Goal: Task Accomplishment & Management: Manage account settings

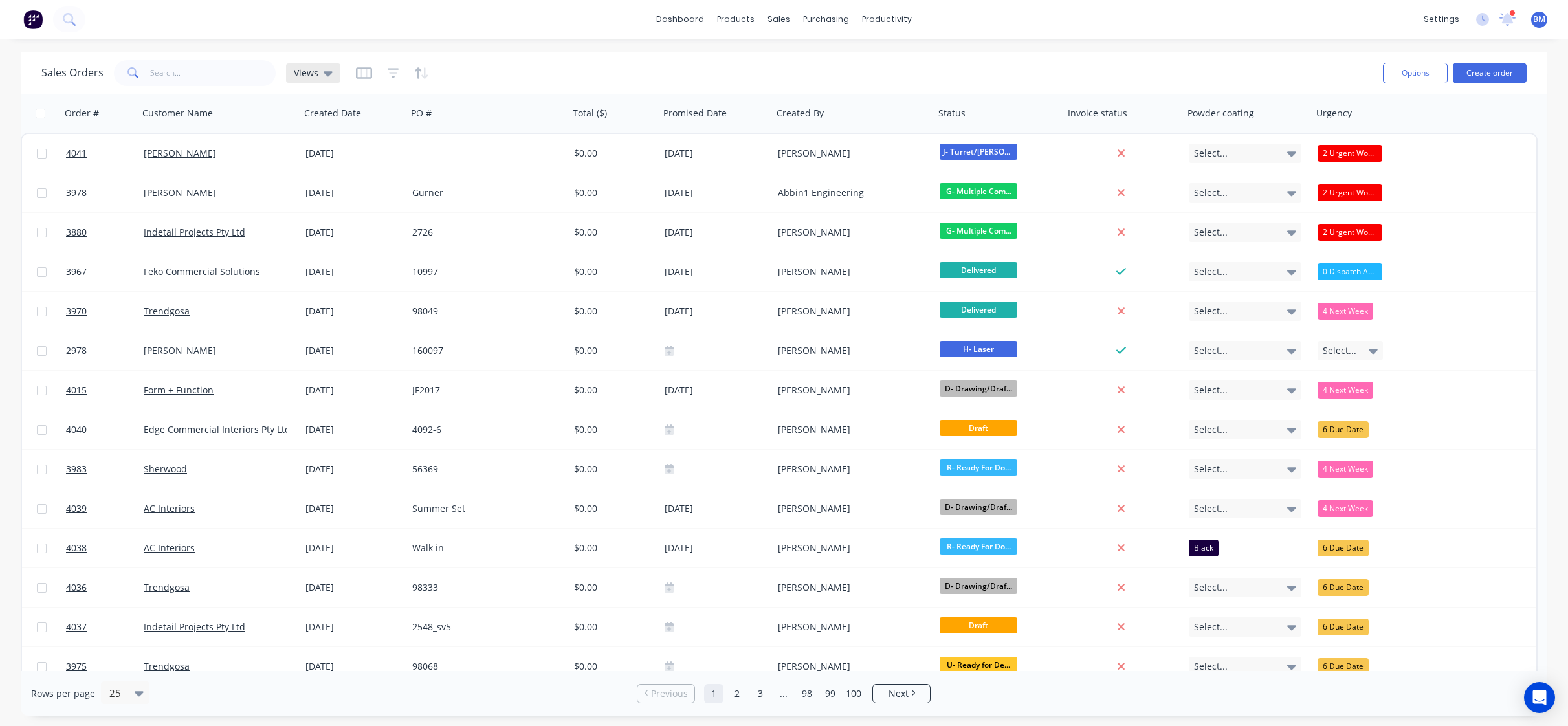
click at [303, 82] on div "Views" at bounding box center [312, 73] width 54 height 19
click at [304, 74] on span "Views" at bounding box center [306, 73] width 24 height 13
click at [307, 67] on span "Views" at bounding box center [306, 73] width 24 height 13
click at [337, 212] on button "drafts" at bounding box center [363, 210] width 148 height 15
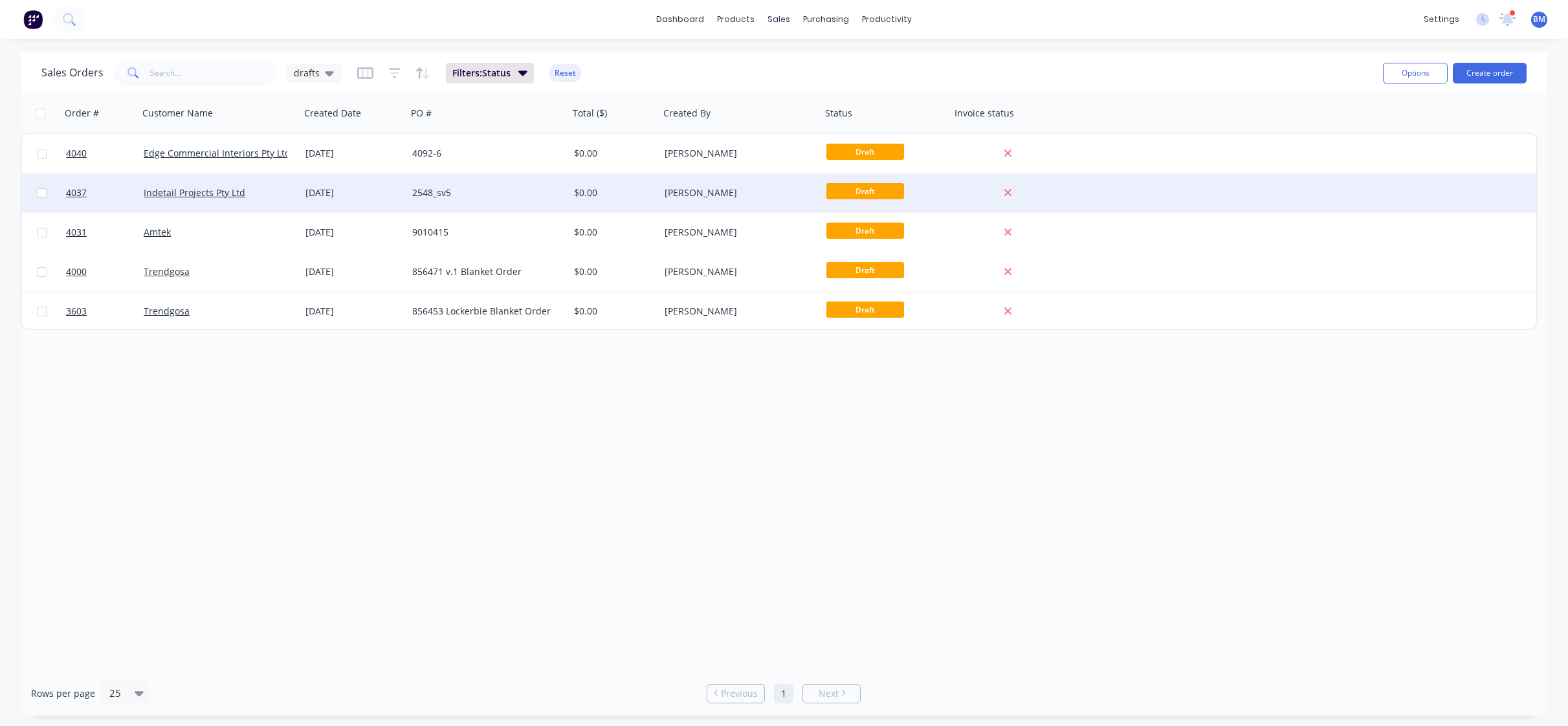
drag, startPoint x: 399, startPoint y: 233, endPoint x: 403, endPoint y: 190, distance: 43.2
click at [403, 190] on div "[DATE]" at bounding box center [353, 193] width 107 height 38
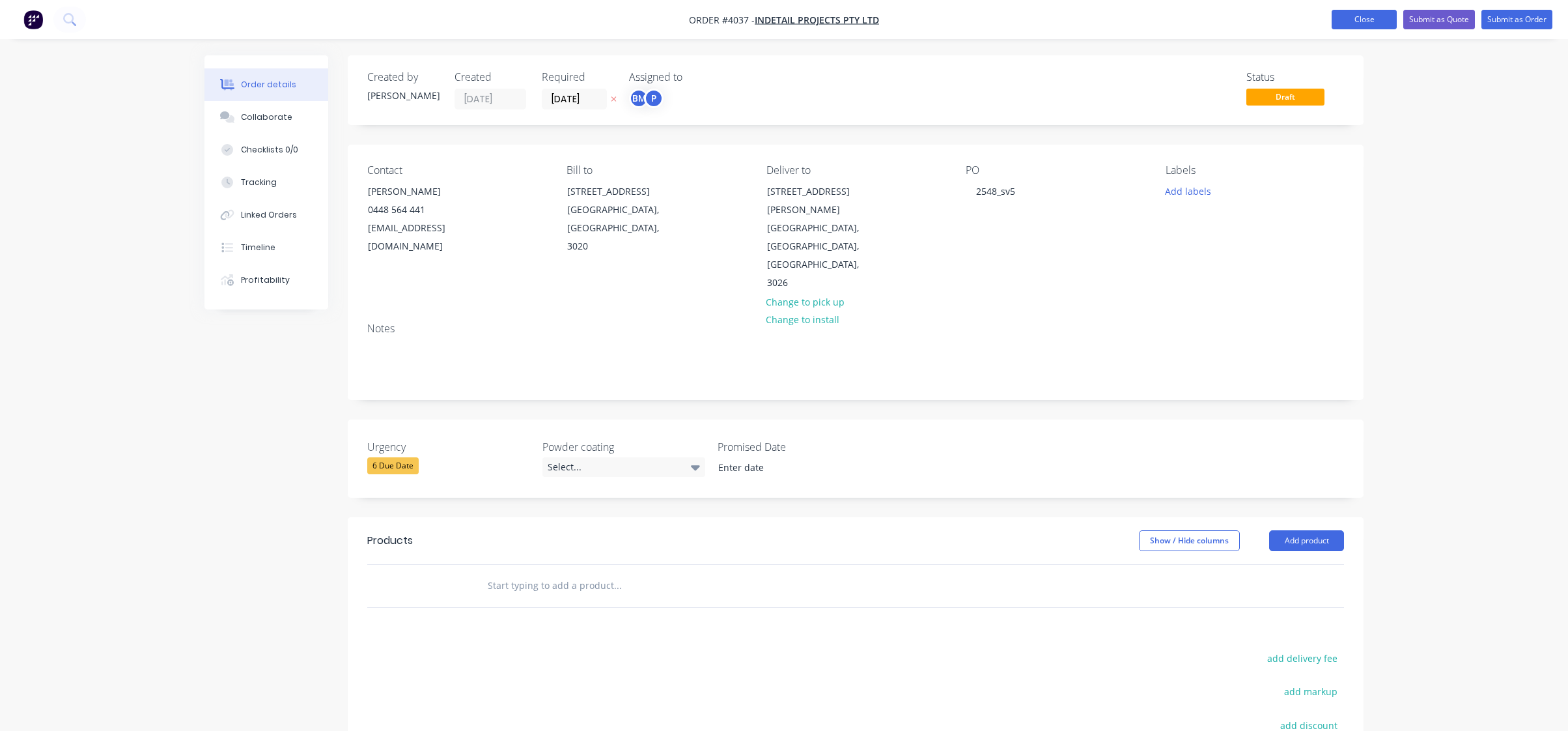
click at [1390, 19] on button "Close" at bounding box center [1364, 19] width 65 height 19
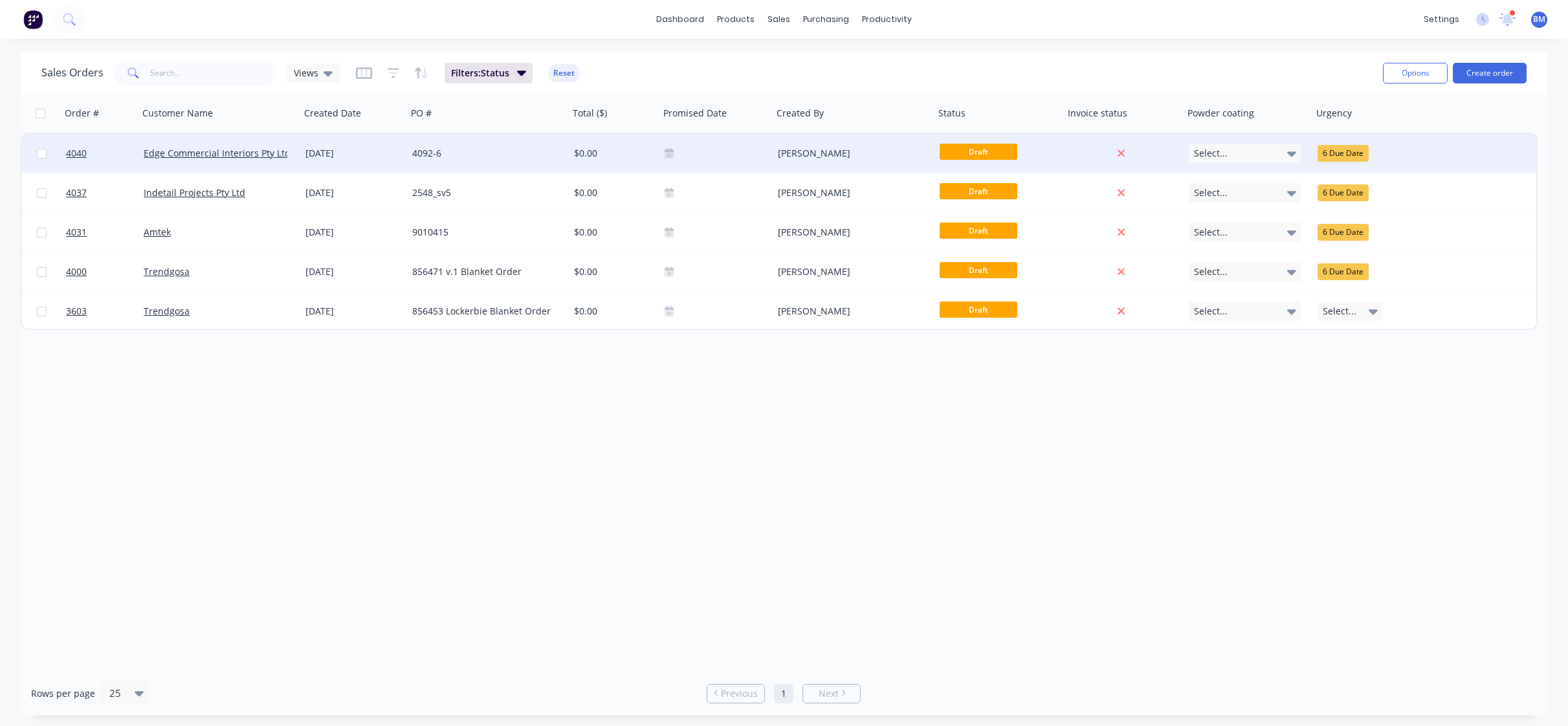
click at [348, 153] on div "[DATE]" at bounding box center [353, 153] width 96 height 13
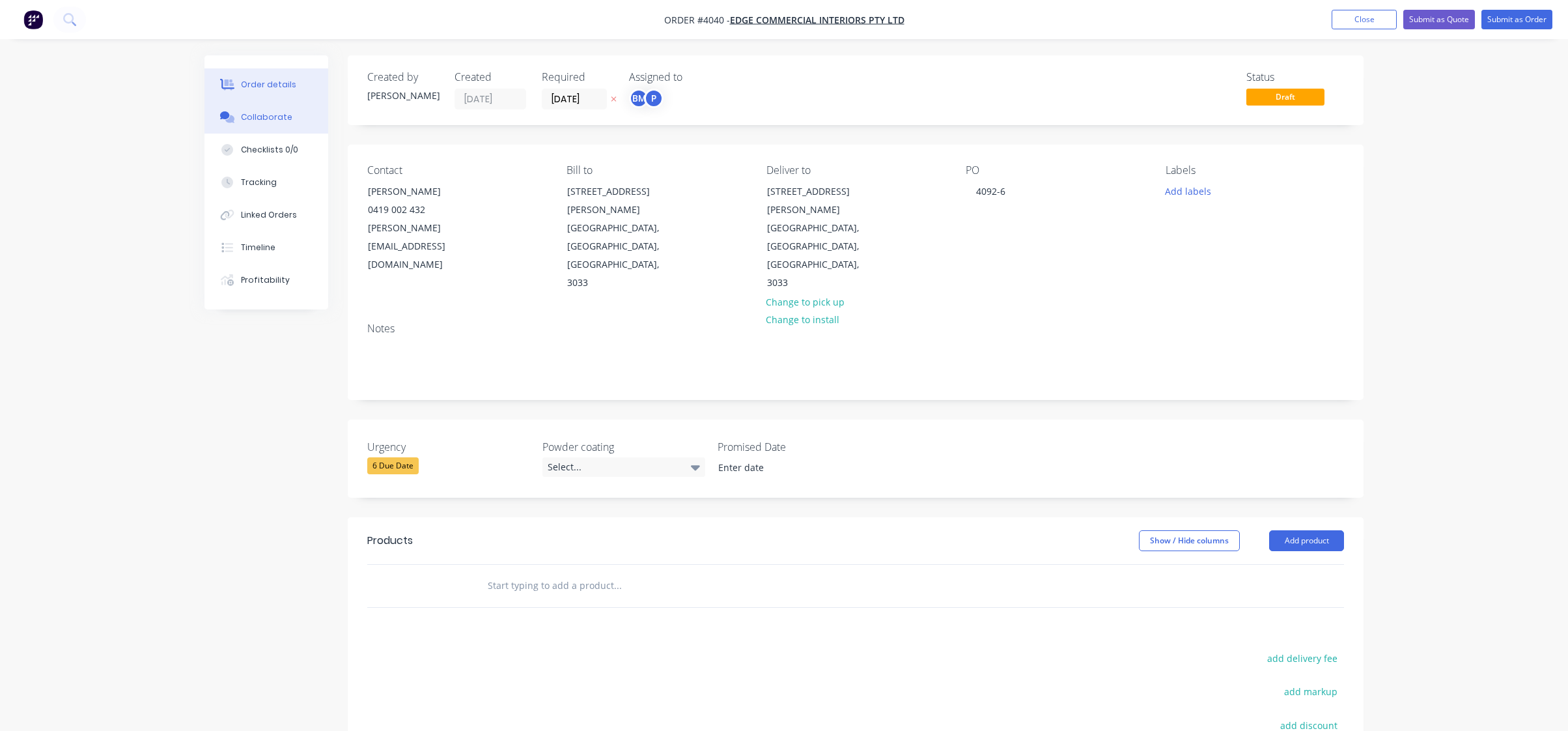
click at [296, 117] on button "Collaborate" at bounding box center [266, 117] width 124 height 33
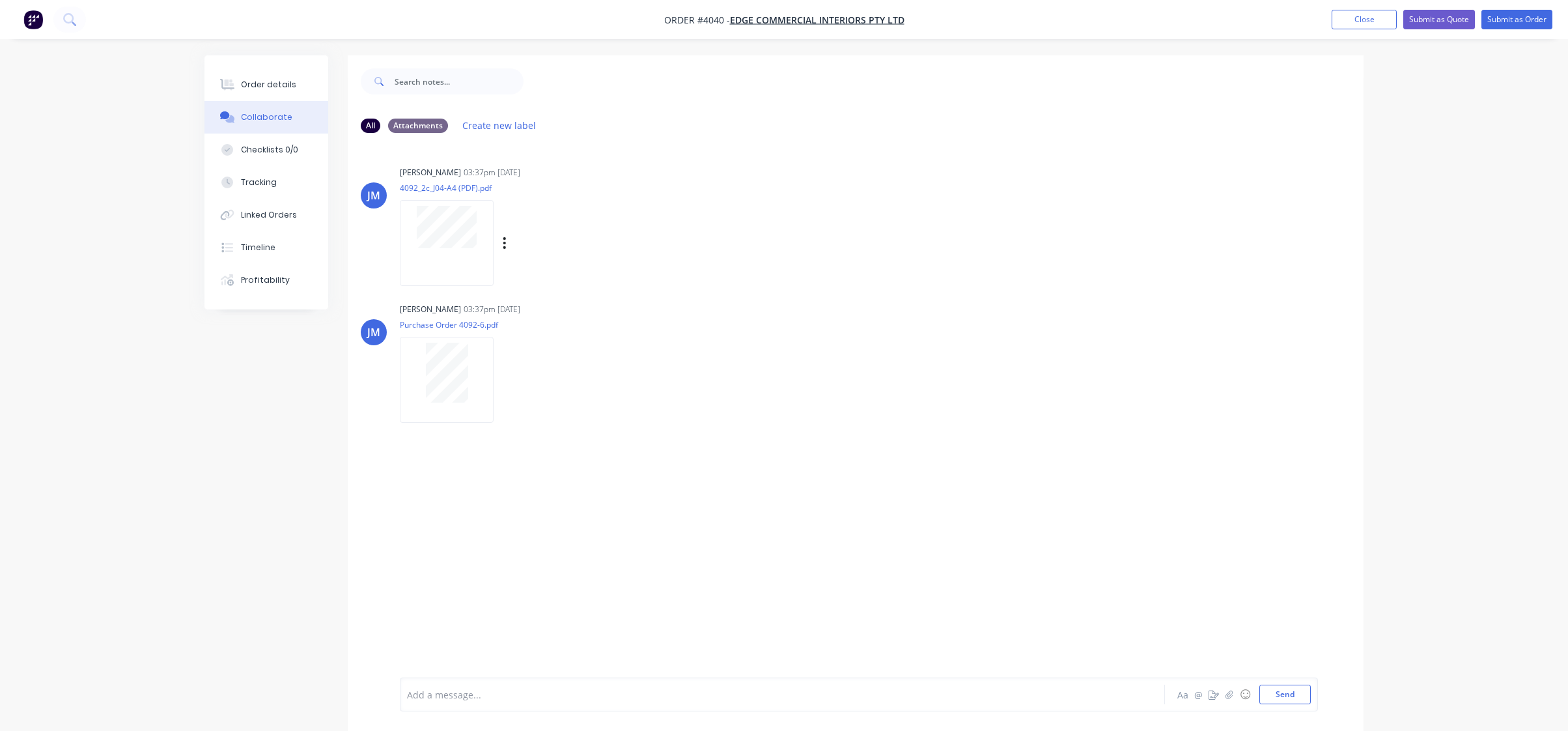
click at [473, 262] on div at bounding box center [447, 242] width 94 height 85
click at [289, 87] on div "Order details" at bounding box center [269, 85] width 55 height 12
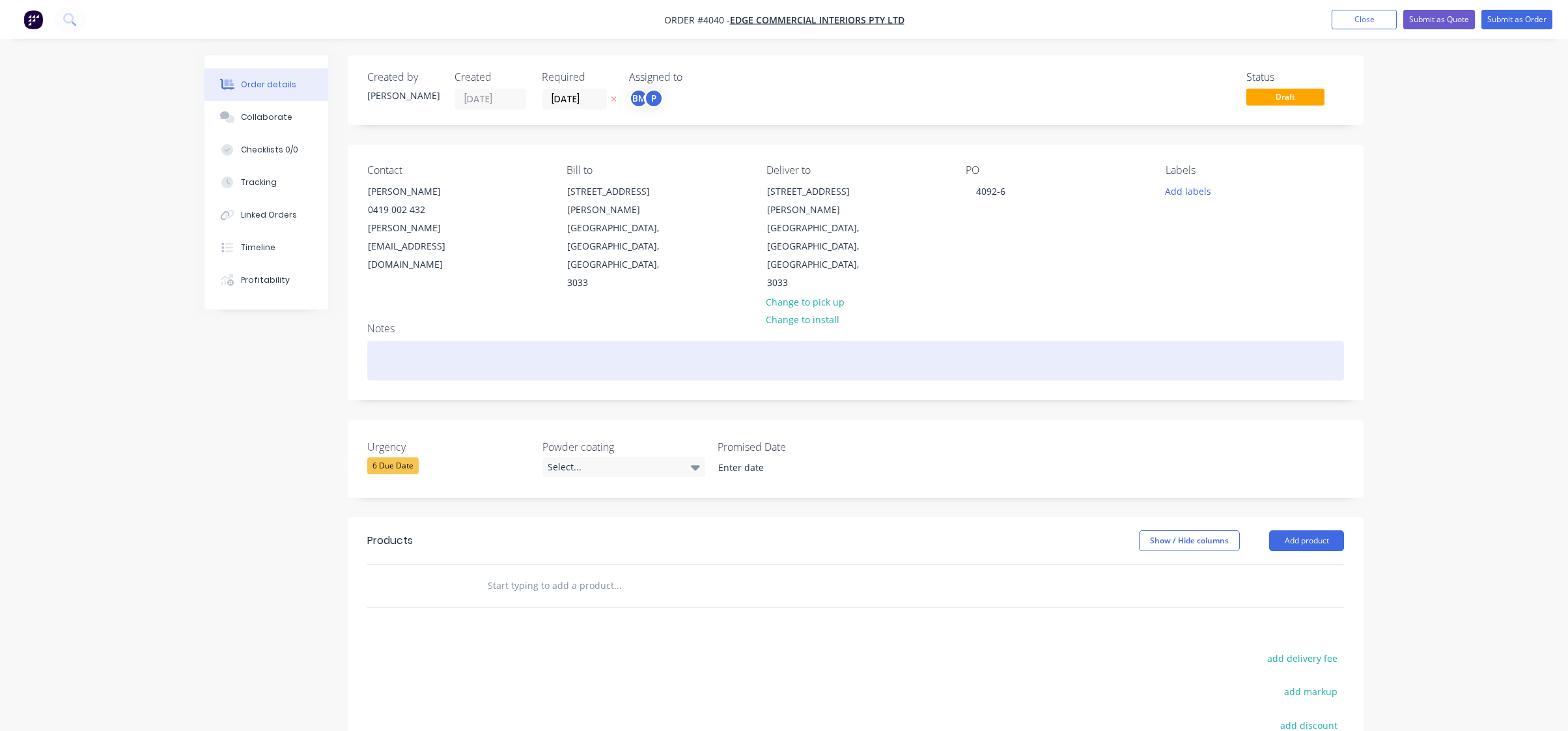
click at [454, 341] on div at bounding box center [856, 360] width 977 height 40
paste div
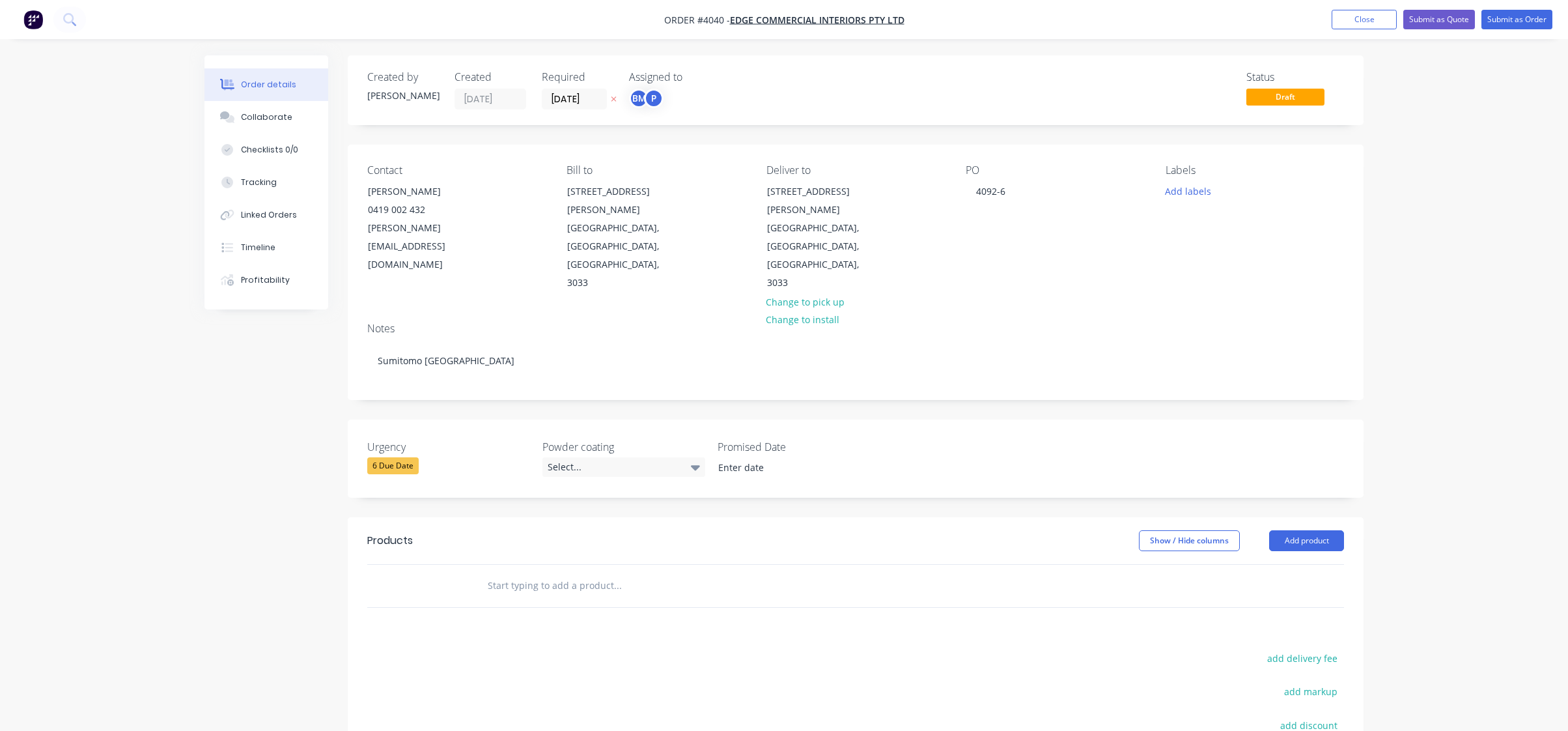
click at [221, 424] on div "Created by [PERSON_NAME] Created [DATE] Required [DATE] Assigned to BM P Status…" at bounding box center [784, 498] width 1159 height 885
click at [1296, 531] on button "Add product" at bounding box center [1307, 541] width 75 height 21
click at [1291, 564] on div "Product catalogue" at bounding box center [1282, 574] width 100 height 19
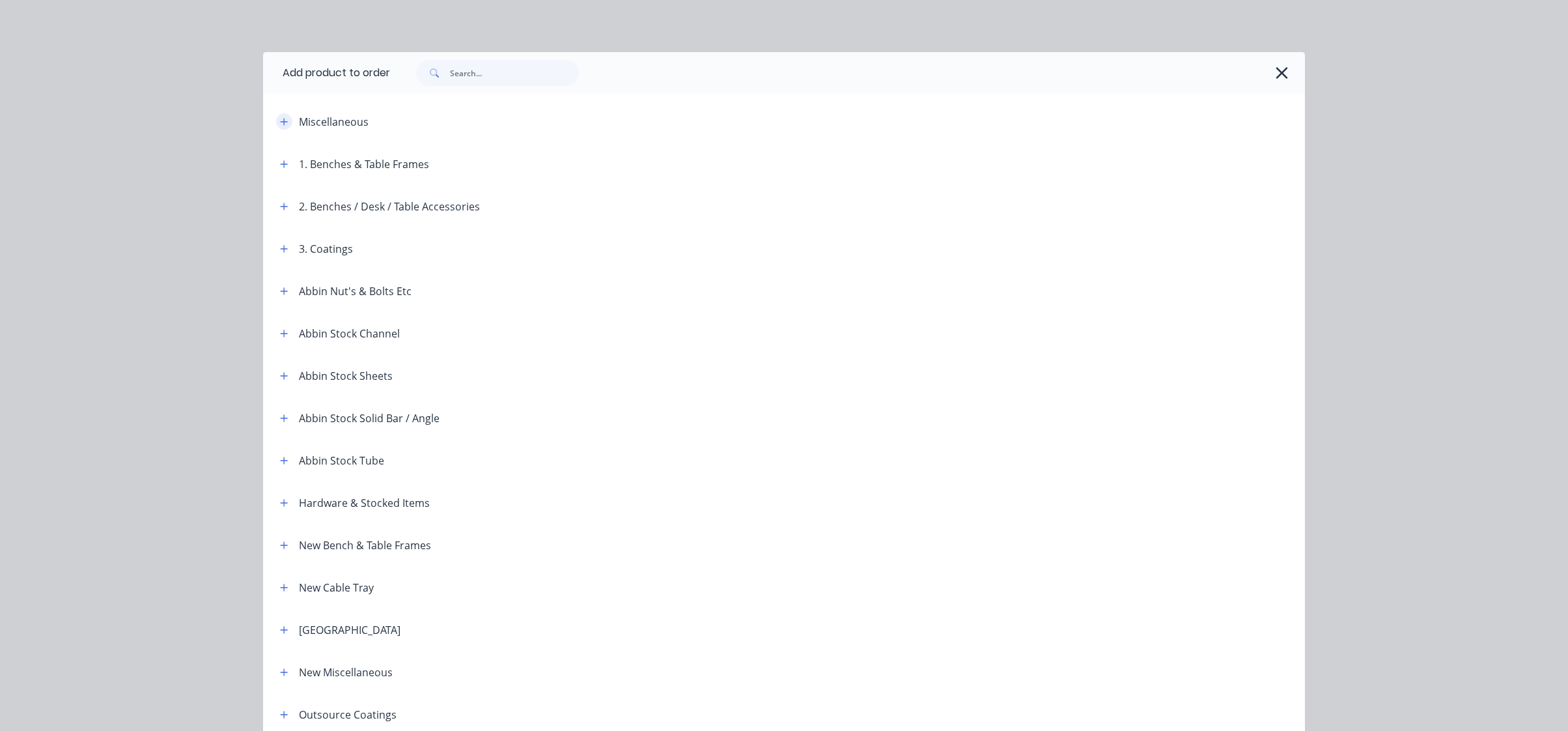
click at [276, 126] on button "button" at bounding box center [283, 121] width 16 height 16
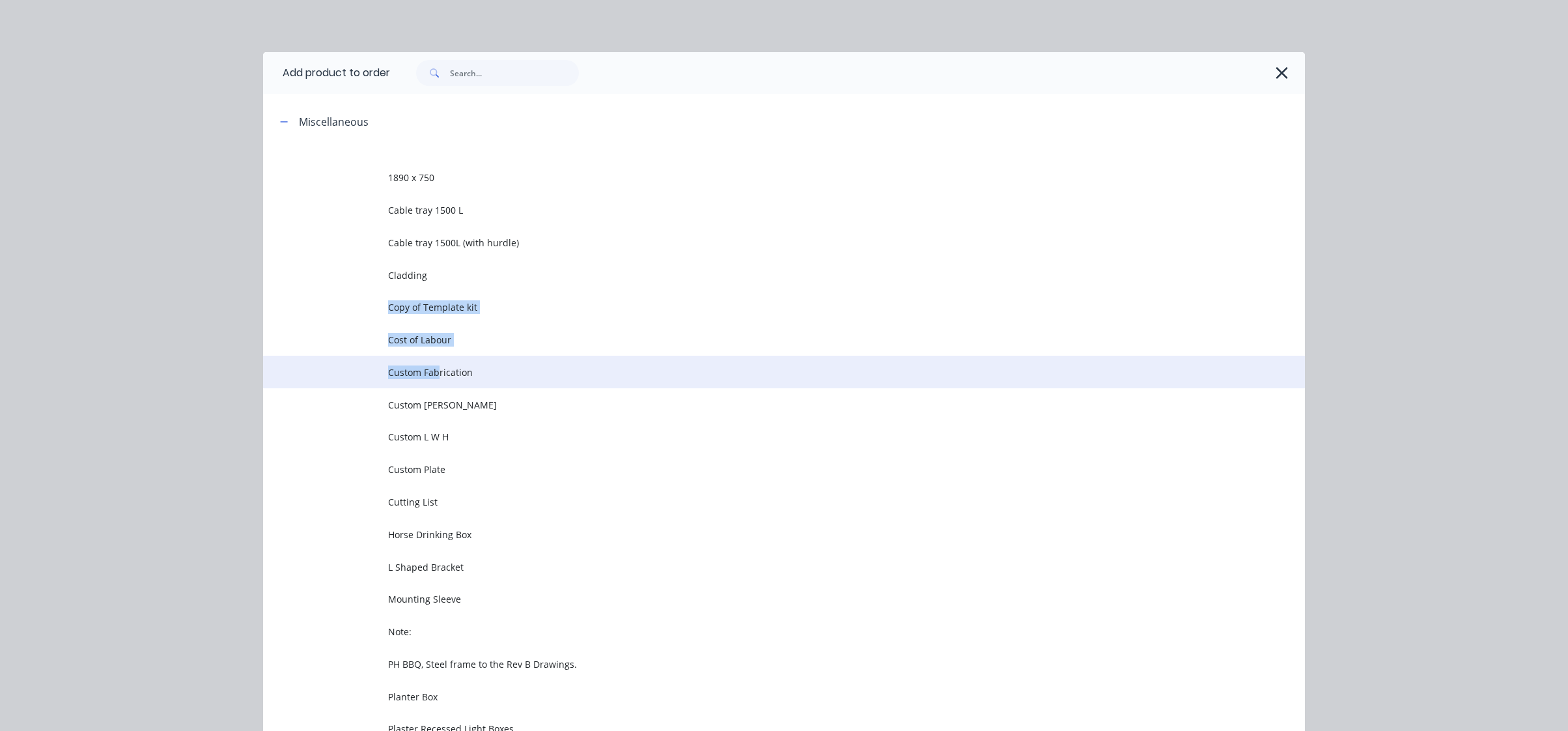
drag, startPoint x: 429, startPoint y: 288, endPoint x: 433, endPoint y: 369, distance: 81.1
click at [431, 369] on tbody "1890 x 750 Cable tray 1500 L Cable tray 1500L (with hurdle) Cladding Copy of Te…" at bounding box center [784, 558] width 1042 height 829
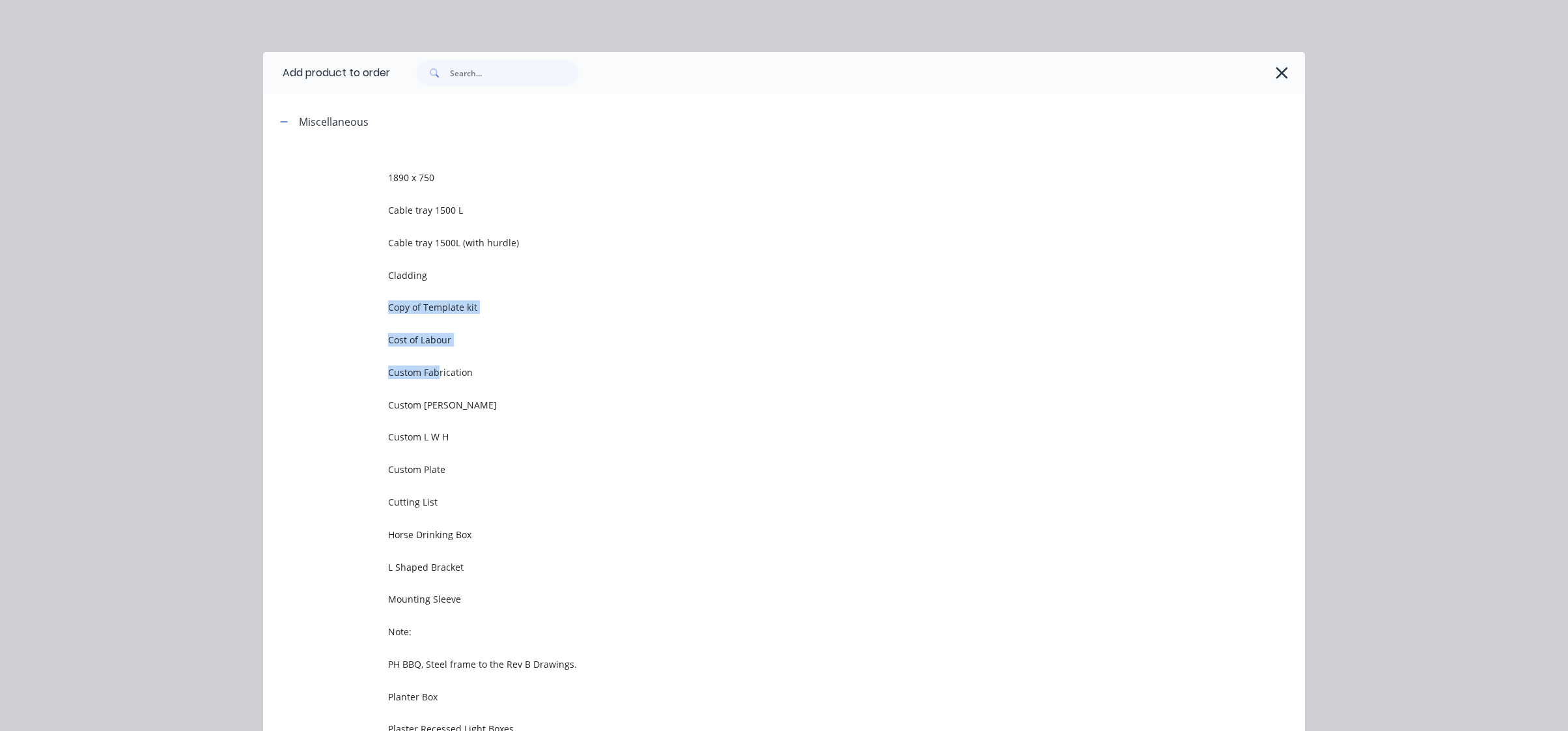
click at [435, 369] on span "Custom Fabrication" at bounding box center [755, 373] width 733 height 13
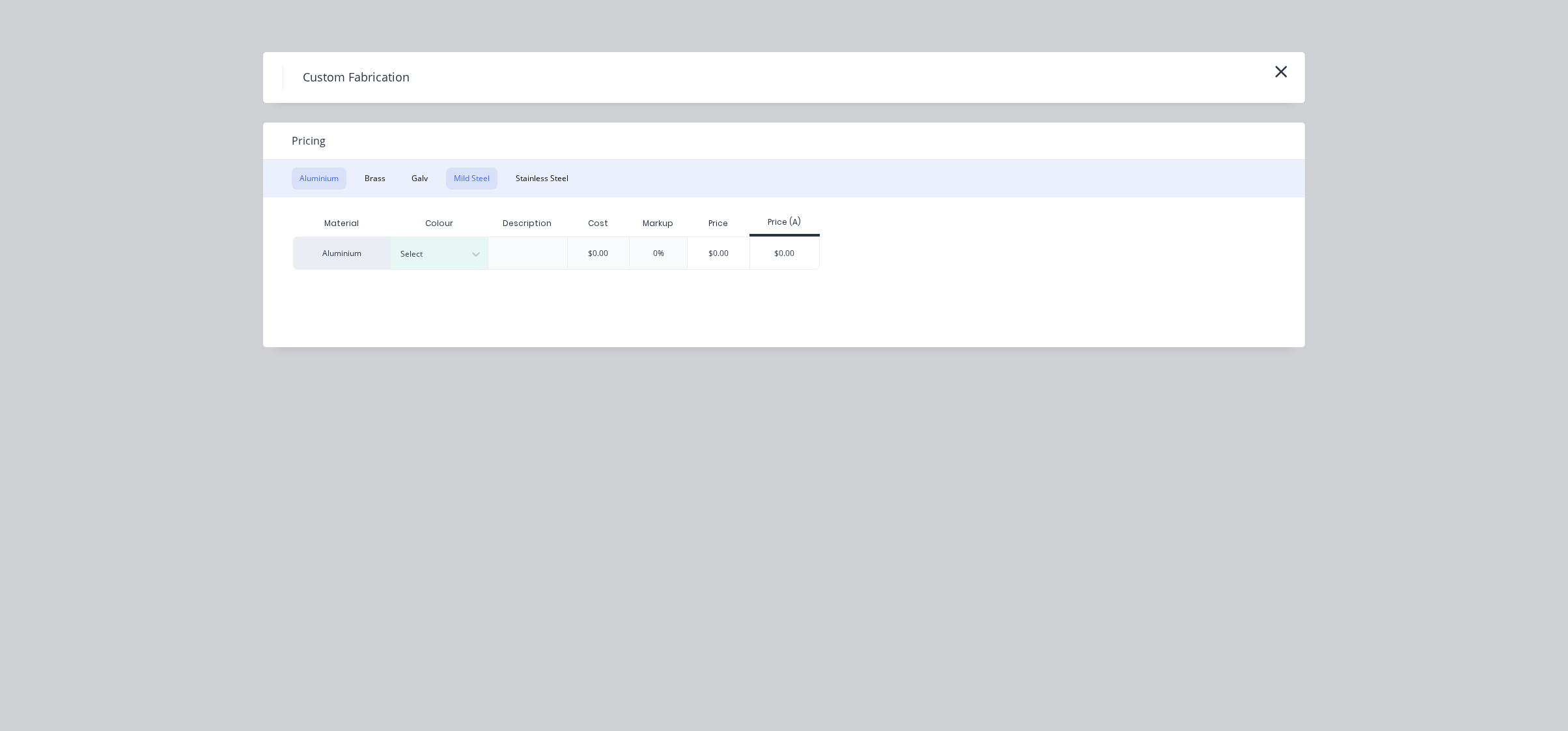
click at [450, 178] on button "Mild Steel" at bounding box center [472, 178] width 51 height 22
click at [651, 244] on div "$0.00" at bounding box center [621, 252] width 62 height 31
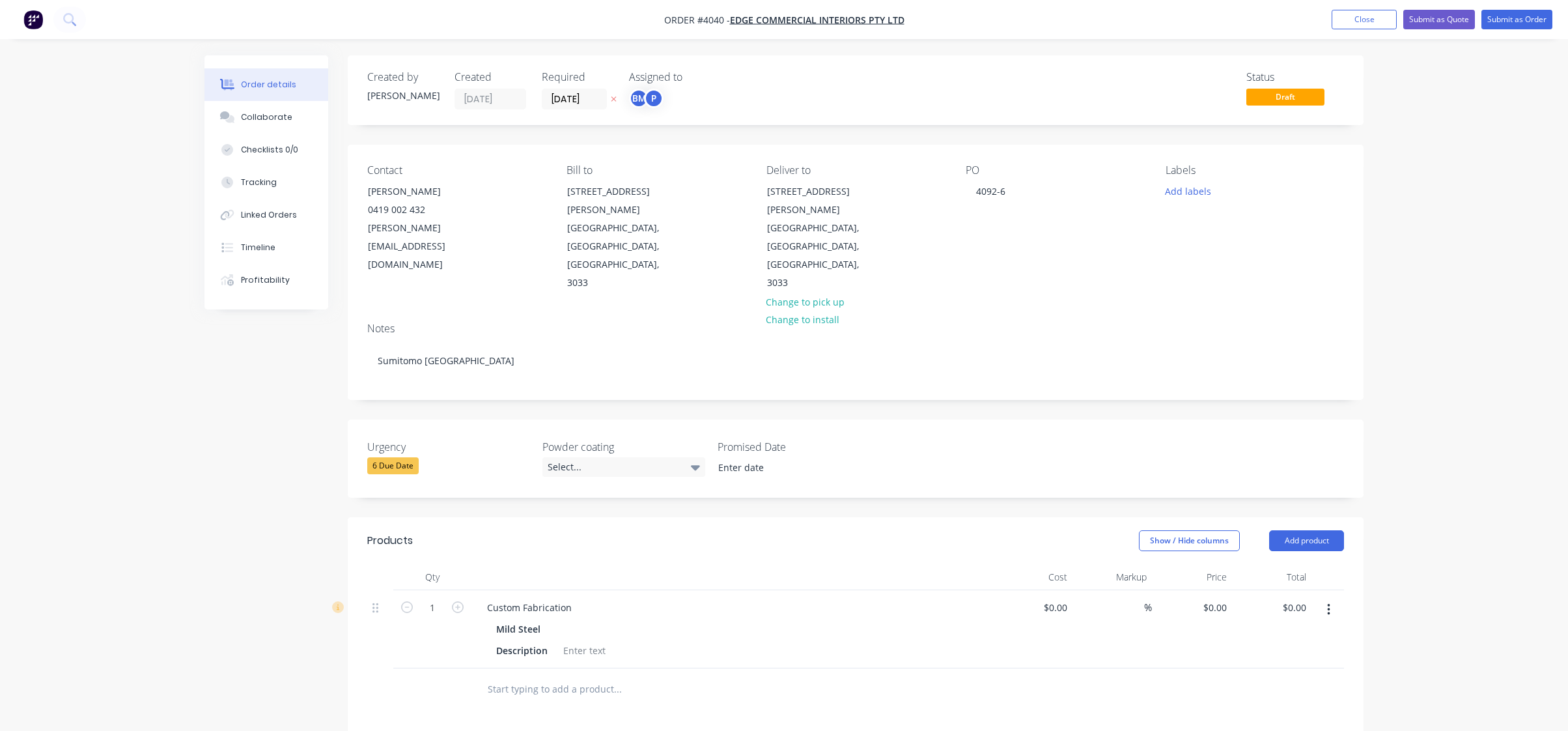
drag, startPoint x: 559, startPoint y: 580, endPoint x: 567, endPoint y: 574, distance: 10.0
click at [564, 620] on div "Mild Steel" at bounding box center [731, 629] width 472 height 19
drag, startPoint x: 573, startPoint y: 546, endPoint x: 322, endPoint y: 546, distance: 251.0
click at [314, 548] on div "Created by [PERSON_NAME] Created [DATE] Required [DATE] Assigned to BM P Status…" at bounding box center [784, 549] width 1159 height 988
paste div
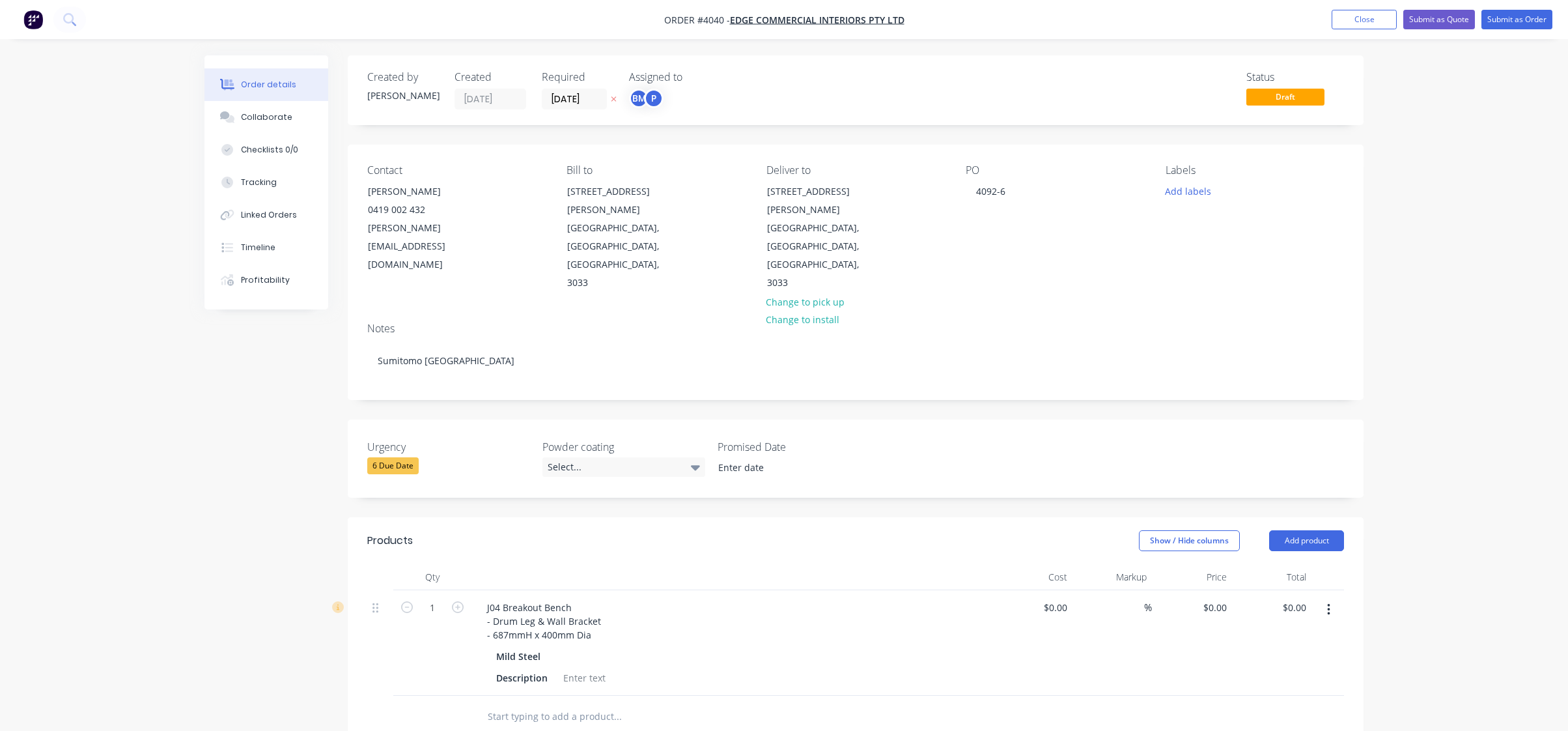
click at [879, 704] on div at bounding box center [705, 717] width 458 height 26
click at [573, 647] on div "Mild Steel Description" at bounding box center [731, 667] width 510 height 40
click at [536, 669] on div "Description" at bounding box center [522, 678] width 62 height 19
click at [558, 669] on div at bounding box center [547, 678] width 53 height 19
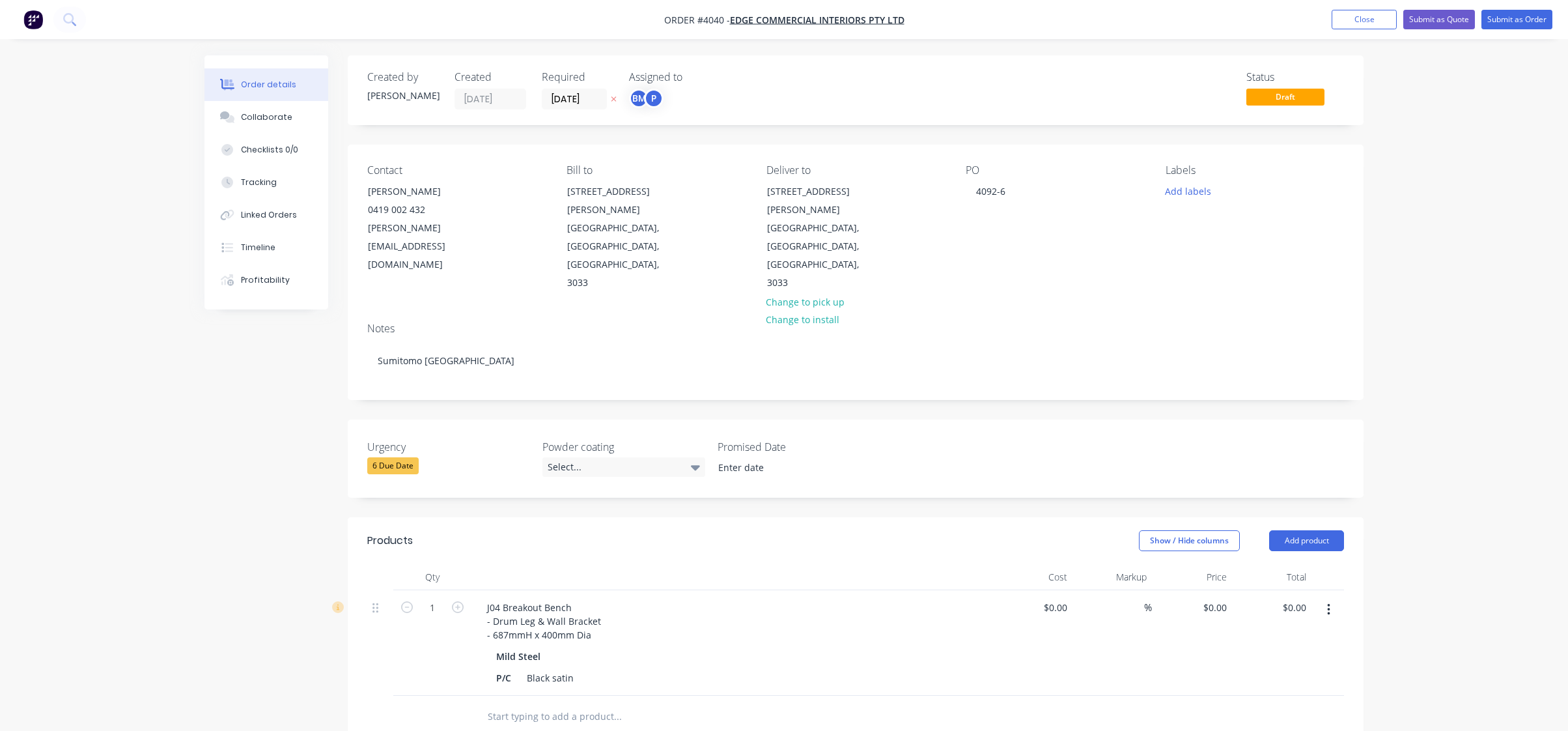
click at [684, 669] on div "P/C Black satin" at bounding box center [729, 678] width 477 height 19
drag, startPoint x: 557, startPoint y: 623, endPoint x: 831, endPoint y: 684, distance: 280.7
click at [558, 669] on div "Black satin" at bounding box center [550, 678] width 57 height 19
drag, startPoint x: 965, startPoint y: 682, endPoint x: 961, endPoint y: 606, distance: 76.1
click at [960, 696] on div at bounding box center [856, 717] width 977 height 42
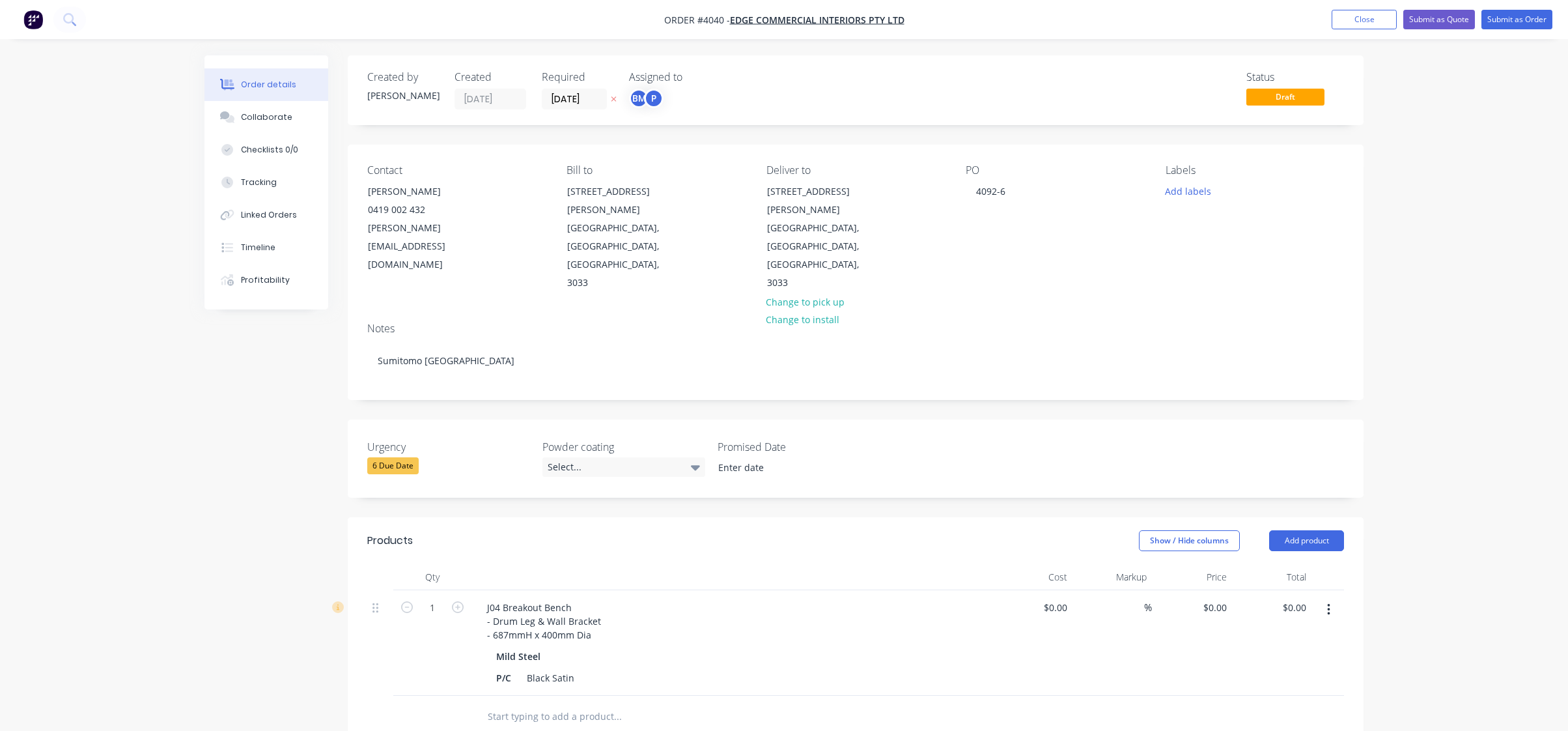
click at [219, 355] on div "Created by [PERSON_NAME] Created [DATE] Required [DATE] Assigned to BM P Status…" at bounding box center [784, 563] width 1159 height 1015
click at [627, 93] on div "Created by [PERSON_NAME] Created [DATE] Required [DATE] Assigned to BM P" at bounding box center [563, 90] width 392 height 39
click at [655, 132] on div "BM" at bounding box center [649, 131] width 19 height 19
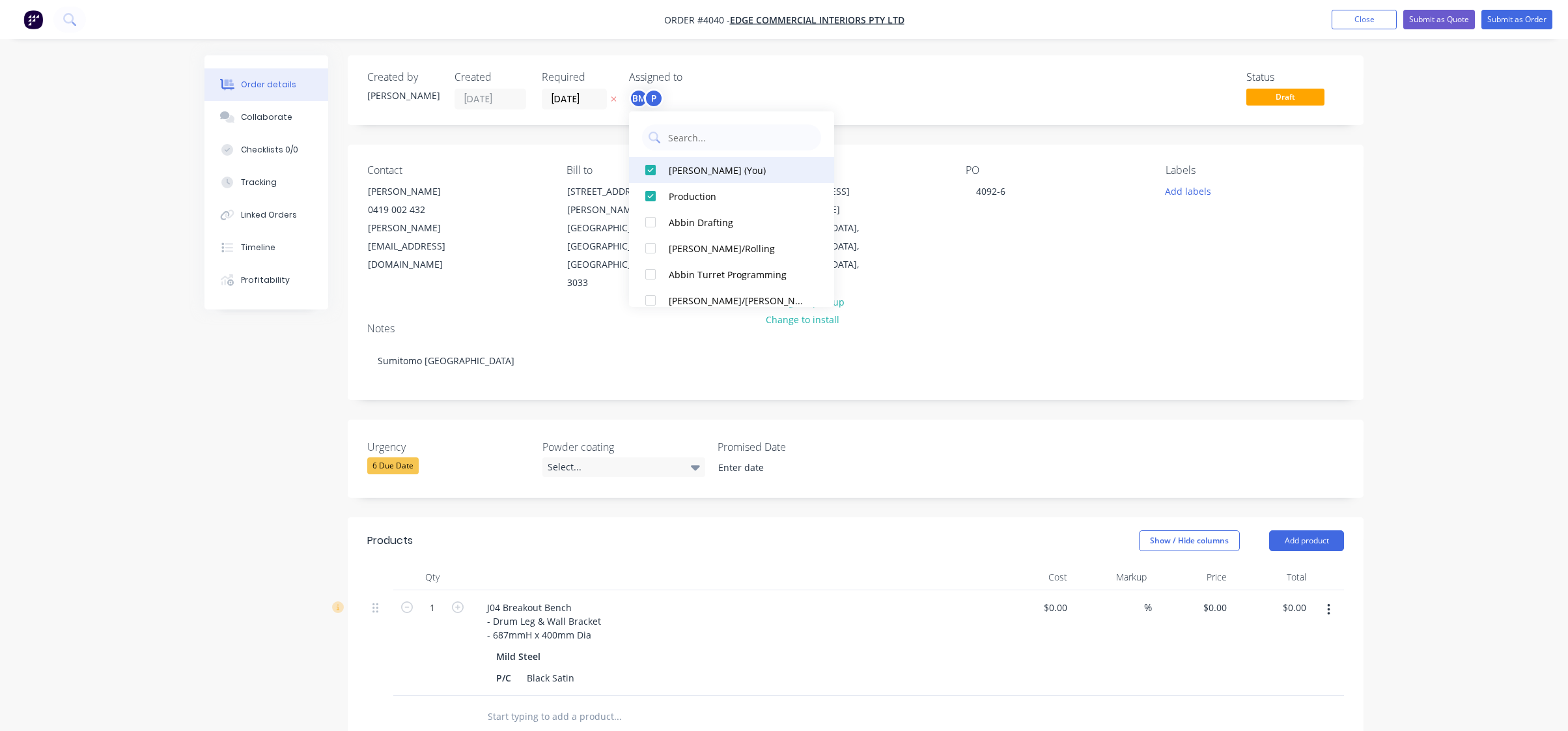
click at [666, 163] on button "[PERSON_NAME] (You)" at bounding box center [731, 170] width 205 height 26
click at [778, 100] on div "Status Draft" at bounding box center [1052, 90] width 585 height 39
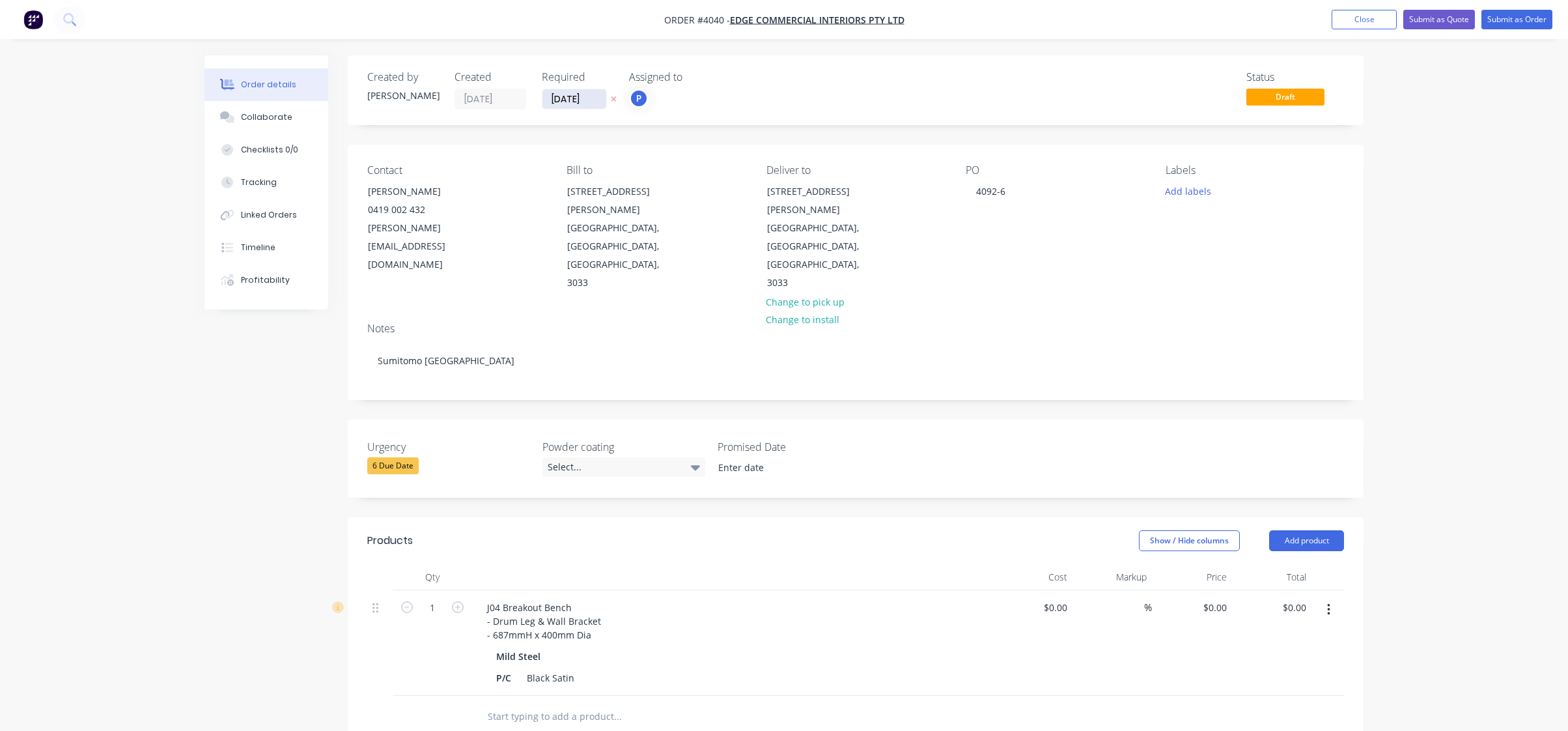
click at [571, 98] on input "[DATE]" at bounding box center [574, 98] width 64 height 19
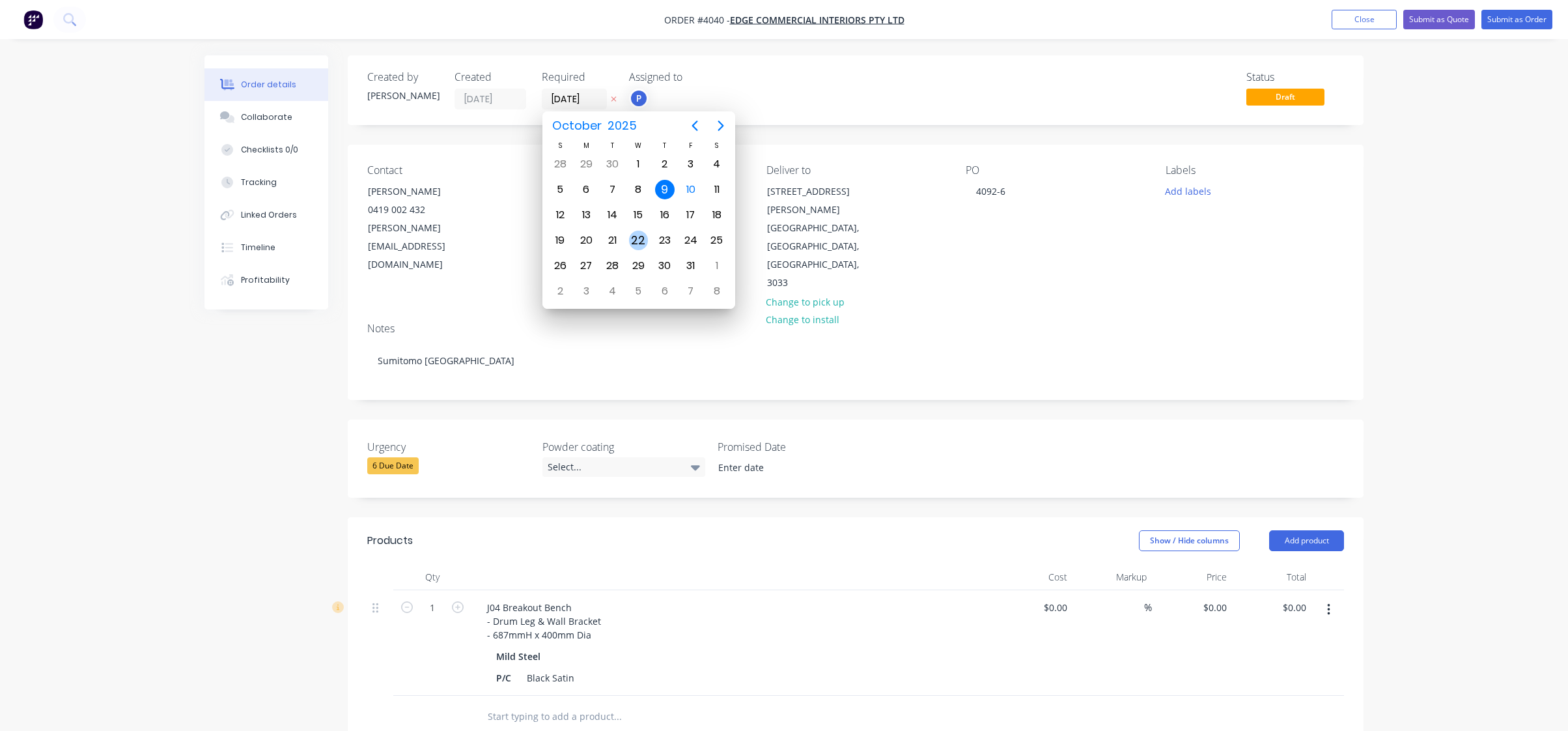
click at [648, 240] on div "22" at bounding box center [638, 240] width 26 height 24
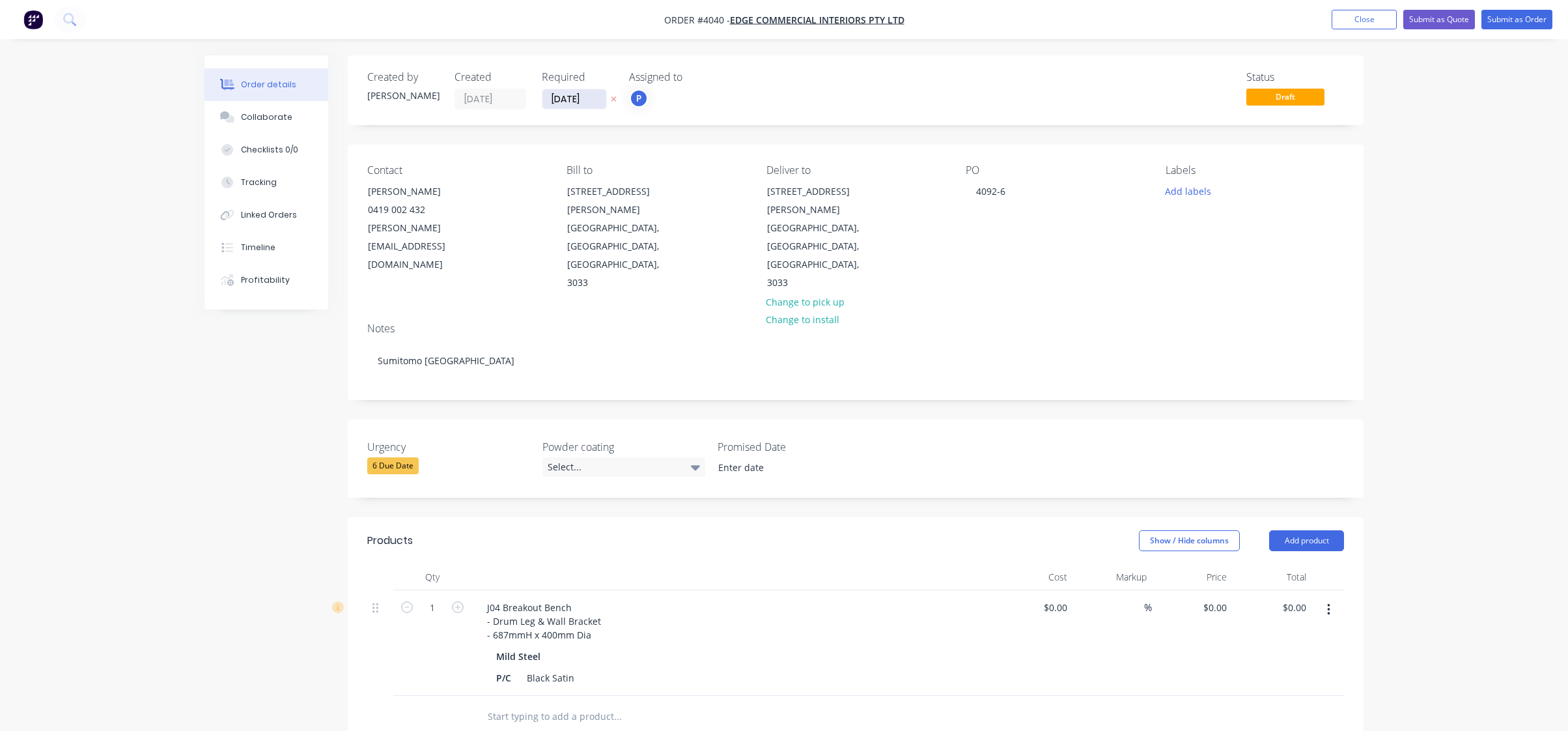
click at [571, 97] on input "[DATE]" at bounding box center [574, 98] width 64 height 19
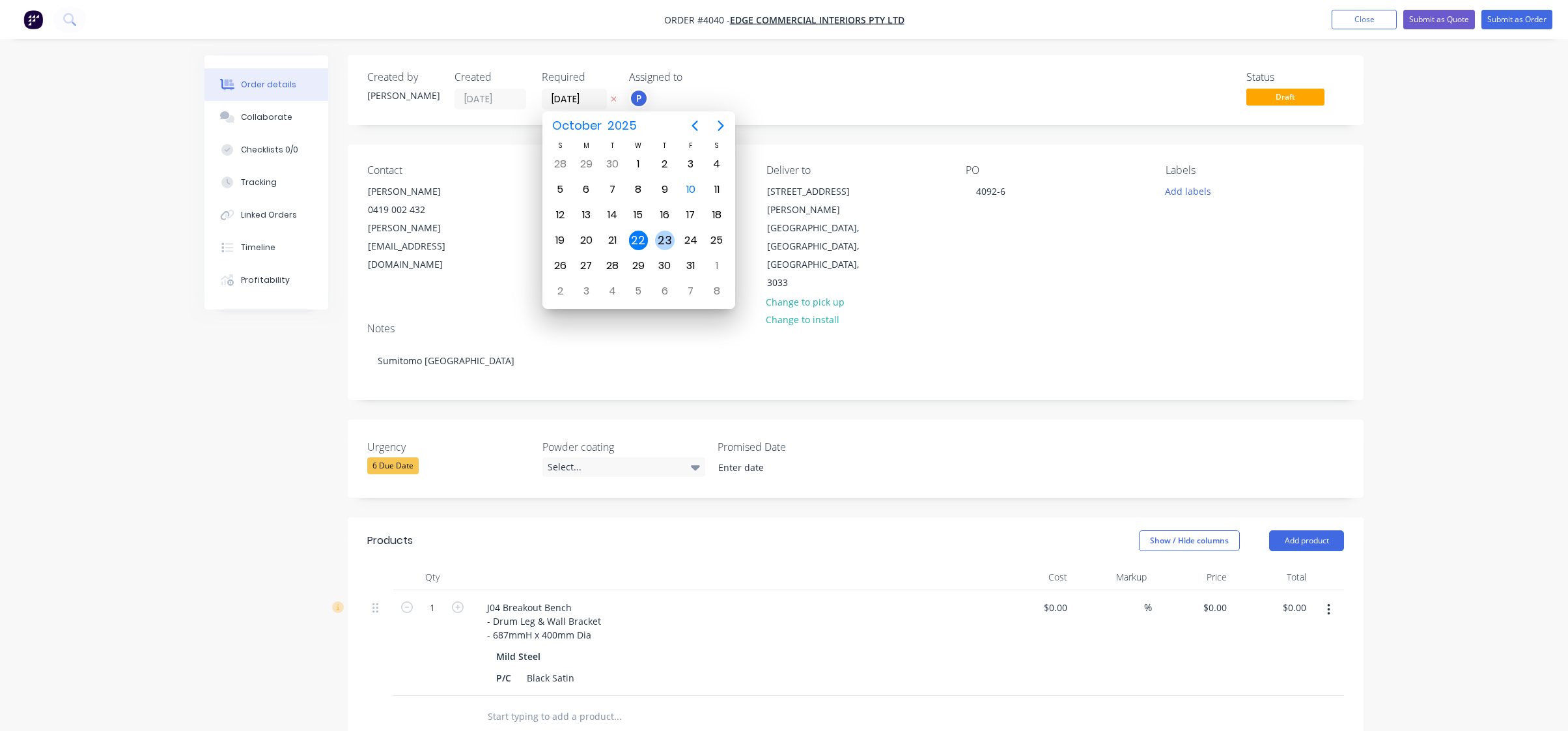
click at [667, 238] on div "23" at bounding box center [664, 240] width 19 height 19
type input "[DATE]"
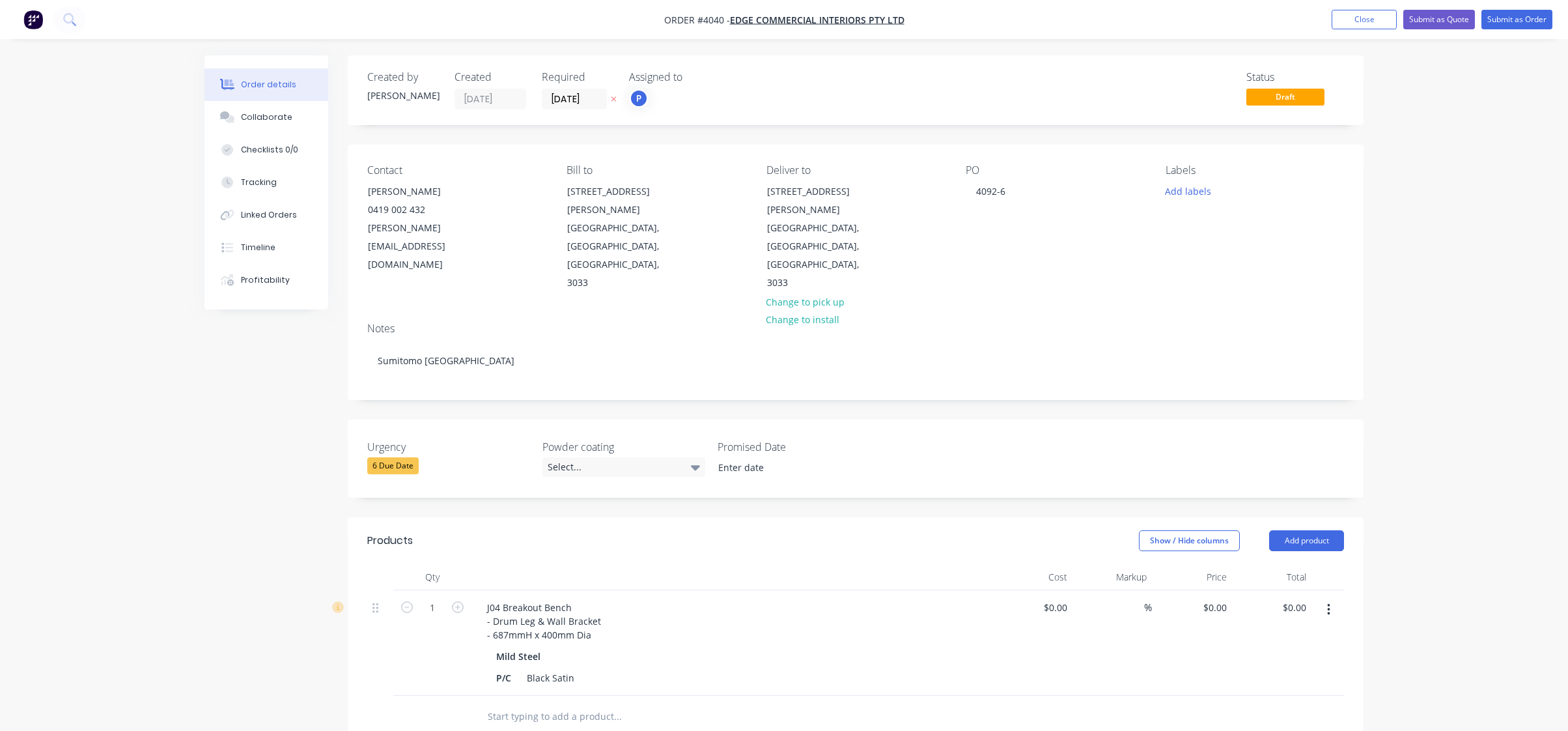
click at [727, 97] on div "P" at bounding box center [694, 98] width 130 height 19
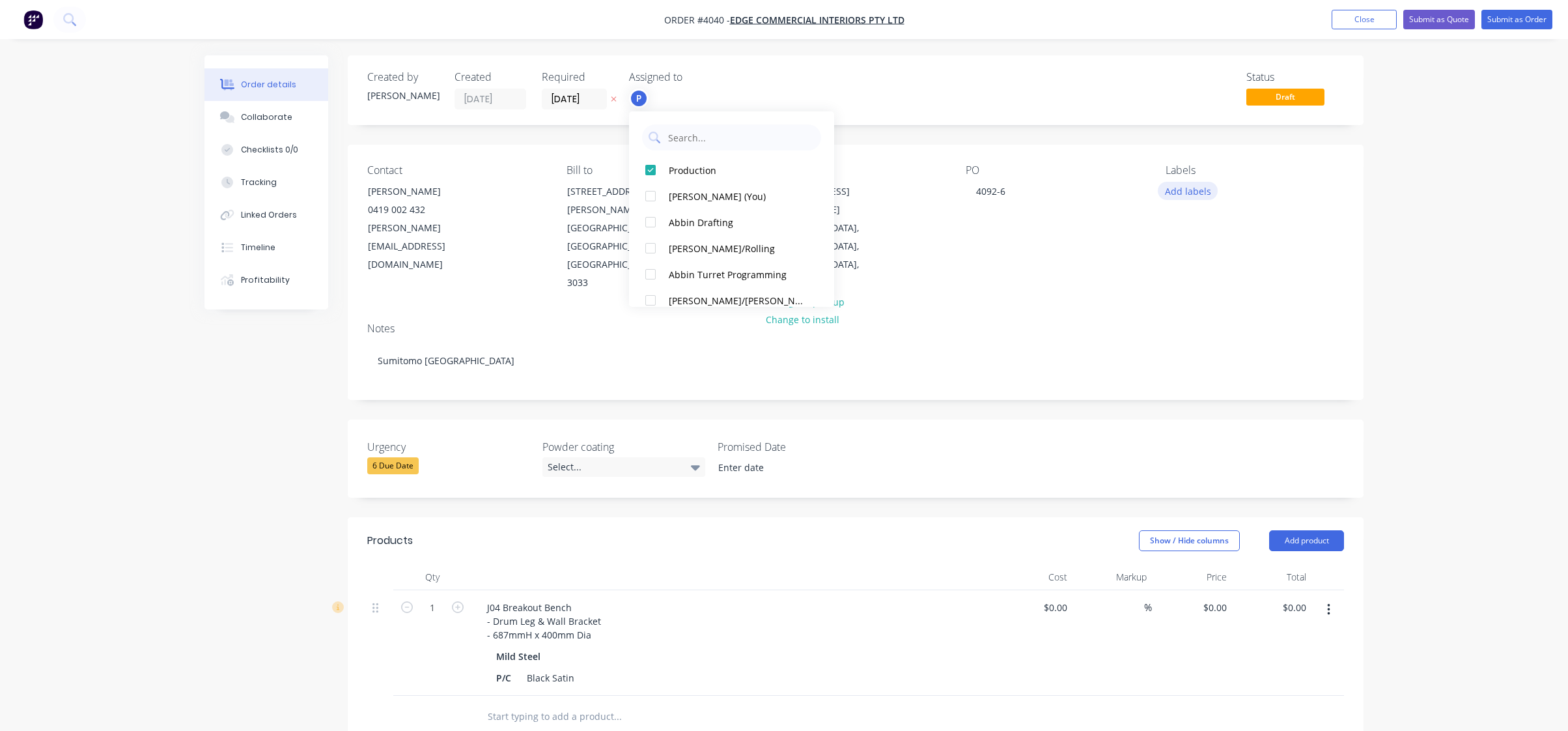
click at [1169, 198] on button "Add labels" at bounding box center [1187, 190] width 60 height 18
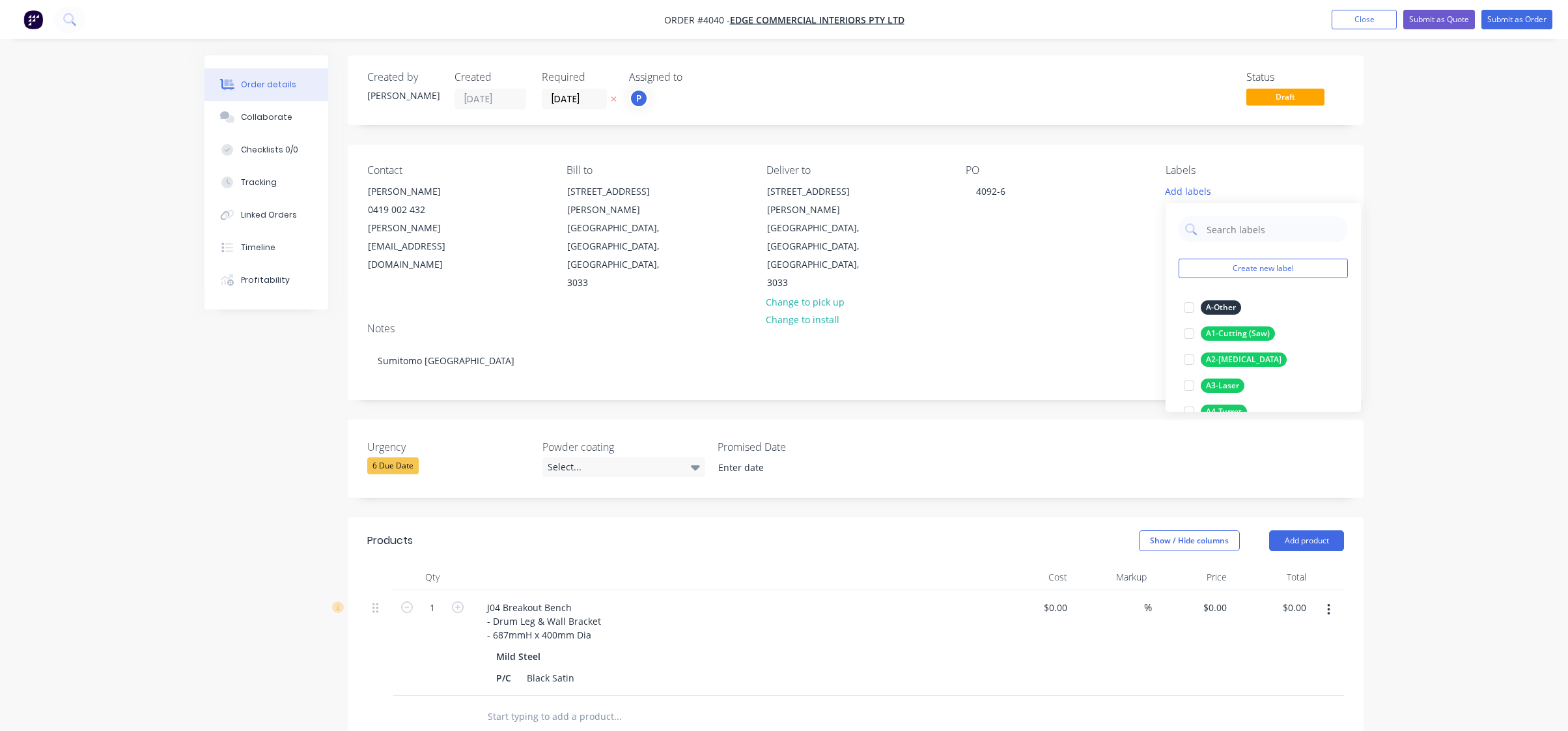
click at [956, 531] on div "Show / Hide columns Add product" at bounding box center [959, 541] width 769 height 21
click at [1200, 196] on button "Add labels" at bounding box center [1187, 190] width 60 height 18
click at [1248, 331] on div "A1-Cutting (Saw)" at bounding box center [1238, 333] width 74 height 14
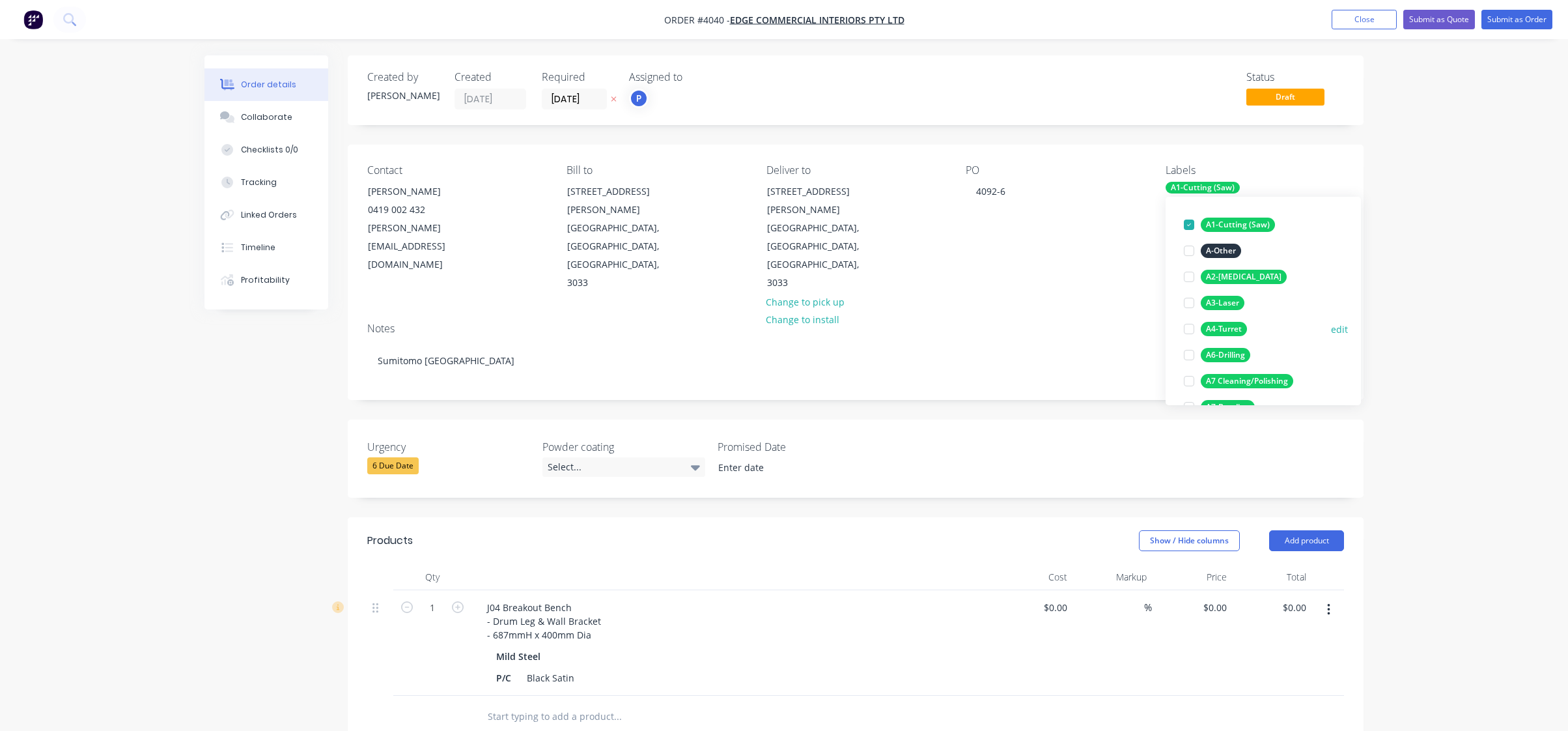
scroll to position [195, 0]
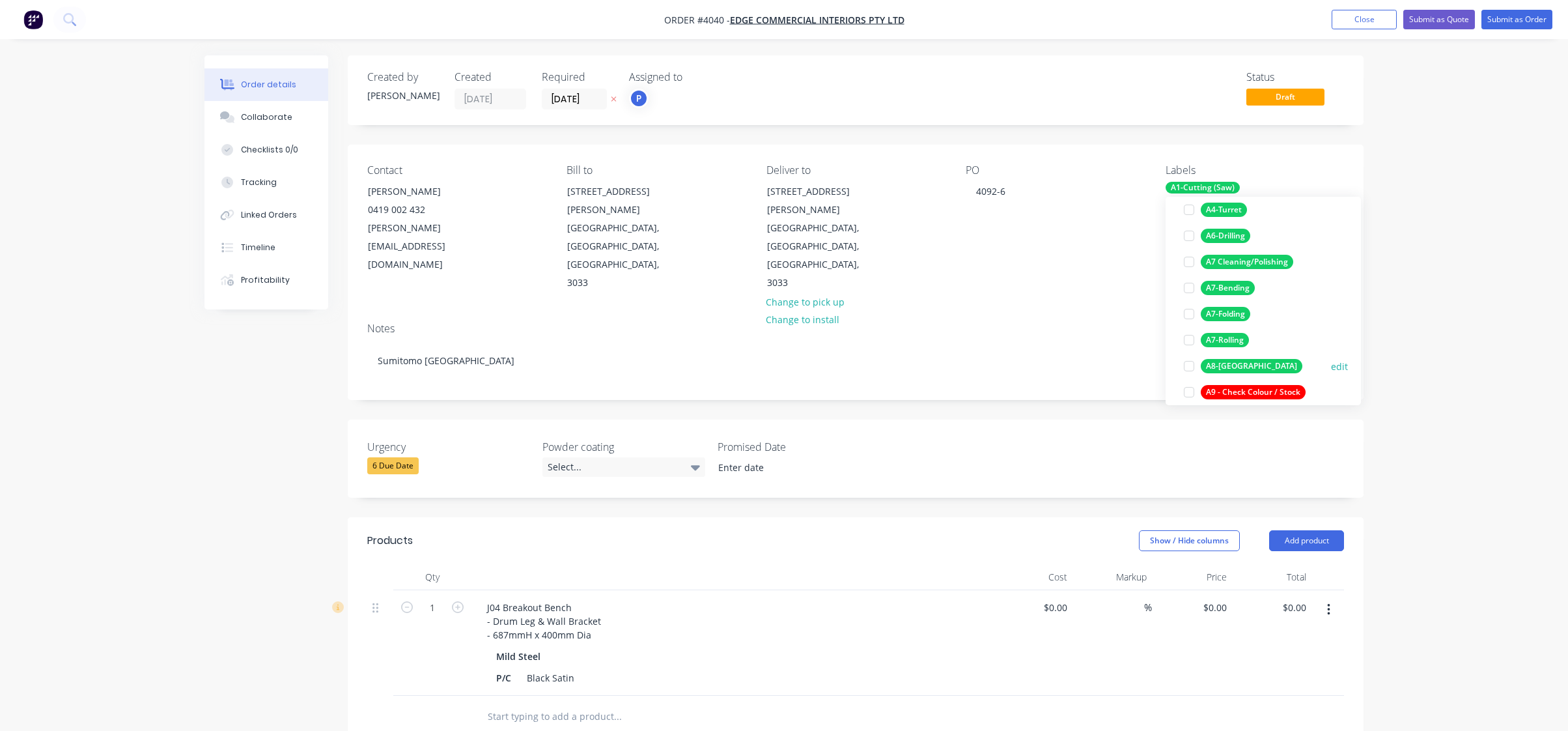
click at [1240, 360] on div "A8-[GEOGRAPHIC_DATA]" at bounding box center [1251, 366] width 102 height 14
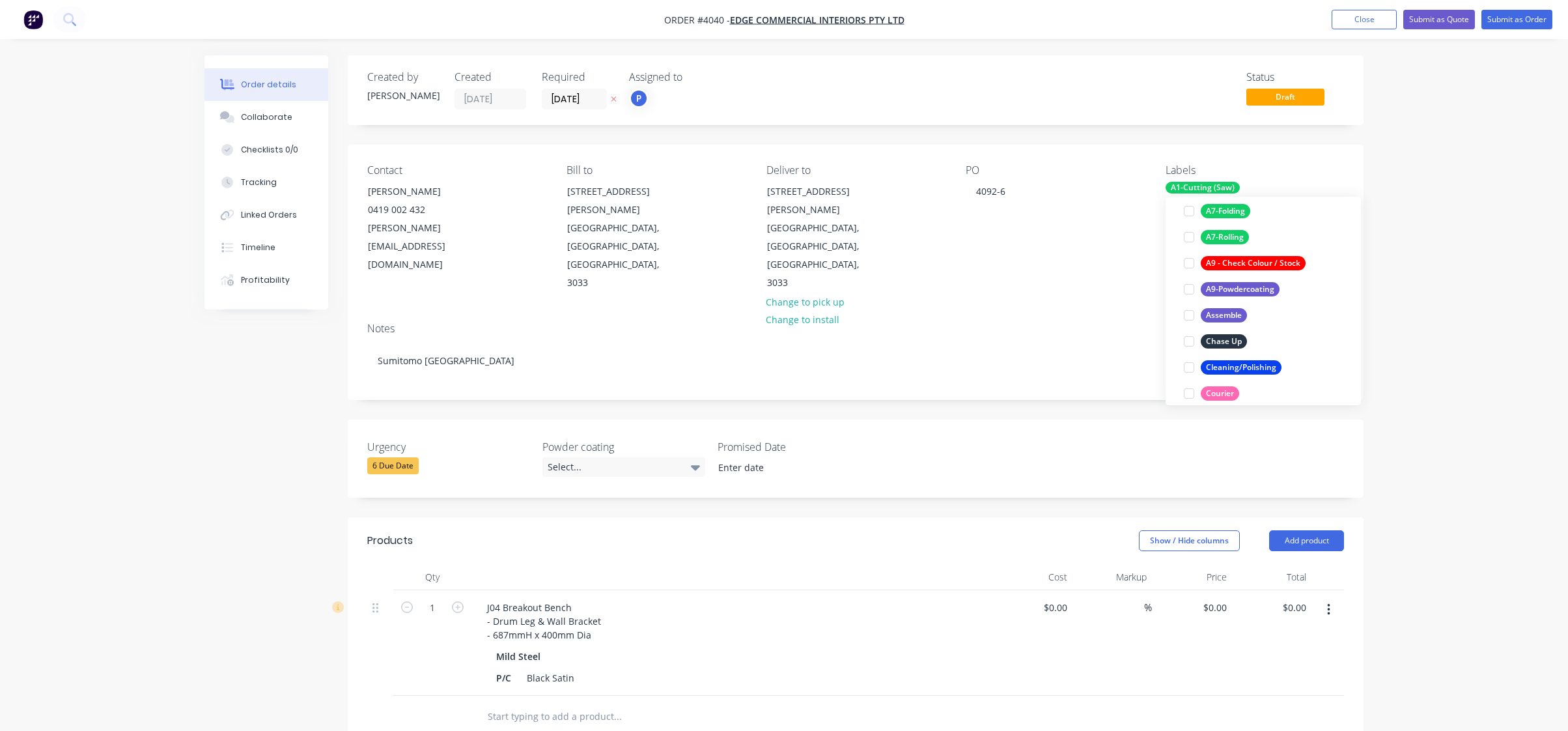
scroll to position [326, 0]
click at [1247, 297] on div "A9-Powdercoating edit" at bounding box center [1263, 288] width 169 height 26
click at [1247, 292] on div "A9-Powdercoating" at bounding box center [1240, 288] width 79 height 14
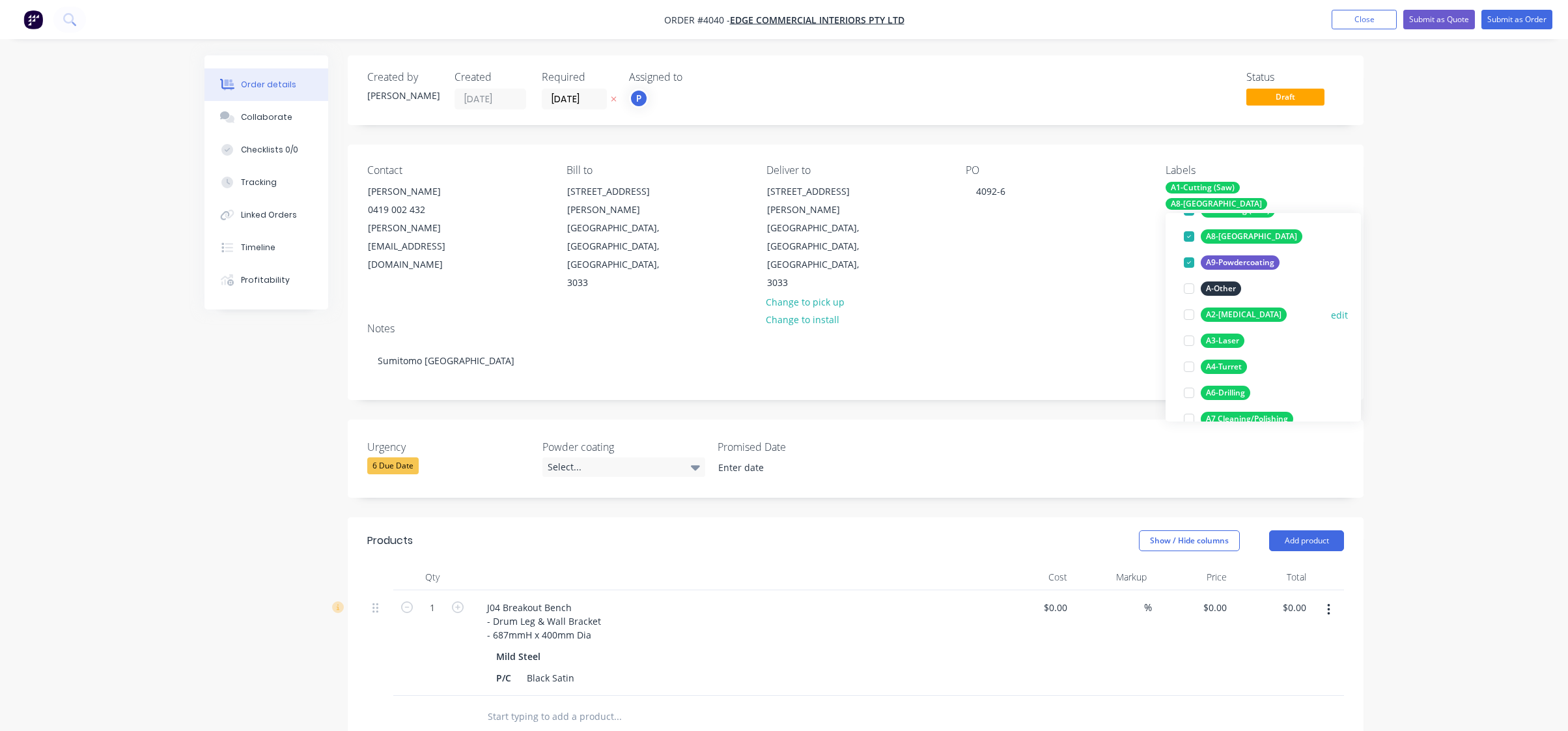
scroll to position [130, 0]
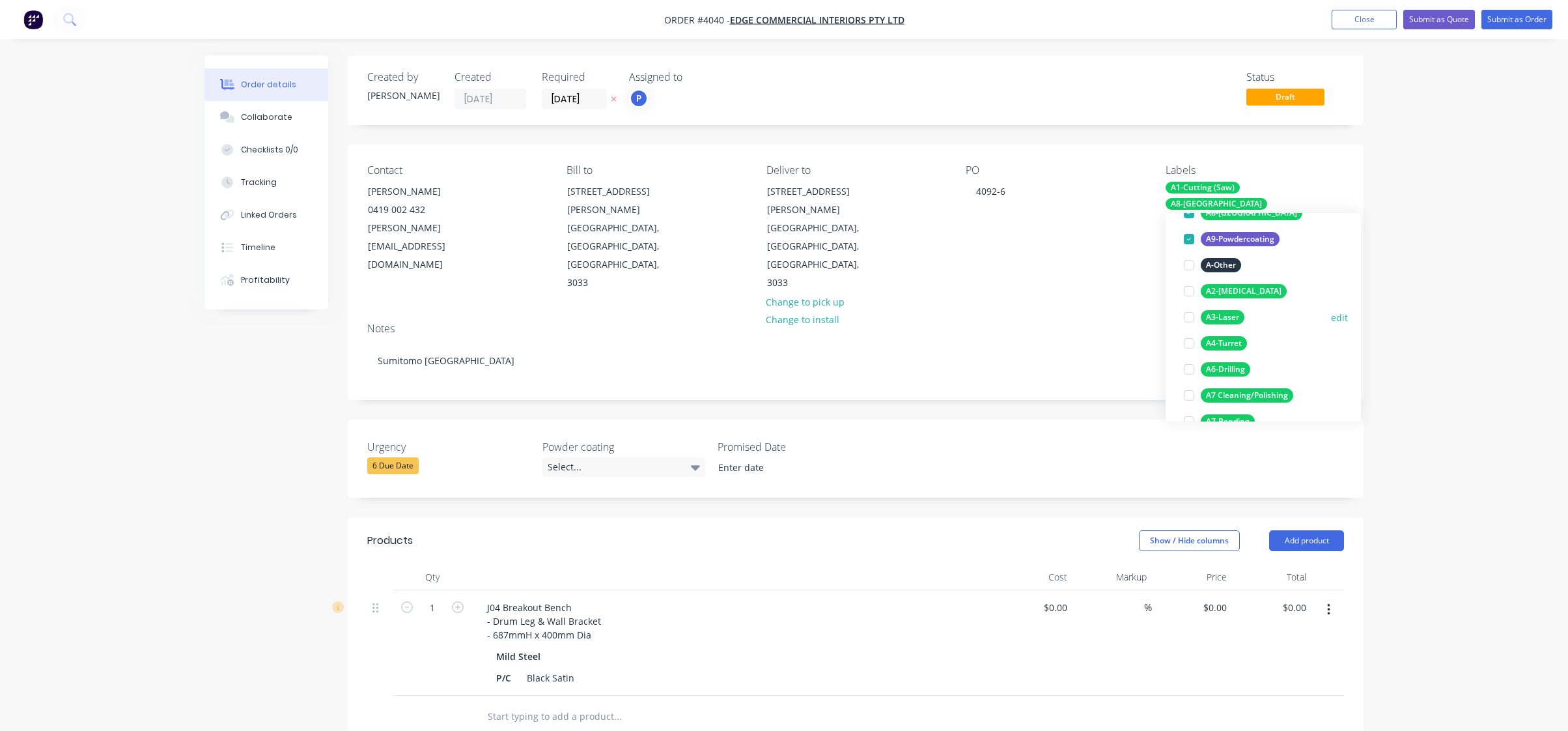
click at [1228, 315] on div "A3-Laser" at bounding box center [1222, 317] width 44 height 14
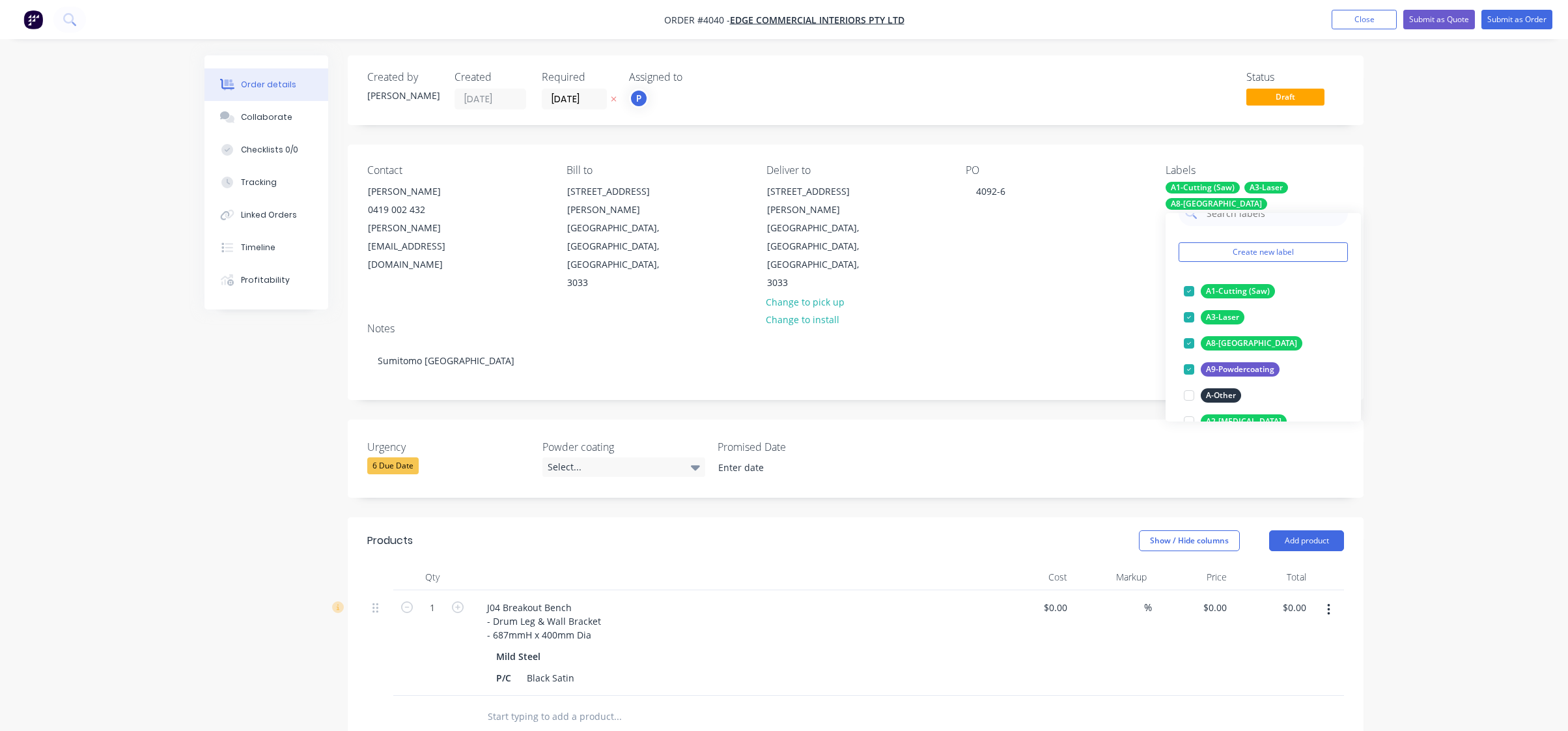
click at [1437, 291] on div "Order details Collaborate Checklists 0/0 Tracking Linked Orders Timeline Profit…" at bounding box center [784, 535] width 1568 height 1071
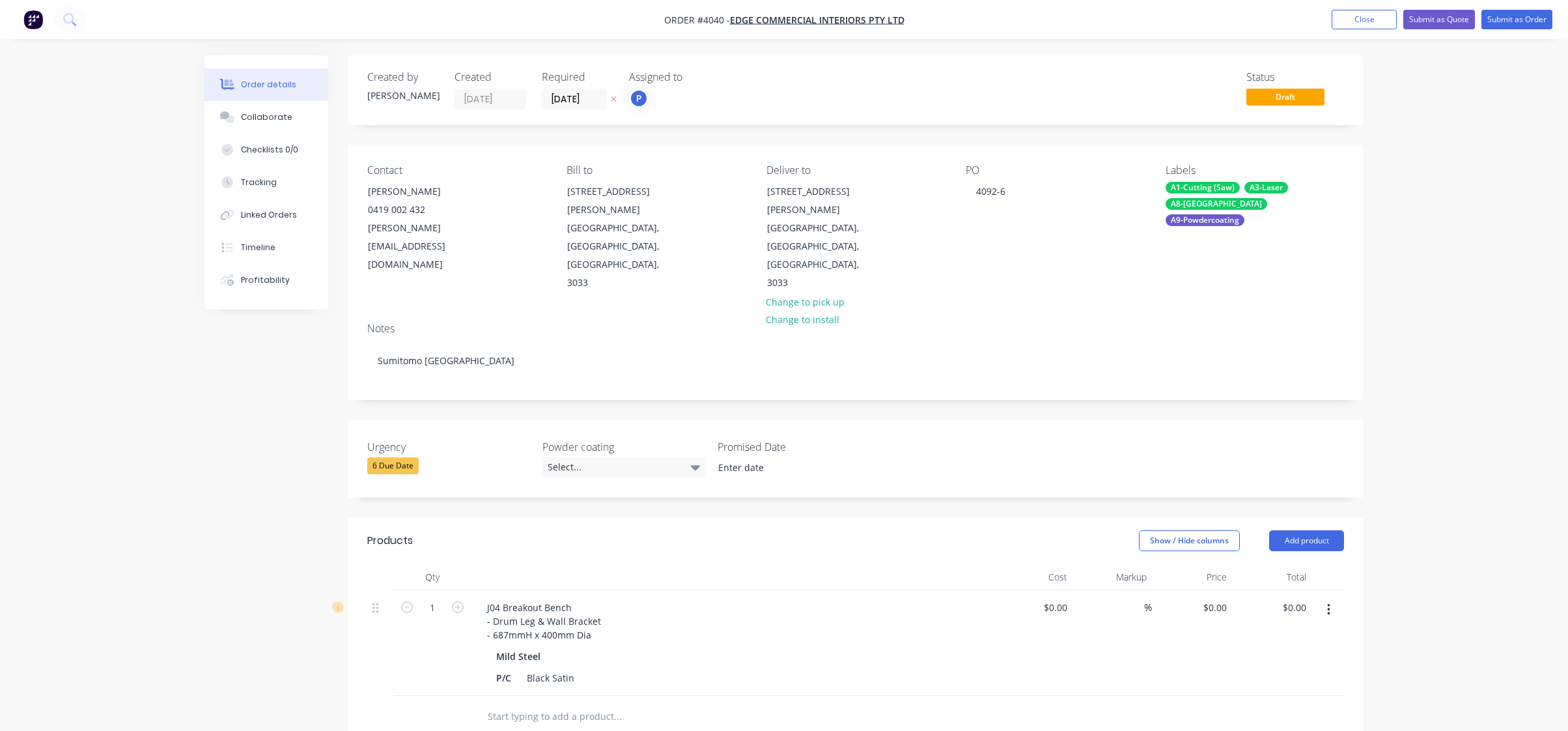
click at [1481, 8] on nav "Order #4040 - Edge Commercial Interiors Pty Ltd Add product Close Submit as Quo…" at bounding box center [784, 19] width 1568 height 39
click at [1486, 13] on button "Submit as Order" at bounding box center [1517, 19] width 71 height 19
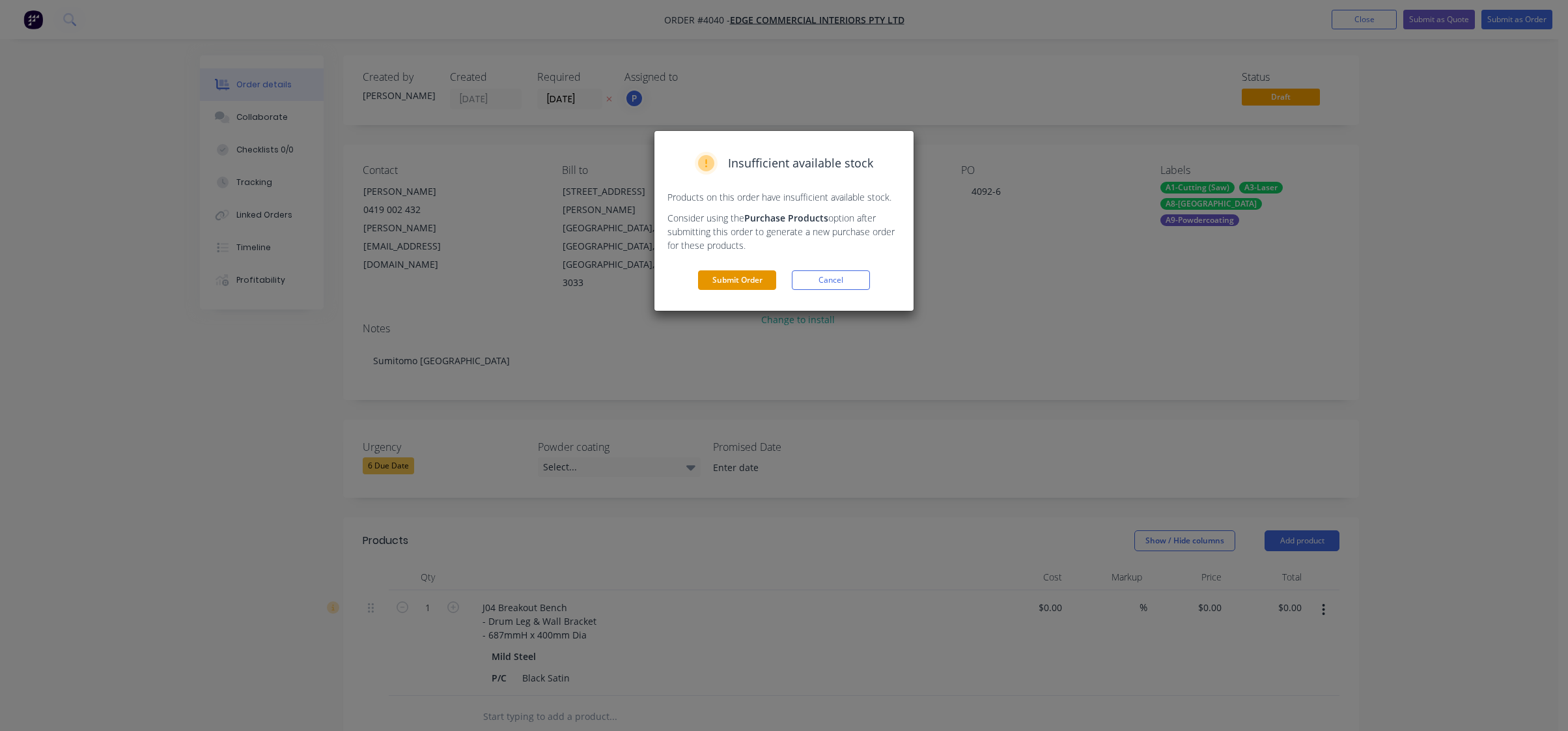
click at [713, 279] on button "Submit Order" at bounding box center [736, 279] width 78 height 19
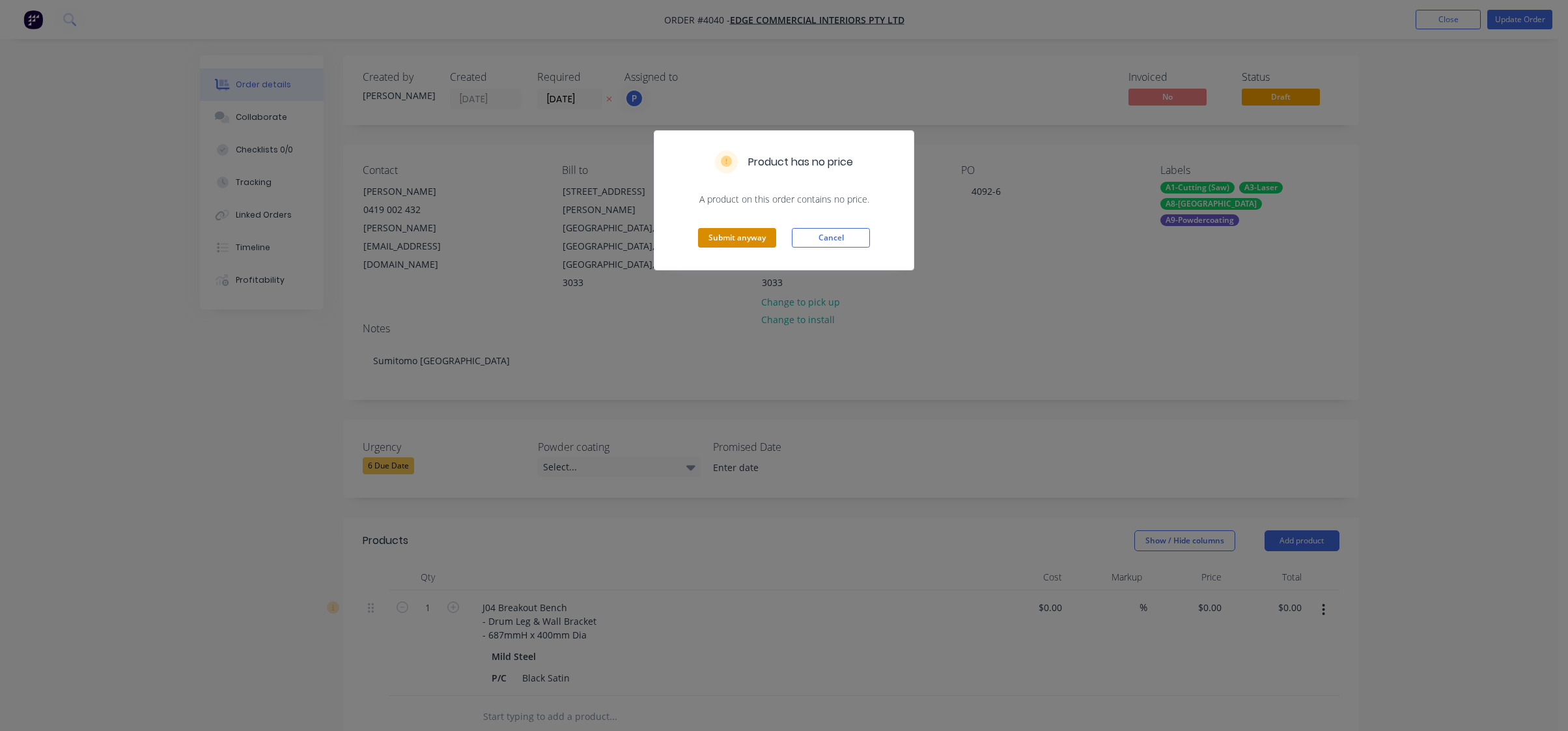
click at [750, 236] on button "Submit anyway" at bounding box center [736, 237] width 78 height 19
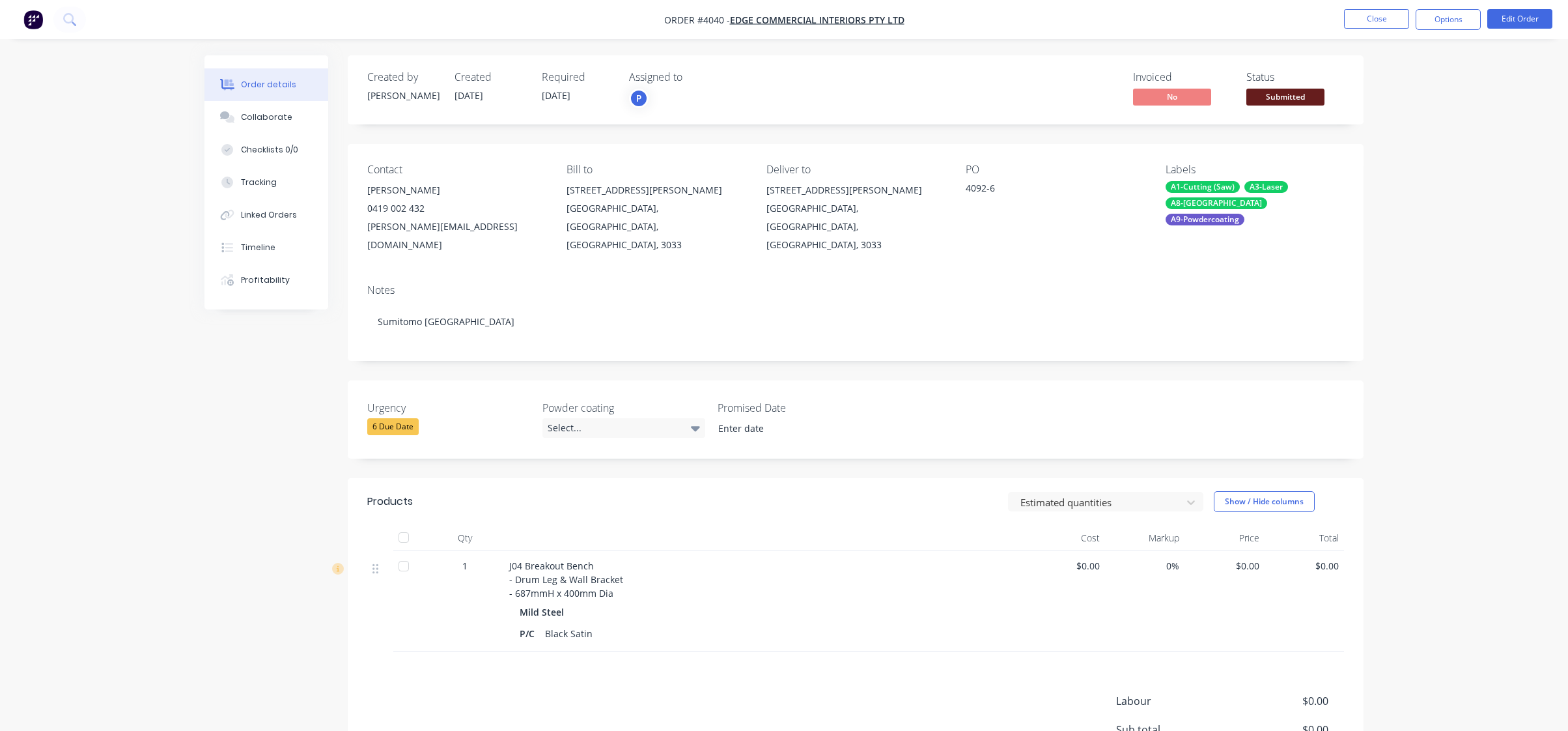
click at [1302, 106] on button "Submitted" at bounding box center [1286, 98] width 78 height 19
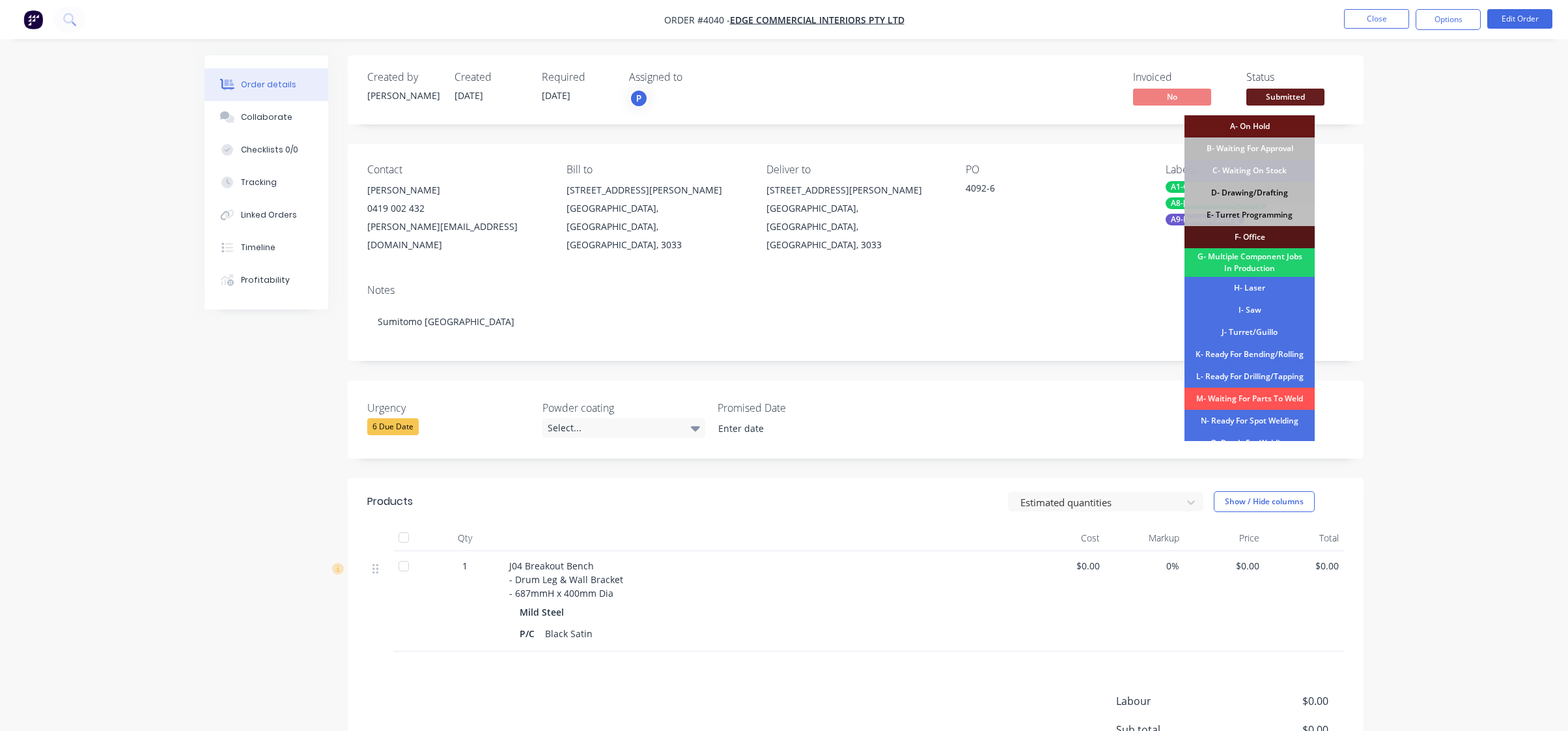
click at [1292, 193] on div "D- Drawing/Drafting" at bounding box center [1249, 193] width 130 height 22
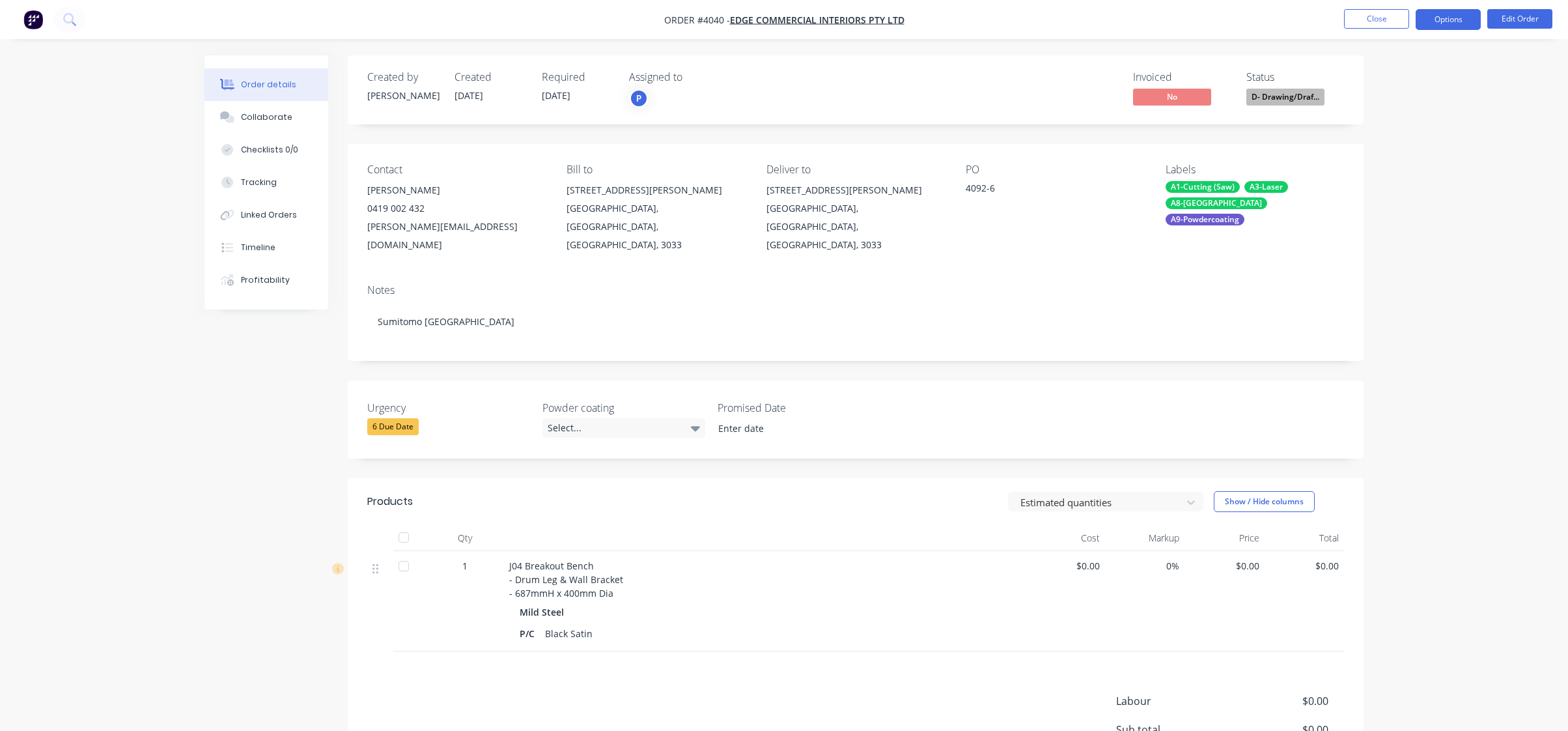
click at [1445, 14] on button "Options" at bounding box center [1448, 19] width 65 height 21
click at [1431, 138] on div "Order Confirmation" at bounding box center [1409, 131] width 120 height 19
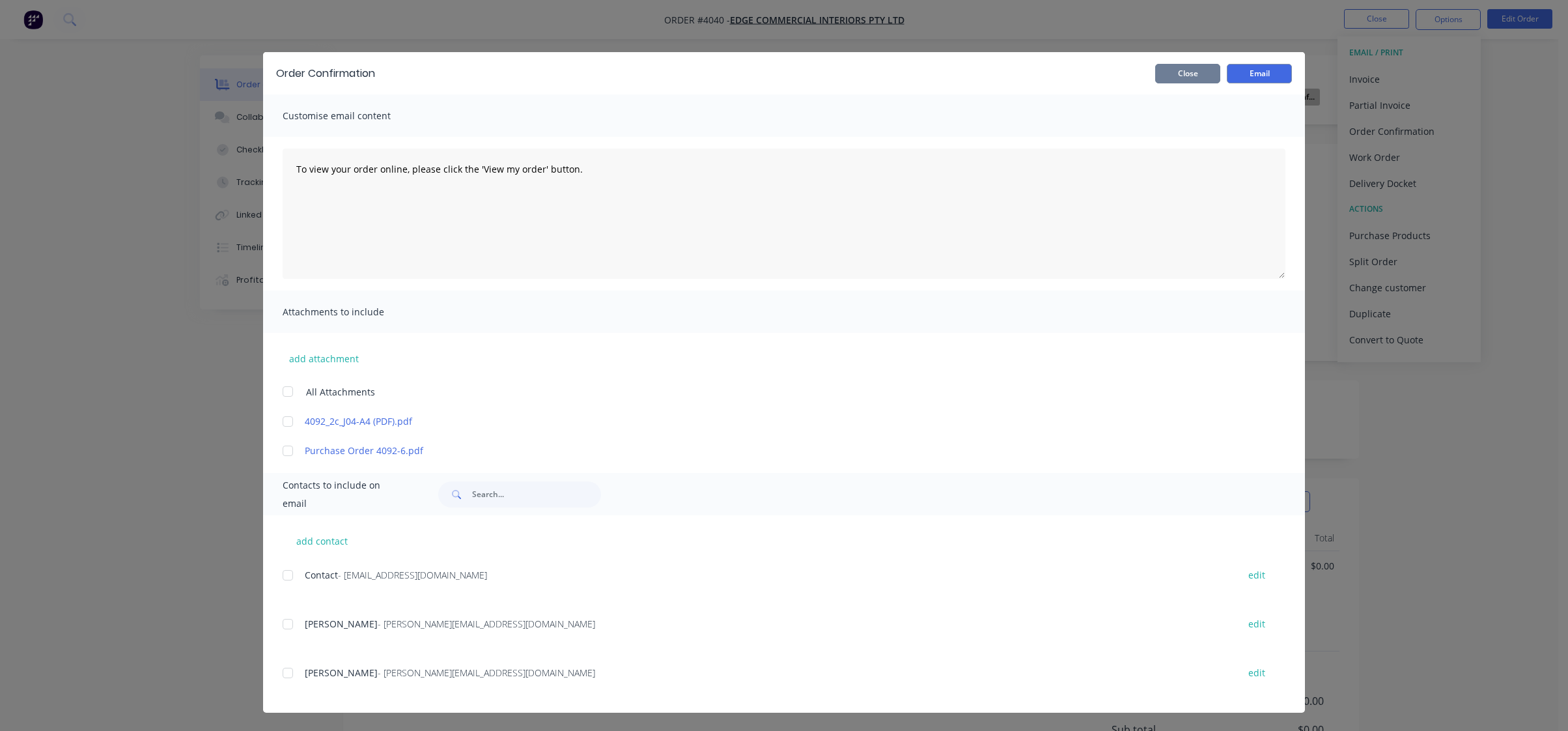
click at [1173, 74] on button "Close" at bounding box center [1187, 73] width 65 height 19
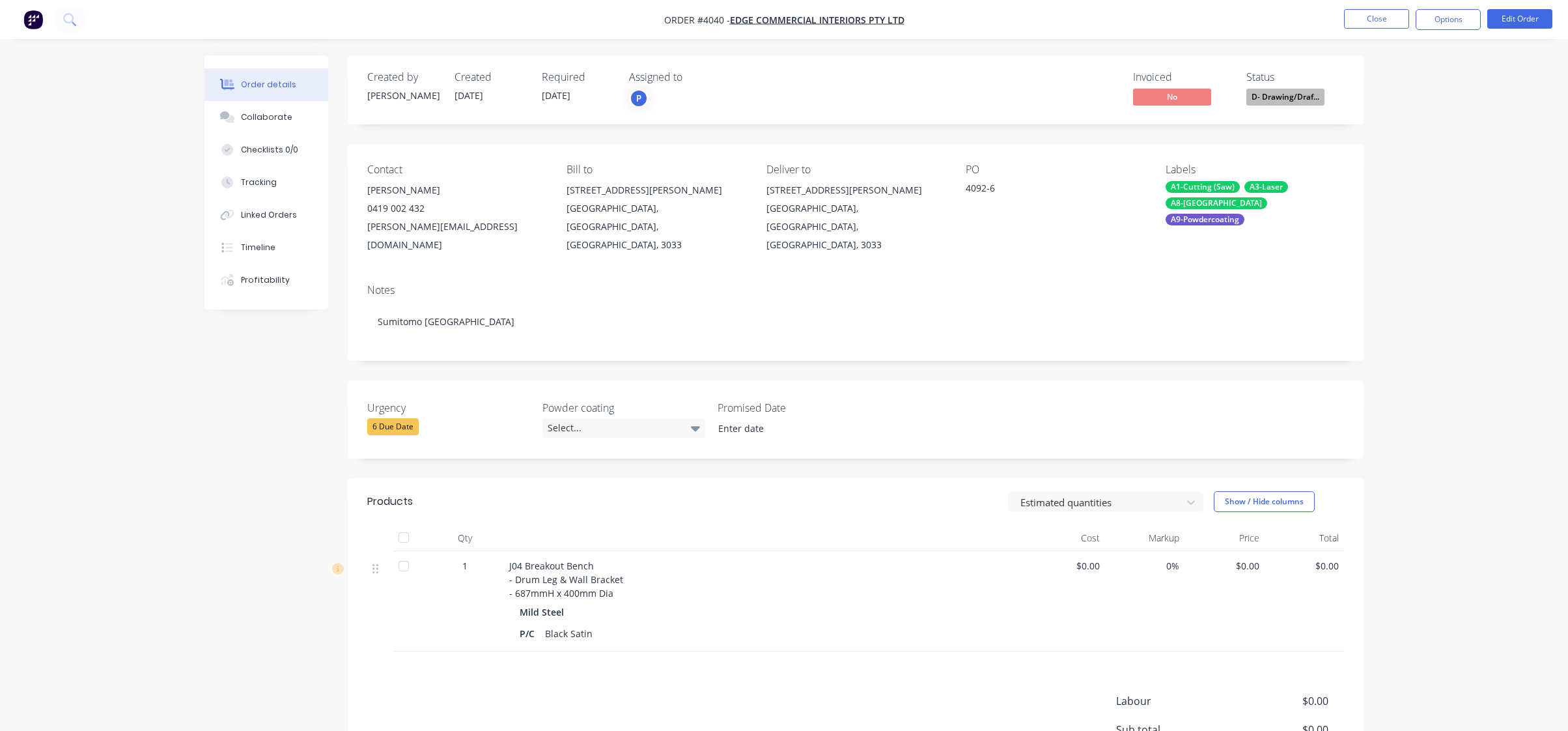
click at [1445, 8] on nav "Order #4040 - Edge Commercial Interiors Pty Ltd Close Options Edit Order" at bounding box center [784, 19] width 1568 height 39
click at [1445, 19] on button "Options" at bounding box center [1448, 19] width 65 height 21
click at [1431, 162] on div "Work Order" at bounding box center [1409, 157] width 120 height 19
click at [1428, 131] on div "Without pricing" at bounding box center [1409, 131] width 120 height 19
click at [1536, 130] on div "Order details Collaborate Checklists 0/0 Tracking Linked Orders Timeline Profit…" at bounding box center [784, 442] width 1568 height 883
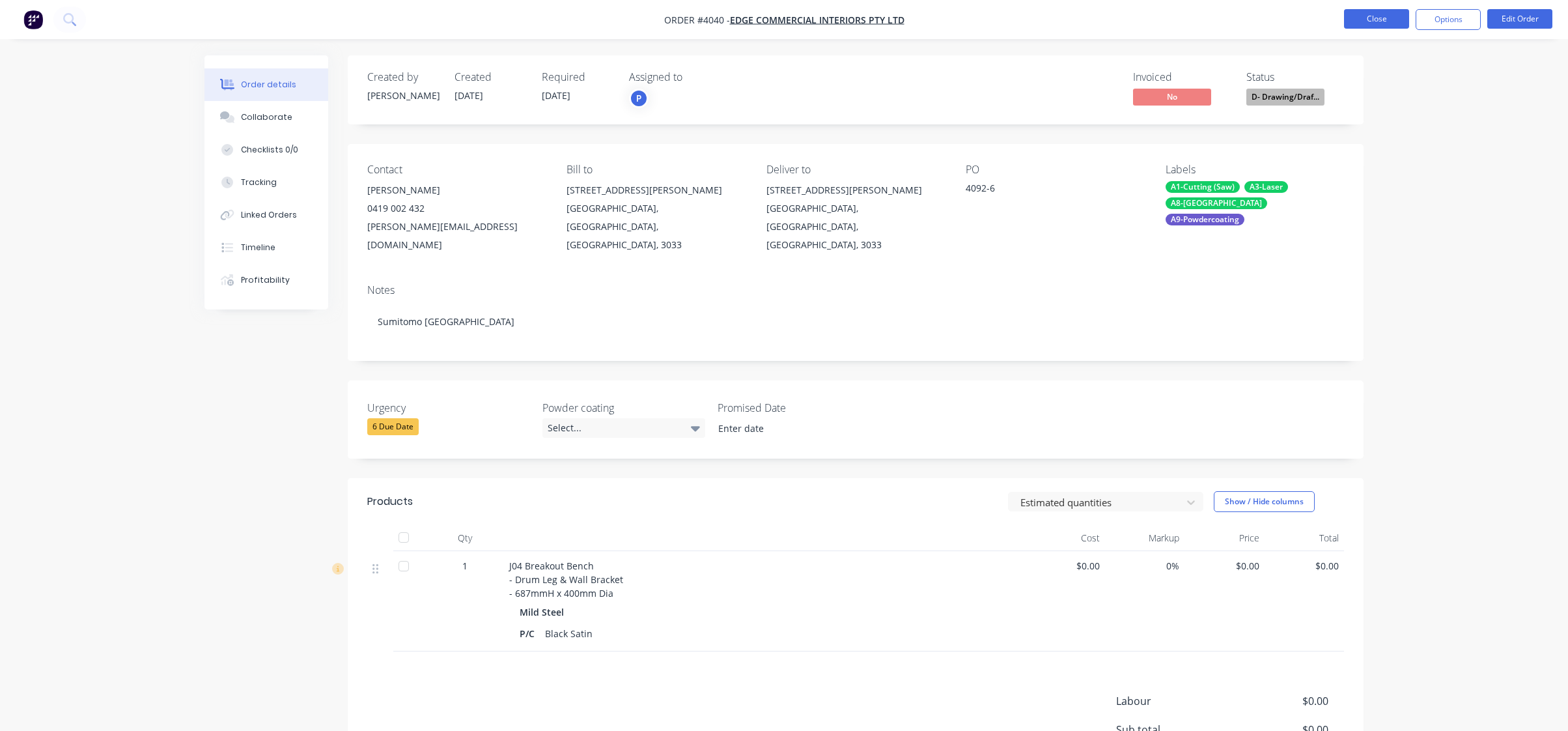
click at [1377, 21] on button "Close" at bounding box center [1376, 19] width 65 height 19
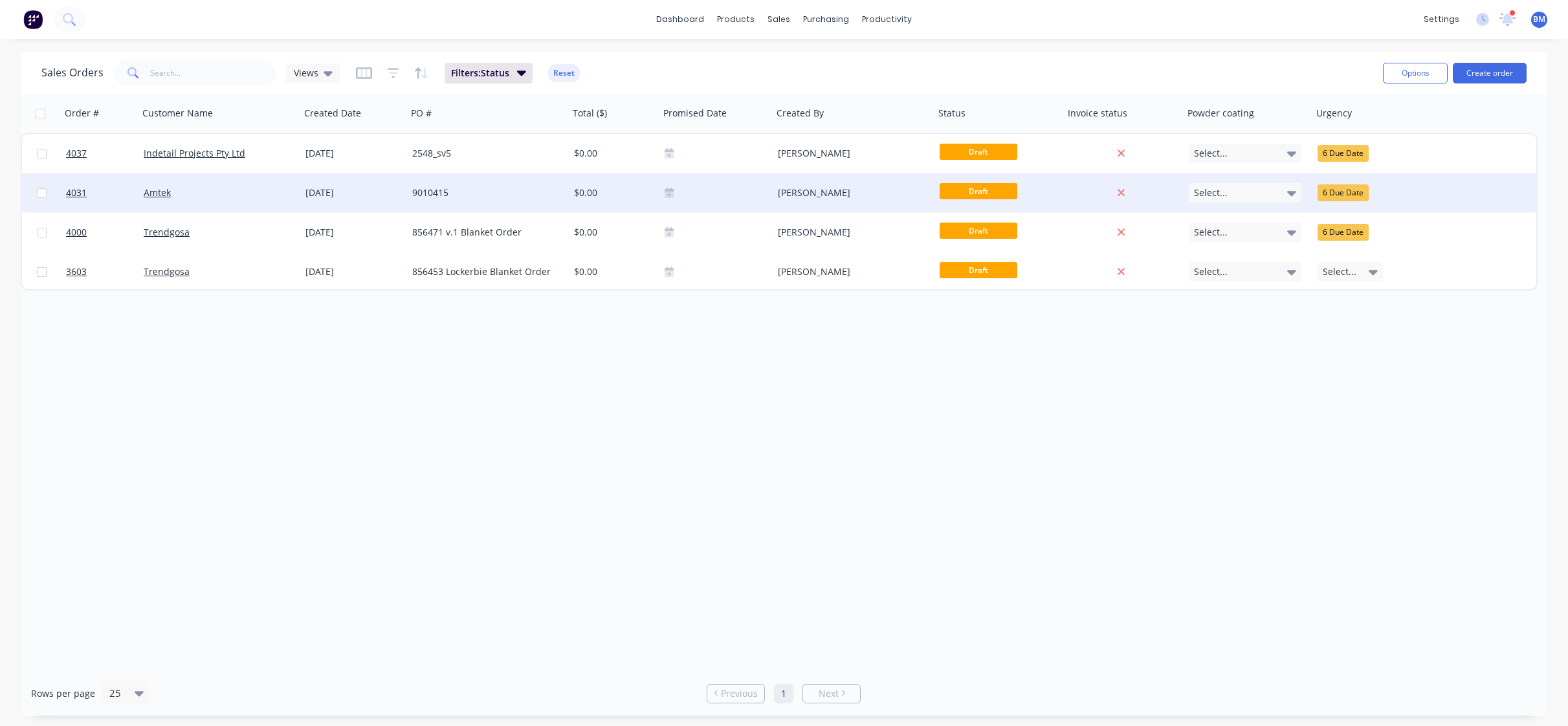
click at [435, 196] on div "9010415" at bounding box center [484, 192] width 144 height 13
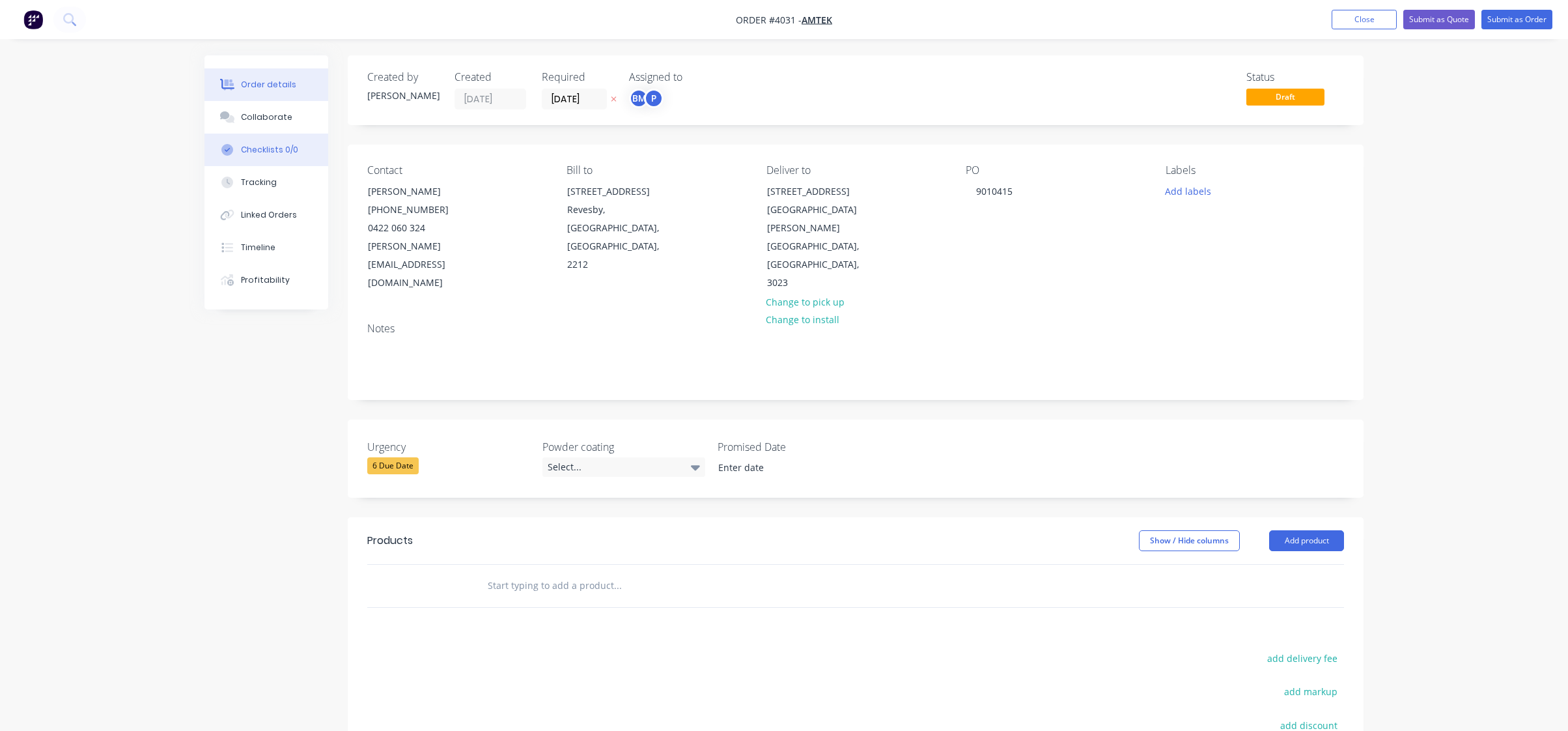
click at [246, 135] on button "Checklists 0/0" at bounding box center [266, 150] width 124 height 33
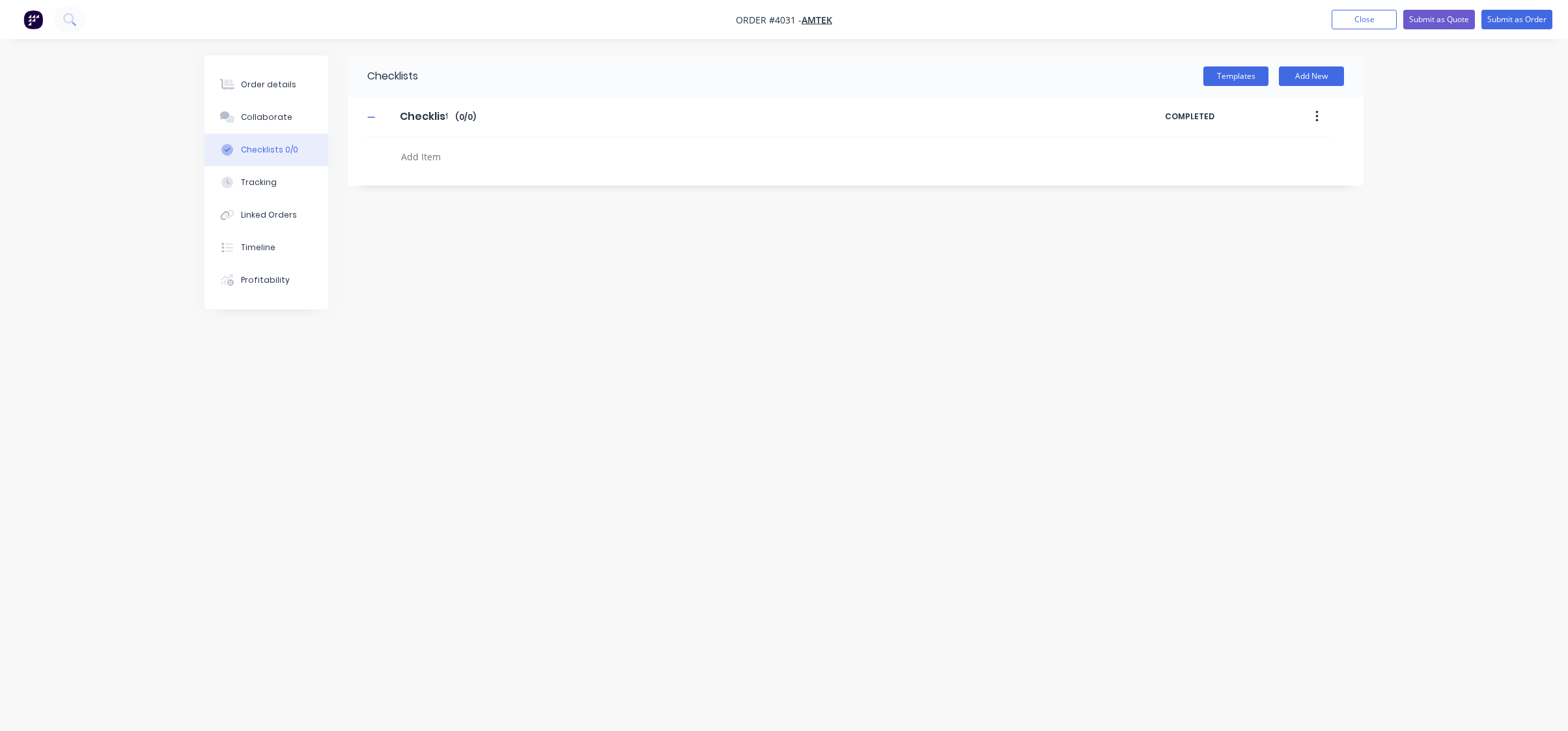
type textarea "x"
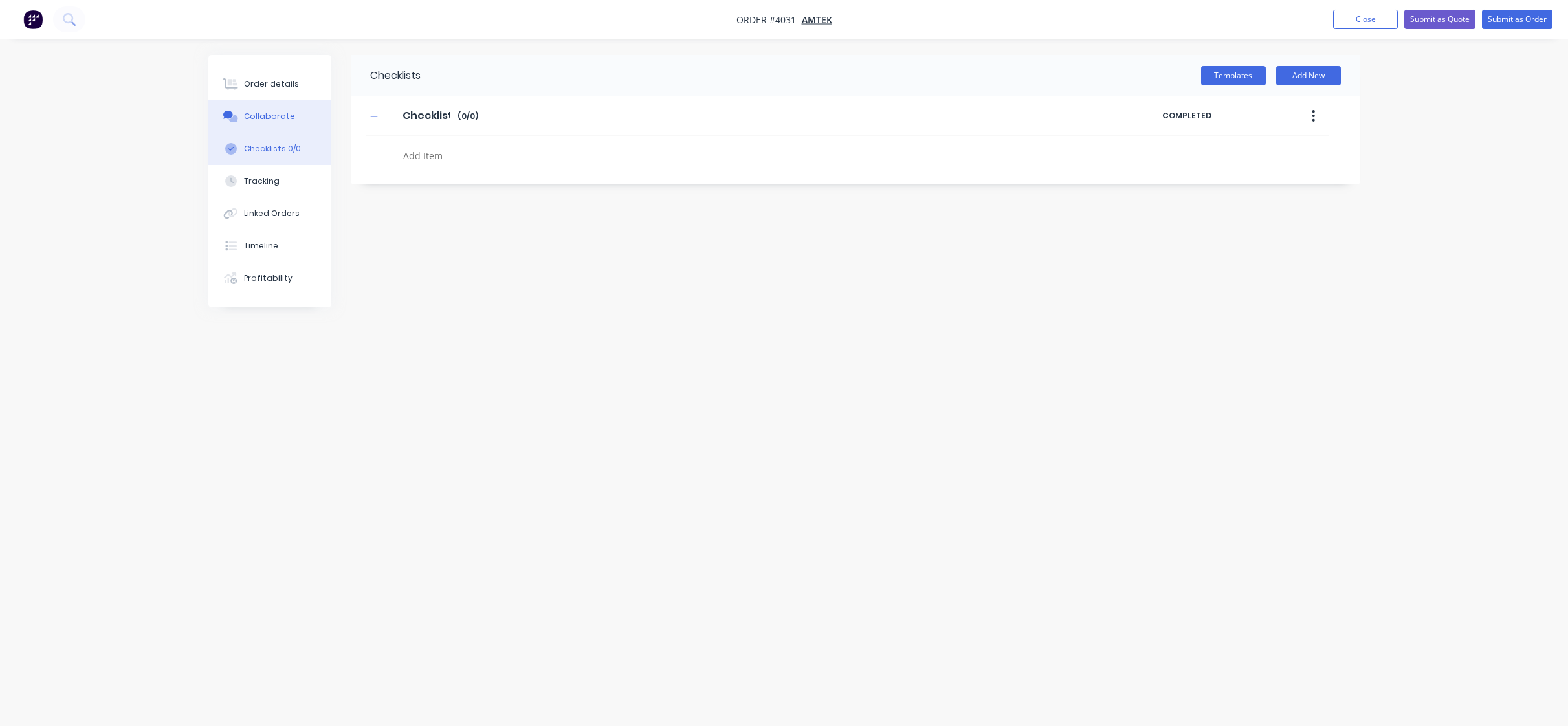
click at [245, 128] on button "Collaborate" at bounding box center [269, 116] width 123 height 33
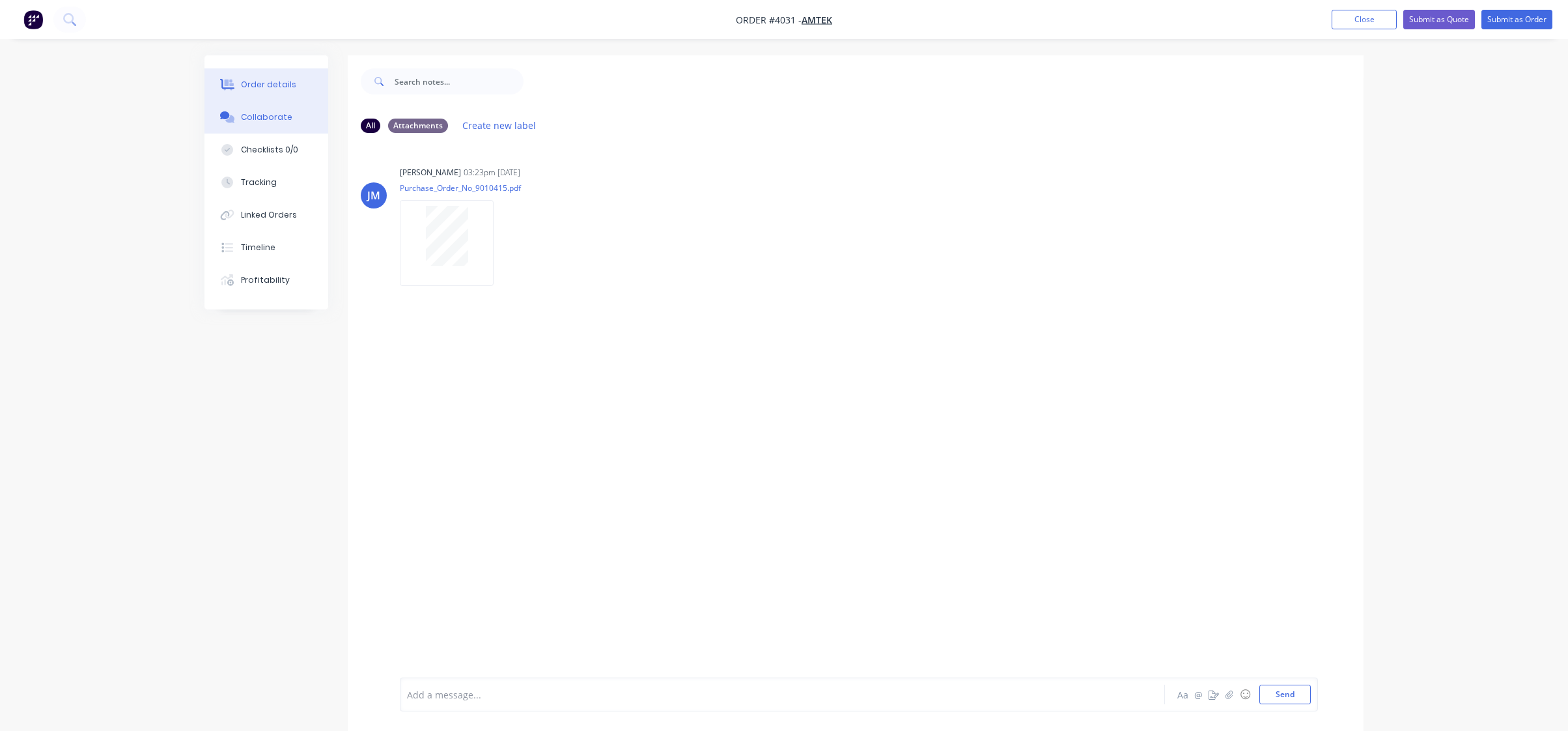
click at [293, 85] on button "Order details" at bounding box center [266, 84] width 124 height 33
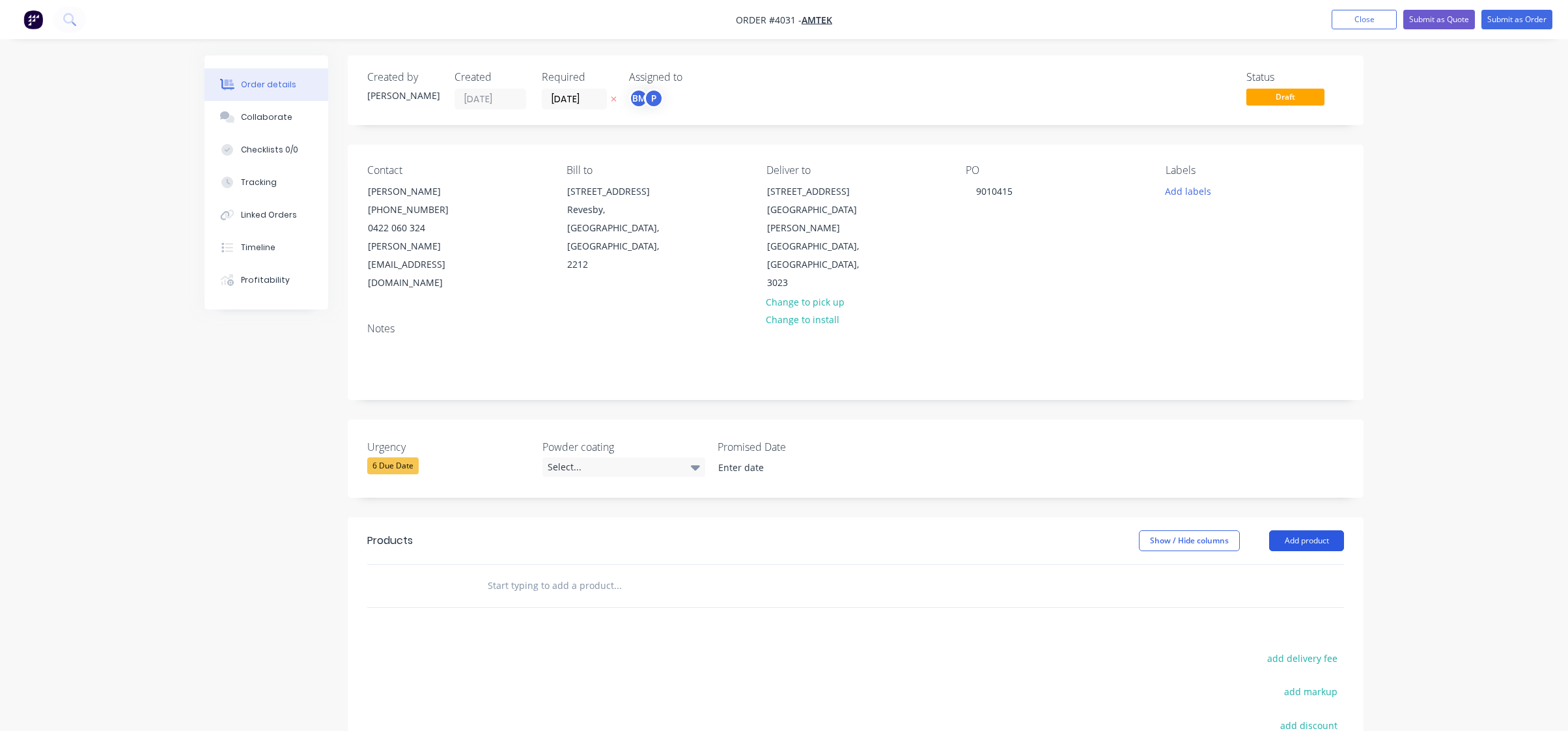
click at [1311, 531] on button "Add product" at bounding box center [1307, 541] width 75 height 21
click at [1305, 564] on div "Product catalogue" at bounding box center [1282, 574] width 100 height 19
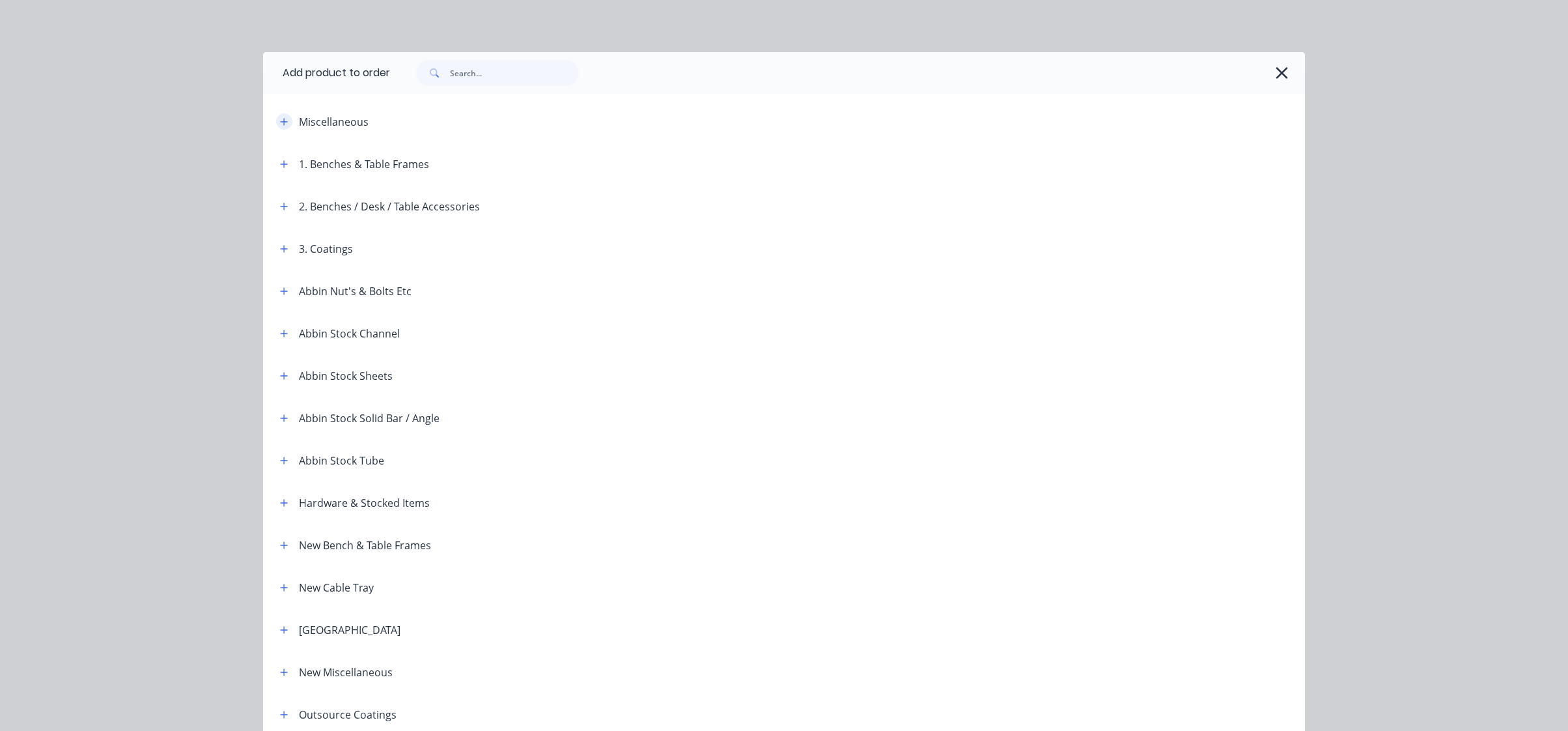
click at [277, 127] on button "button" at bounding box center [283, 121] width 16 height 16
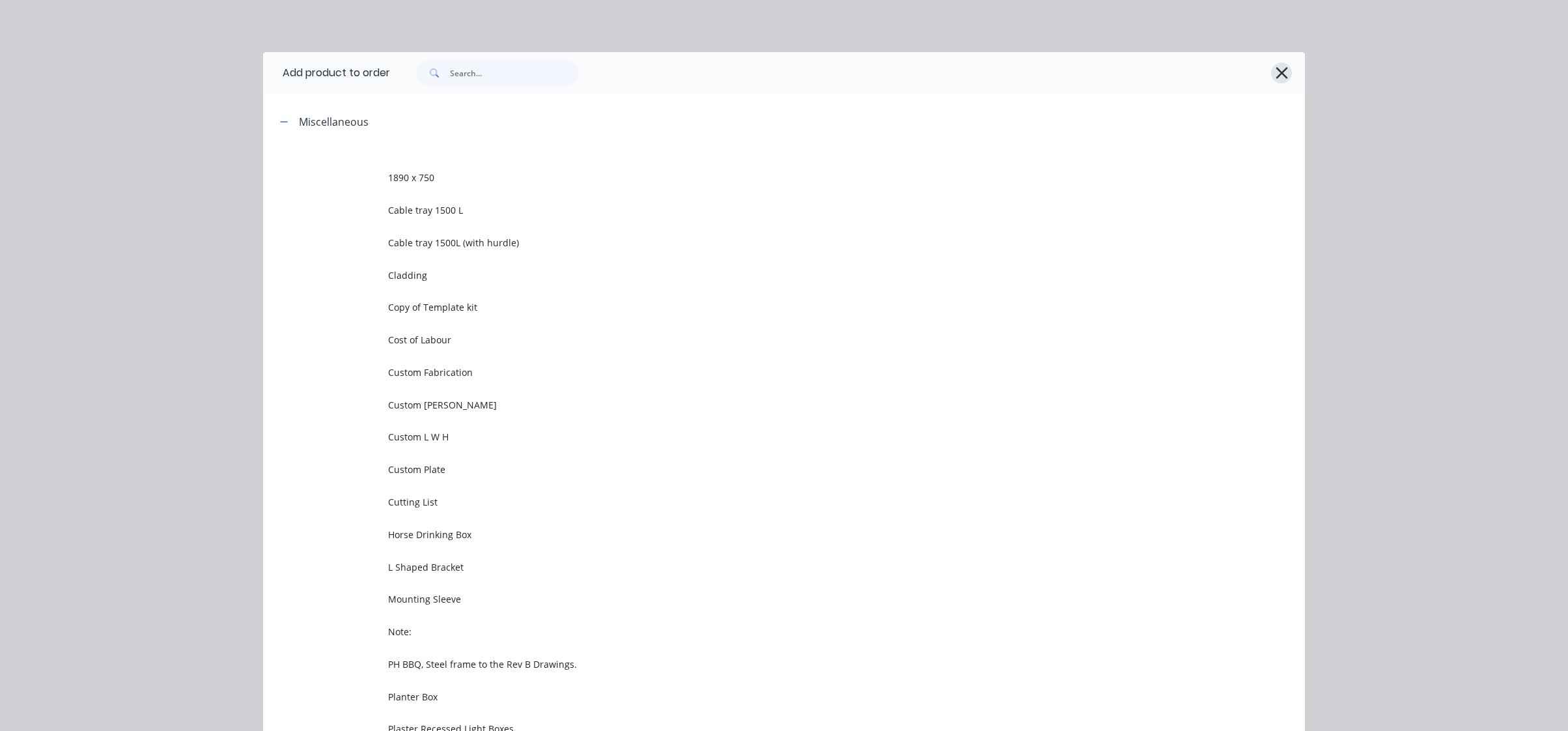
click at [1275, 73] on icon "button" at bounding box center [1282, 73] width 13 height 19
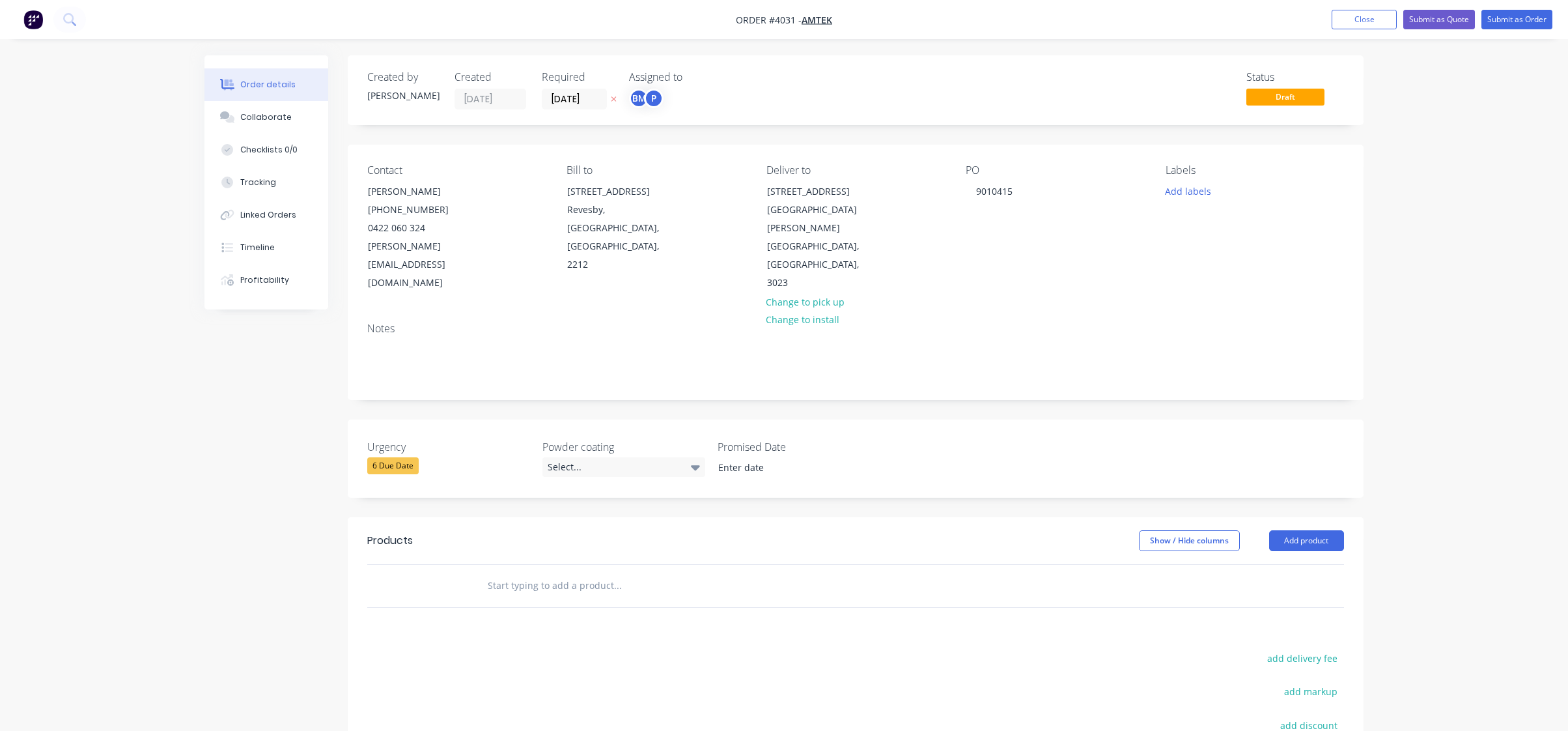
click at [1337, 517] on header "Products Show / Hide columns Add product" at bounding box center [856, 541] width 1016 height 47
click at [1334, 531] on button "Add product" at bounding box center [1307, 541] width 75 height 21
click at [1302, 591] on div "Basic product" at bounding box center [1282, 600] width 100 height 19
click at [530, 598] on div at bounding box center [531, 607] width 108 height 19
paste div
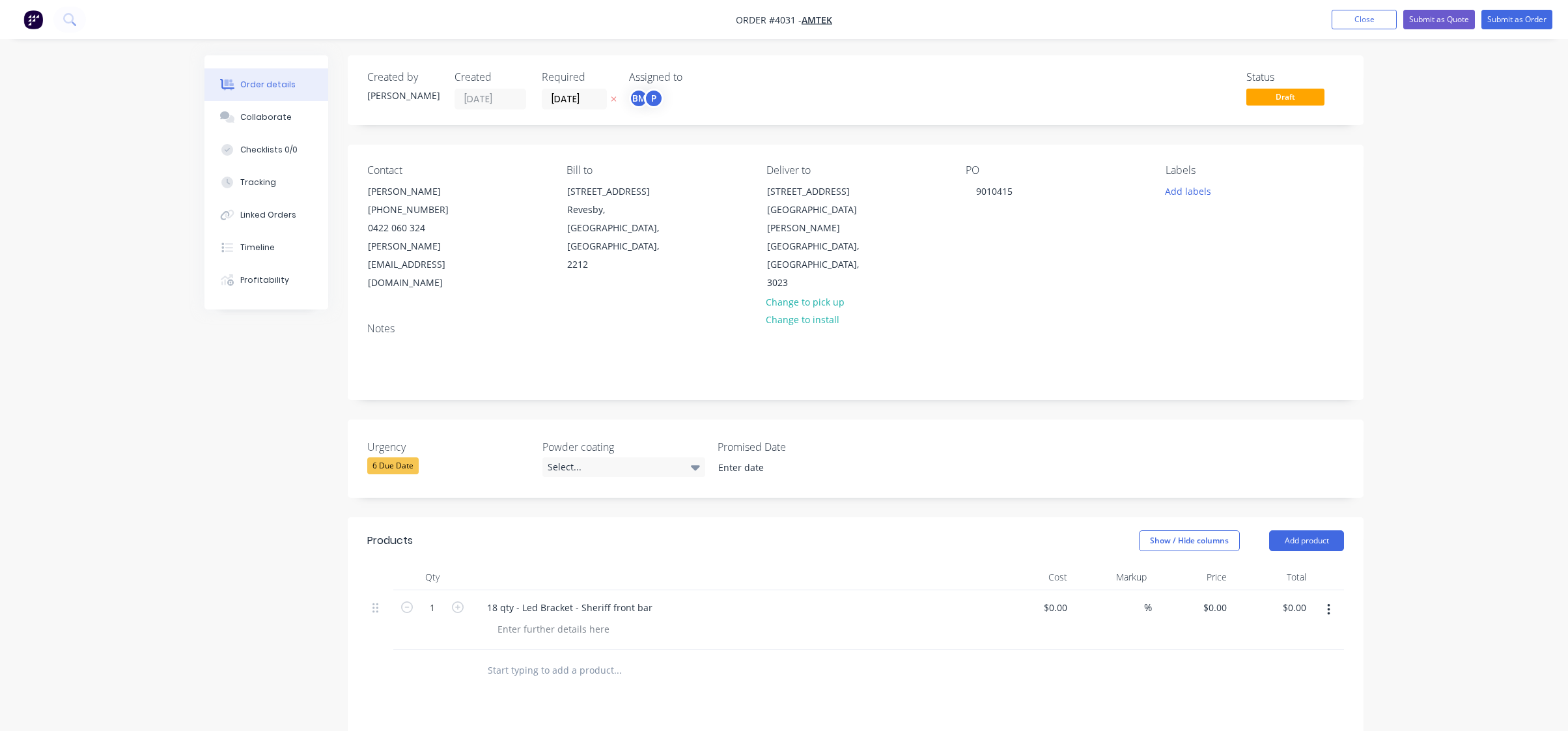
drag, startPoint x: 521, startPoint y: 570, endPoint x: 449, endPoint y: 570, distance: 72.0
click at [449, 591] on div "1 18 qty - Led Bracket - Sheriff front bar $0.00 $0.00 % $0.00 $0.00 $0.00 $0.00" at bounding box center [856, 620] width 977 height 59
click at [418, 649] on div at bounding box center [432, 670] width 78 height 42
click at [442, 591] on div "1" at bounding box center [432, 620] width 78 height 59
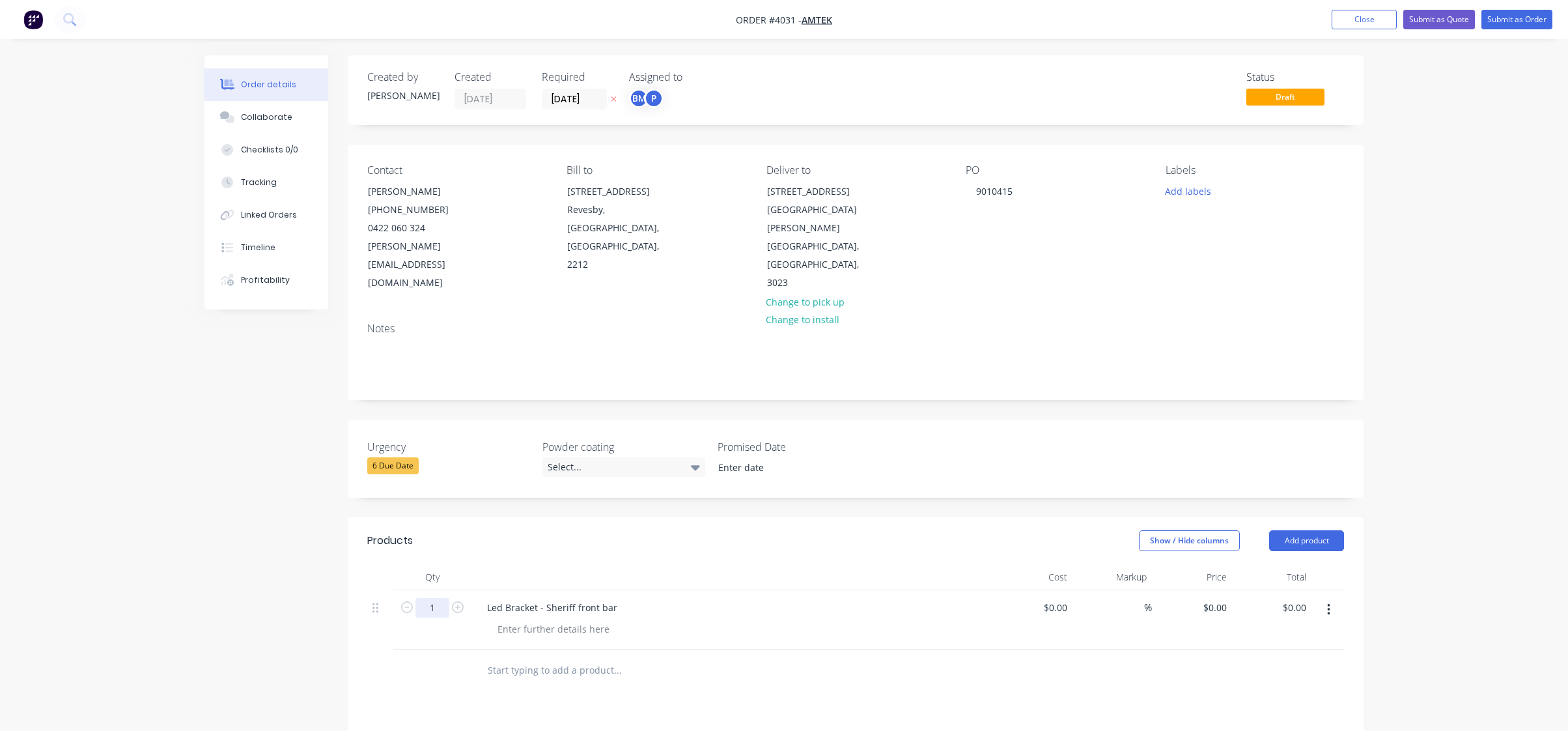
click at [430, 598] on input "1" at bounding box center [432, 607] width 34 height 19
type input "18"
click at [927, 651] on div at bounding box center [706, 670] width 469 height 42
click at [501, 598] on div "Led Bracket - Sheriff front bar" at bounding box center [552, 607] width 151 height 19
click at [519, 620] on div at bounding box center [553, 629] width 133 height 19
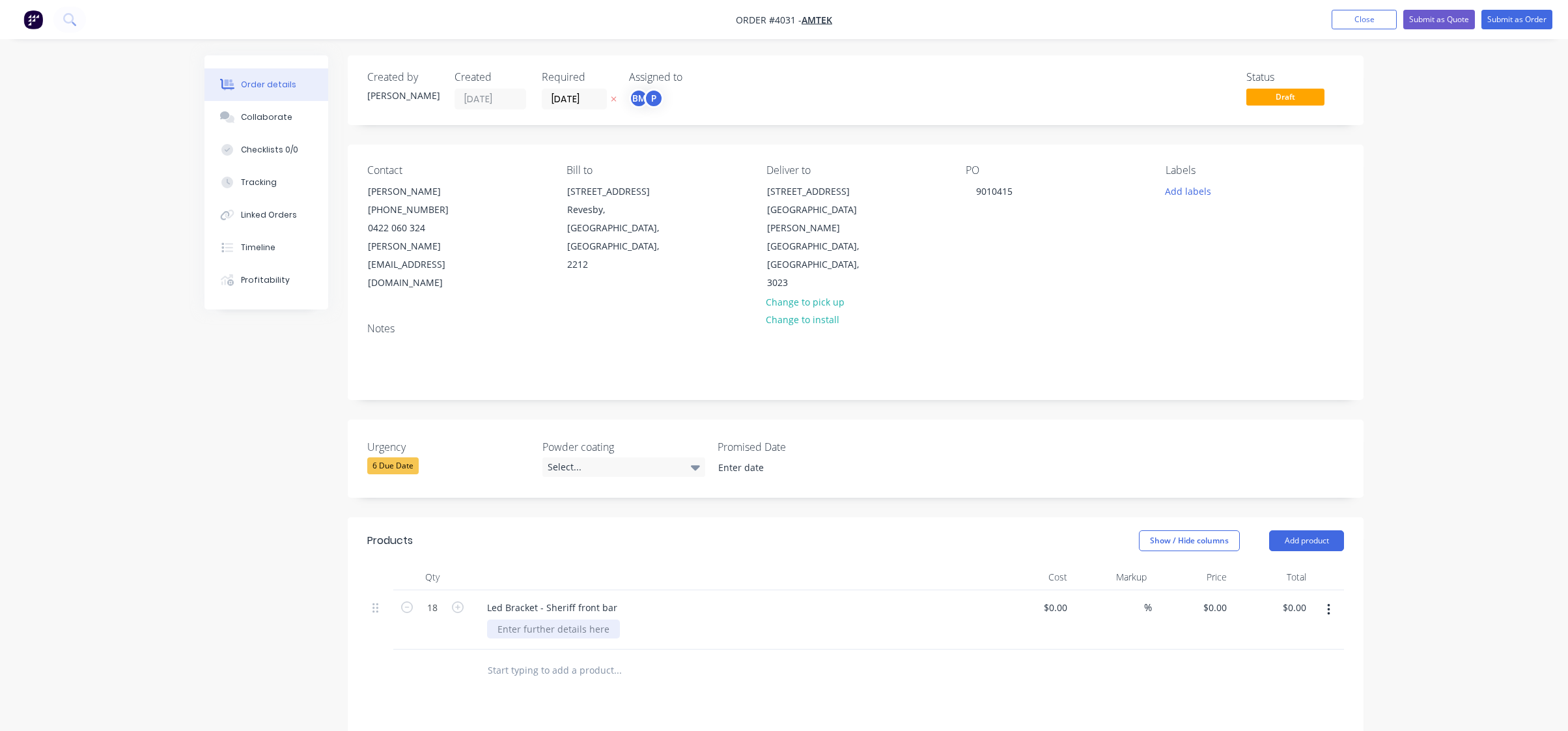
click at [604, 620] on div at bounding box center [553, 629] width 133 height 19
click at [810, 591] on div "Led Bracket - Sheriff front bar P/C TBC" at bounding box center [732, 620] width 521 height 59
click at [644, 103] on div "BM" at bounding box center [638, 98] width 19 height 19
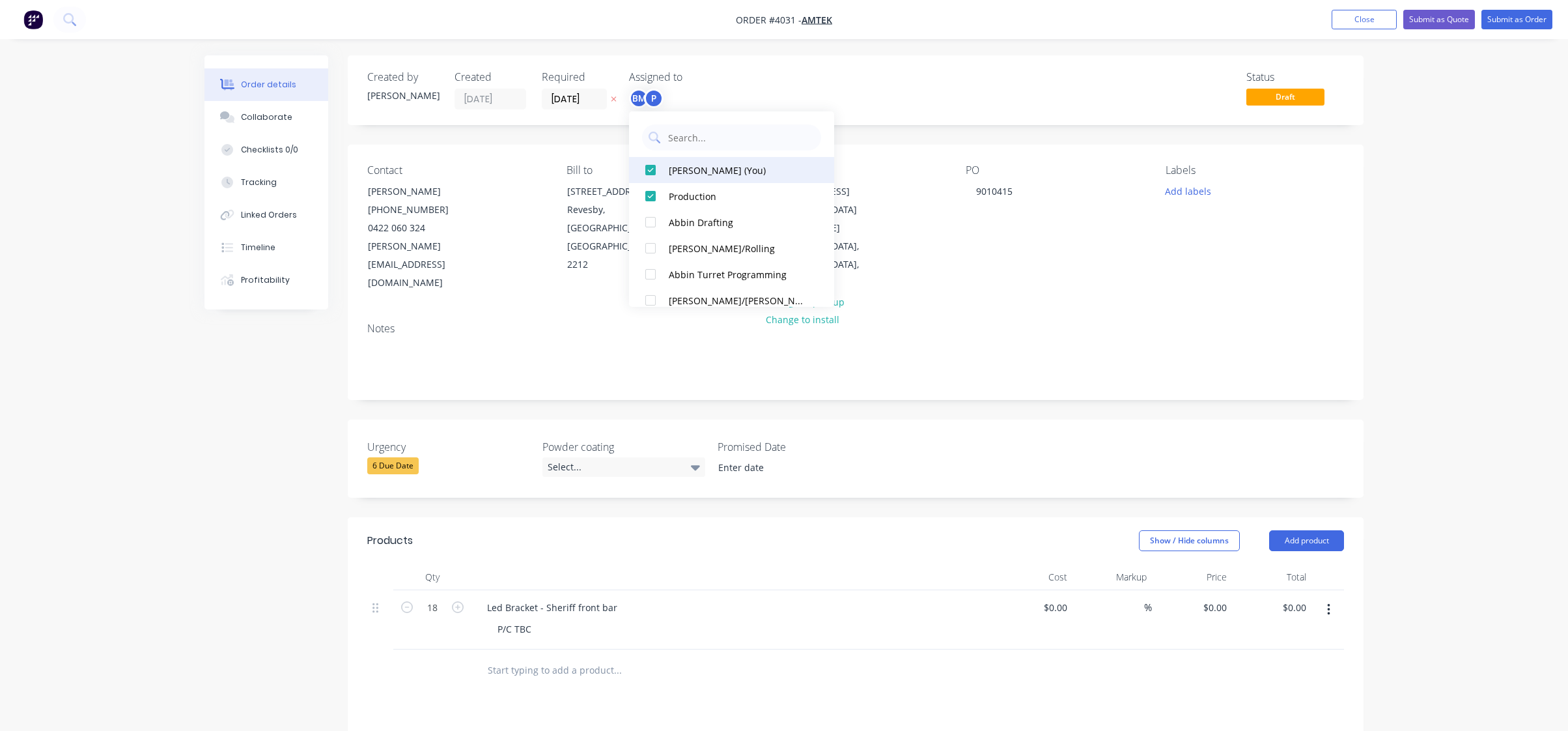
click at [677, 170] on div "[PERSON_NAME] (You)" at bounding box center [738, 170] width 138 height 13
click at [782, 84] on div "Status Draft" at bounding box center [1052, 90] width 585 height 39
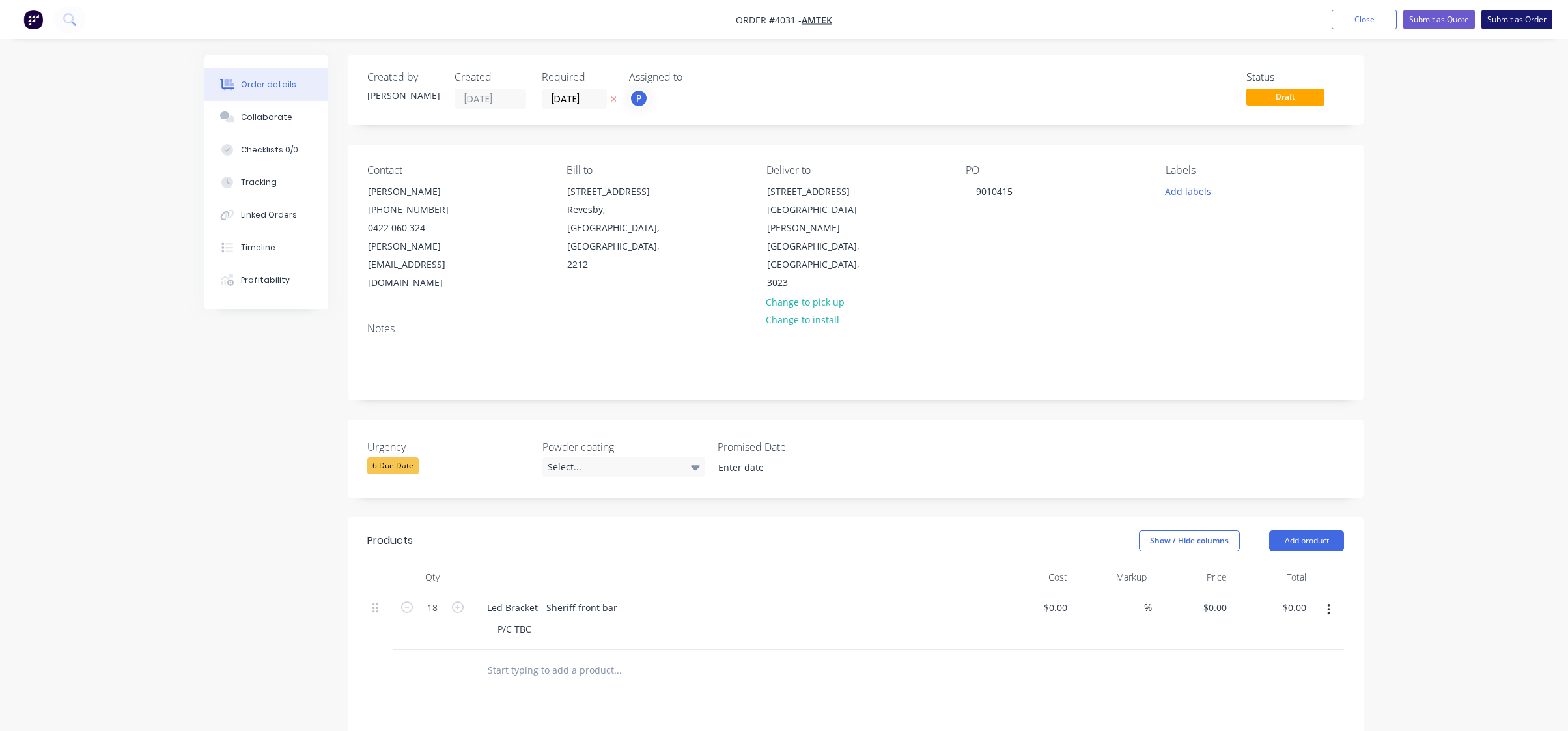
click at [1513, 24] on button "Submit as Order" at bounding box center [1517, 19] width 71 height 19
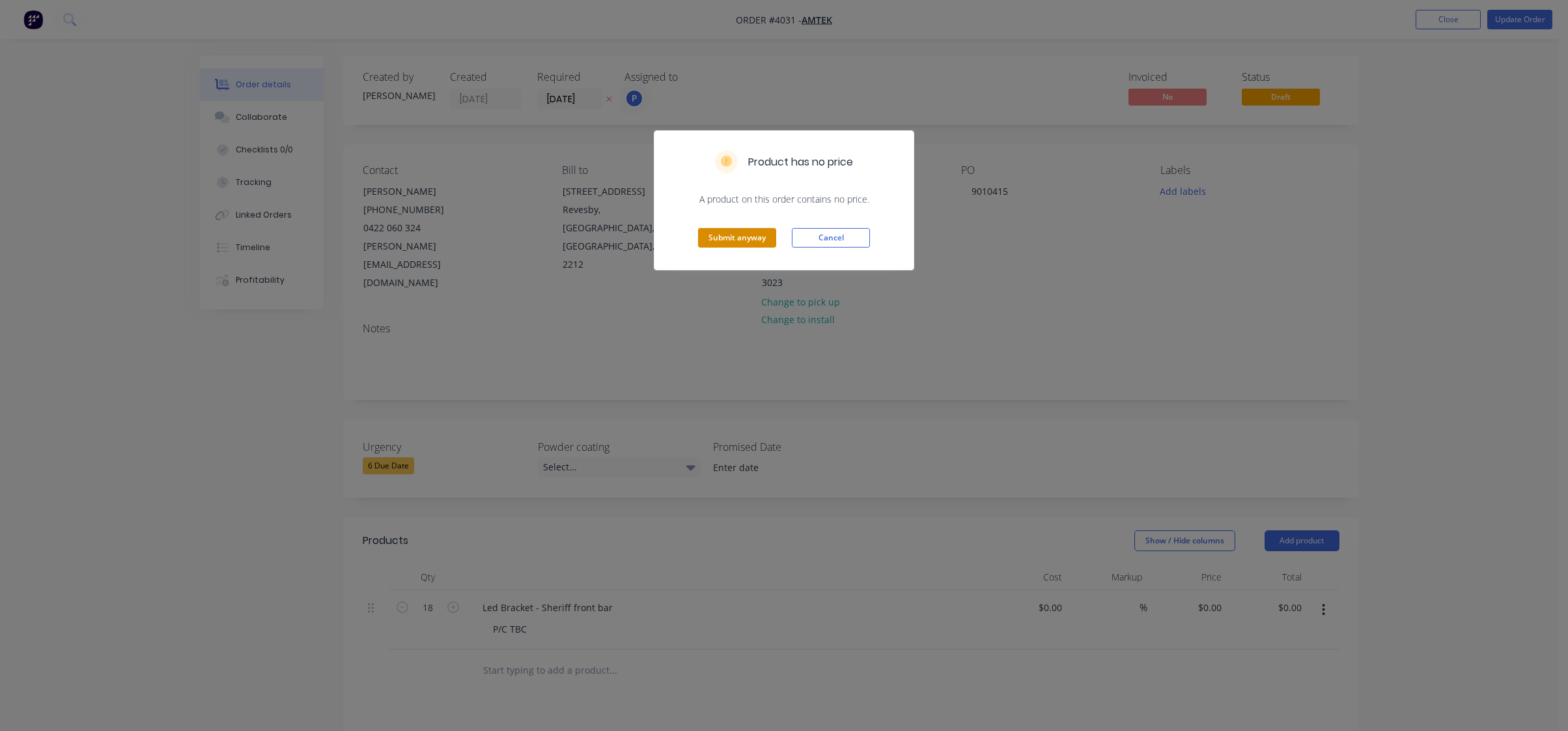
click at [755, 244] on button "Submit anyway" at bounding box center [736, 237] width 78 height 19
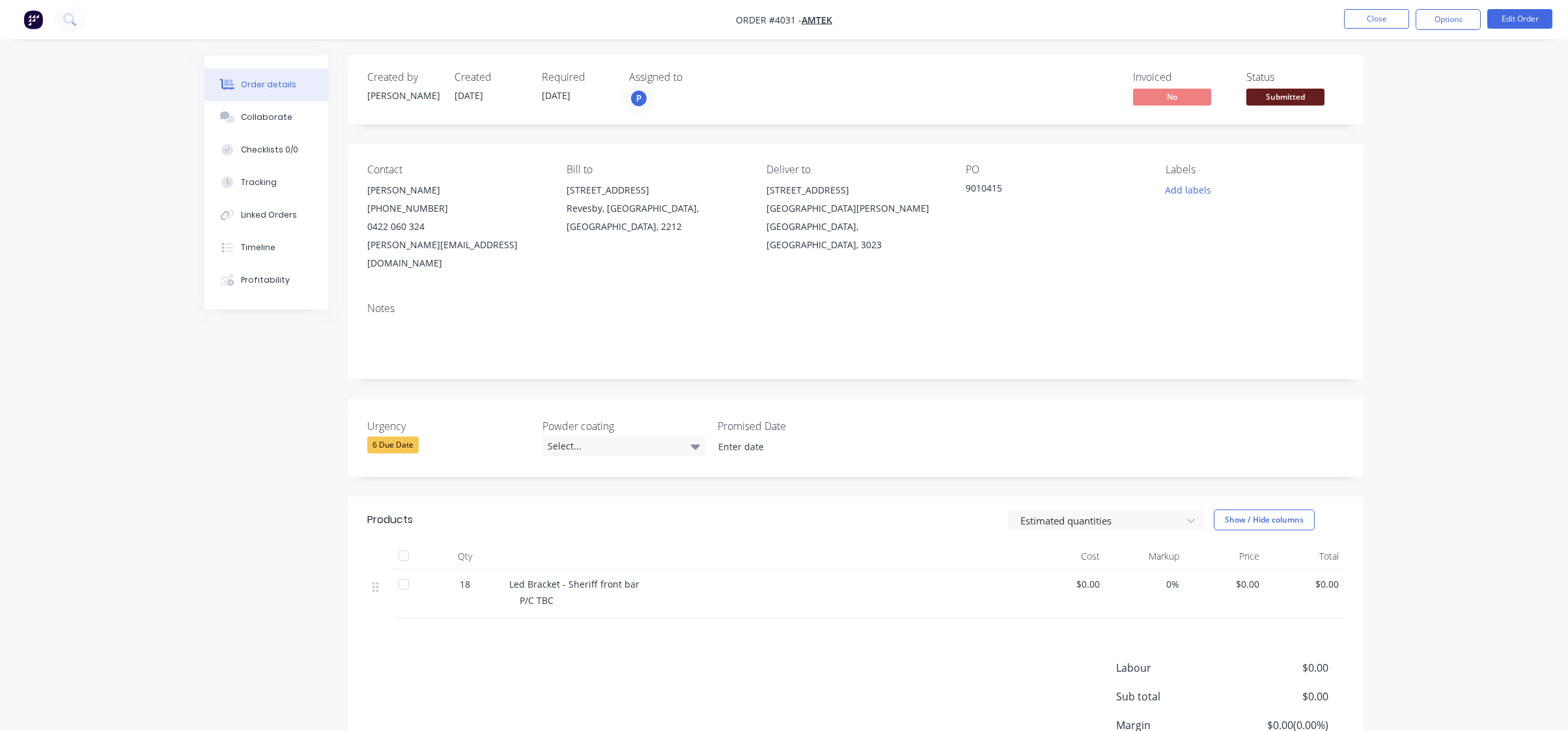
click at [1262, 96] on span "Submitted" at bounding box center [1286, 96] width 78 height 16
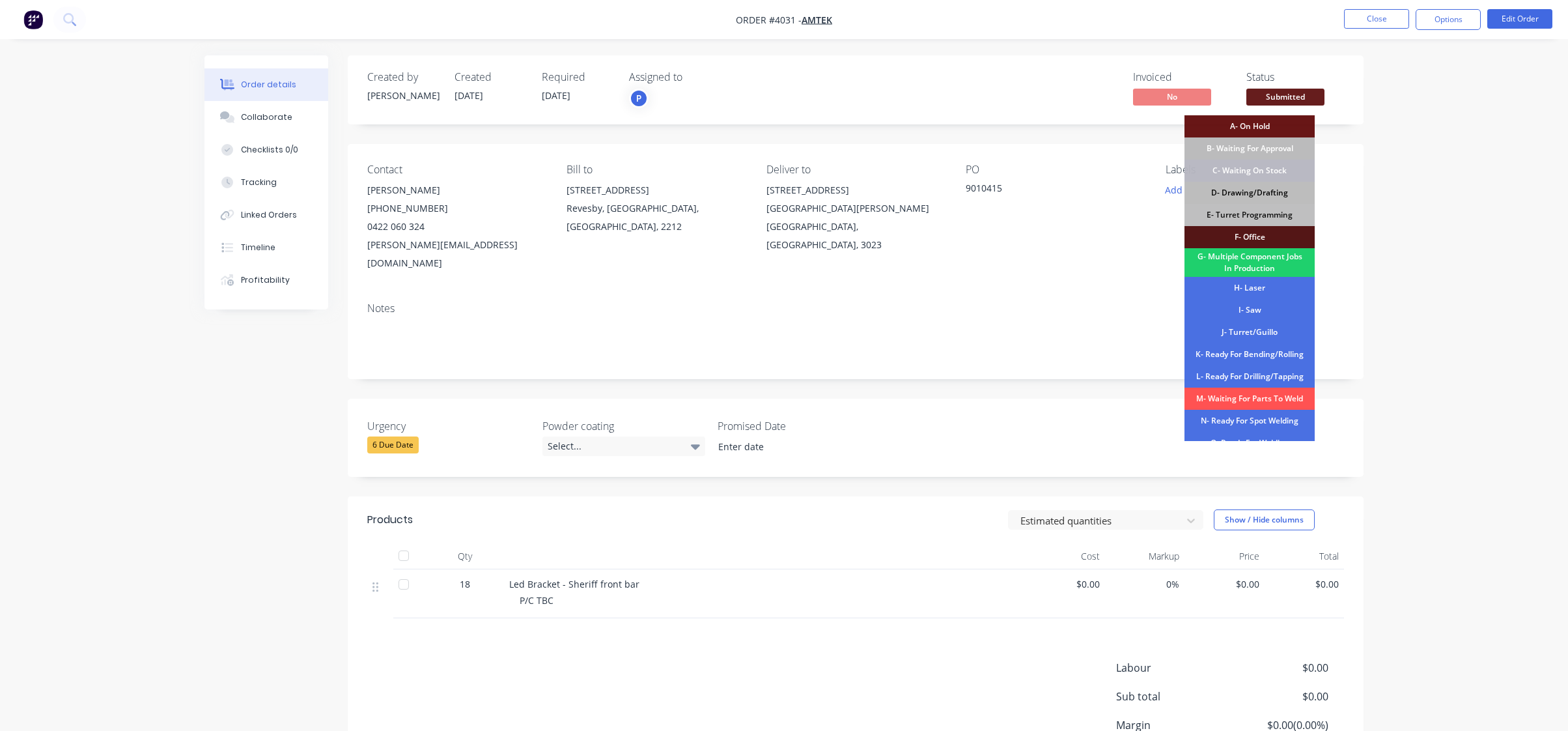
click at [1252, 193] on div "D- Drawing/Drafting" at bounding box center [1249, 193] width 130 height 22
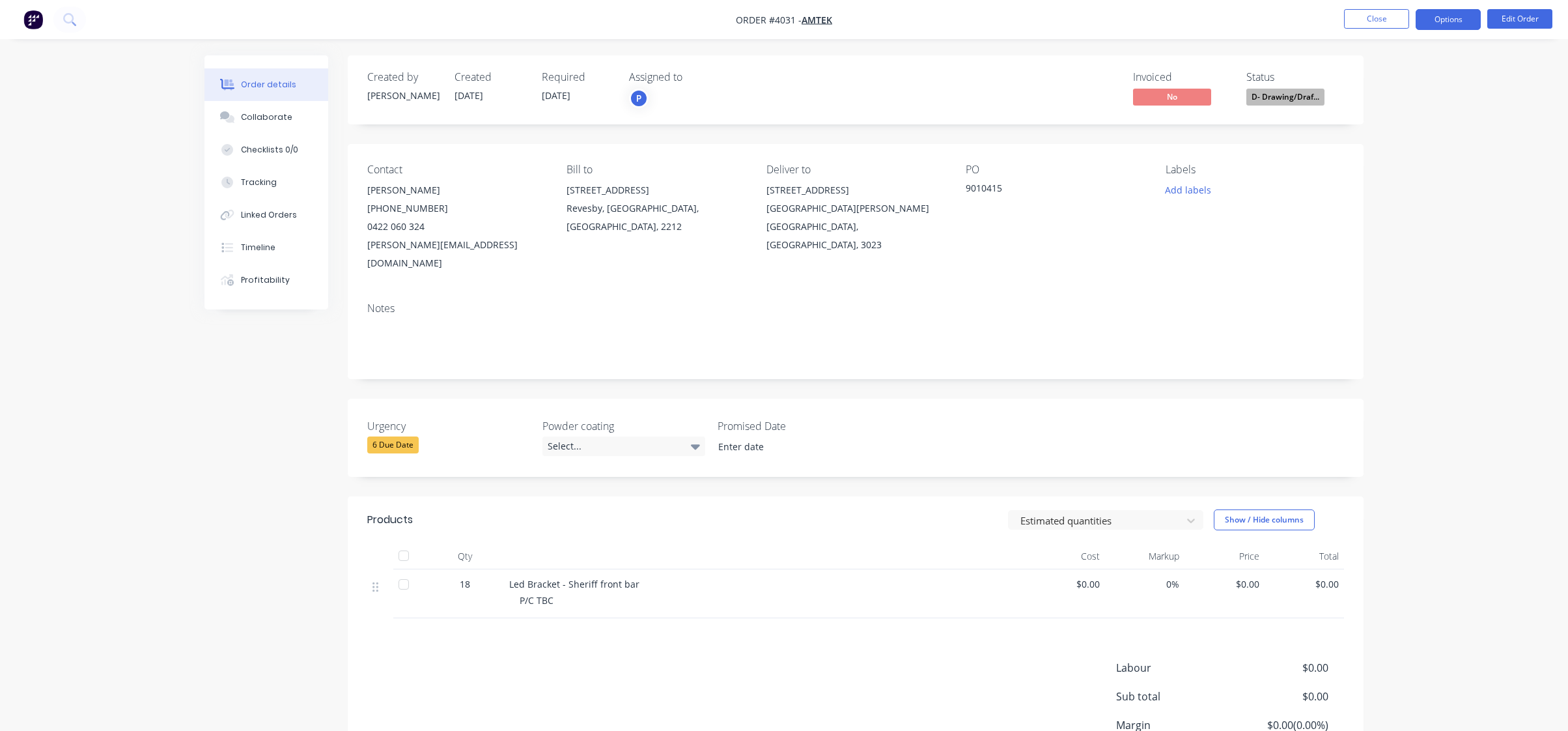
click at [1464, 23] on button "Options" at bounding box center [1448, 19] width 65 height 21
click at [1420, 157] on div "Work Order" at bounding box center [1409, 157] width 120 height 19
click at [1423, 138] on div "Without pricing" at bounding box center [1409, 131] width 120 height 19
click at [1516, 19] on button "Edit Order" at bounding box center [1519, 19] width 65 height 19
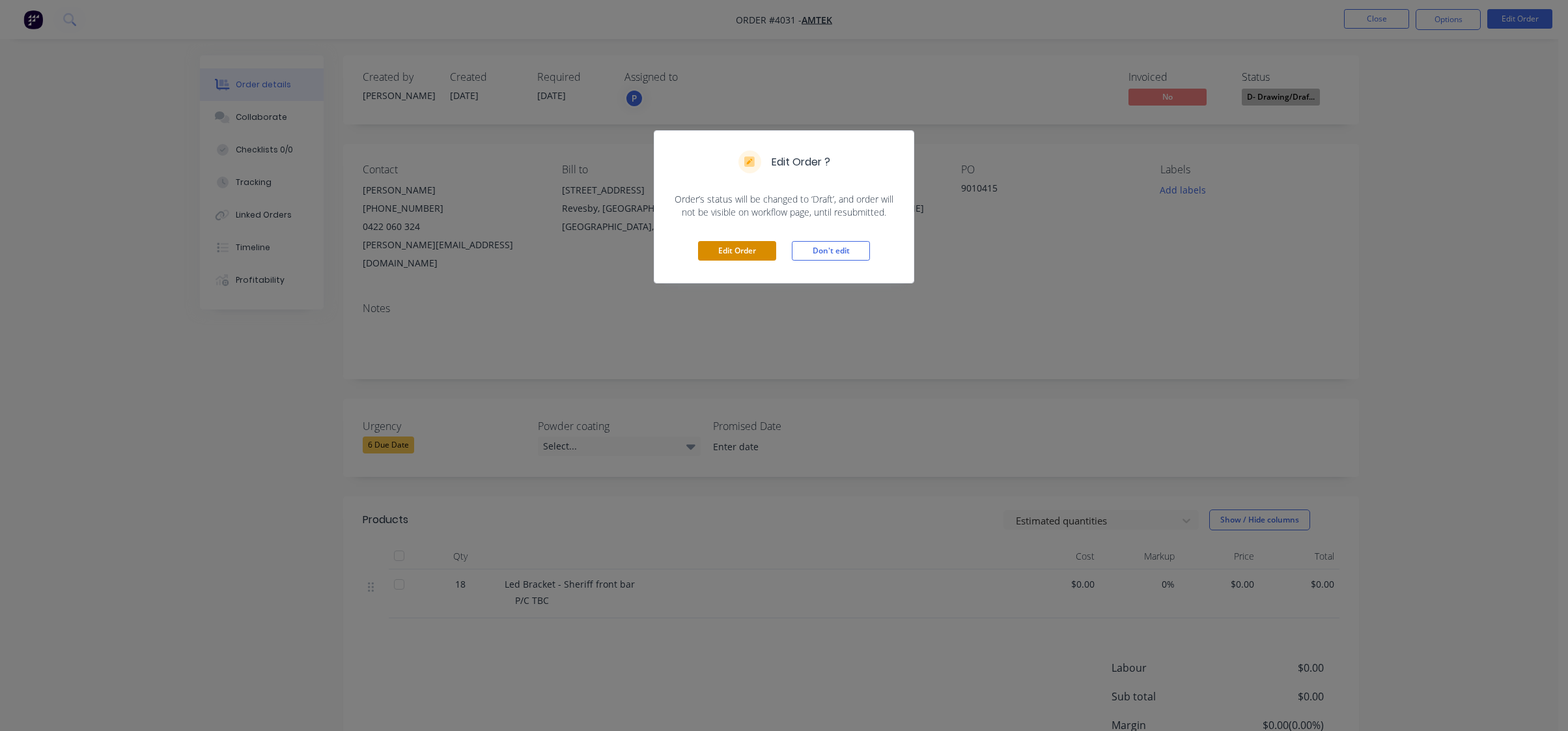
click at [736, 252] on button "Edit Order" at bounding box center [736, 251] width 78 height 19
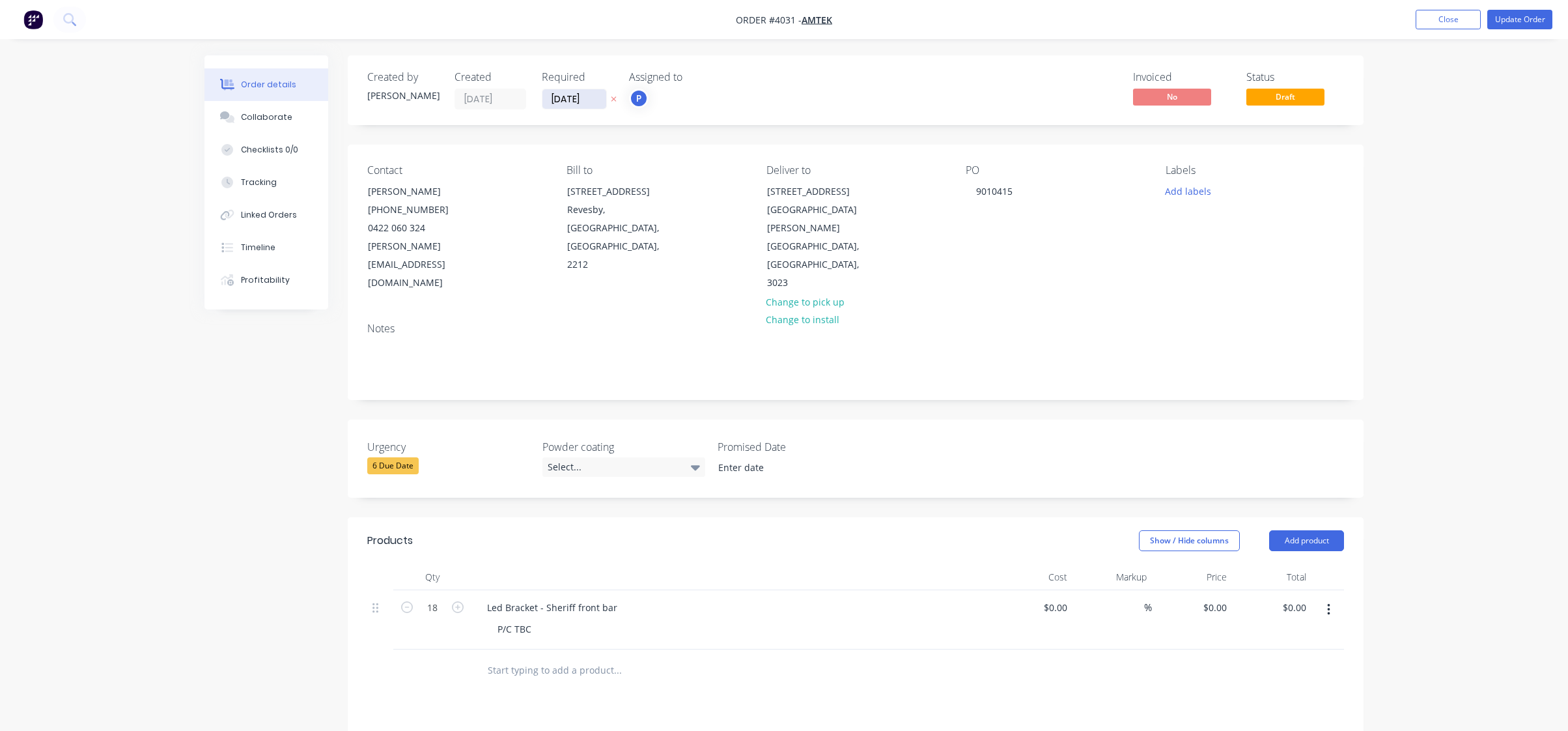
click at [565, 103] on input "[DATE]" at bounding box center [574, 98] width 64 height 19
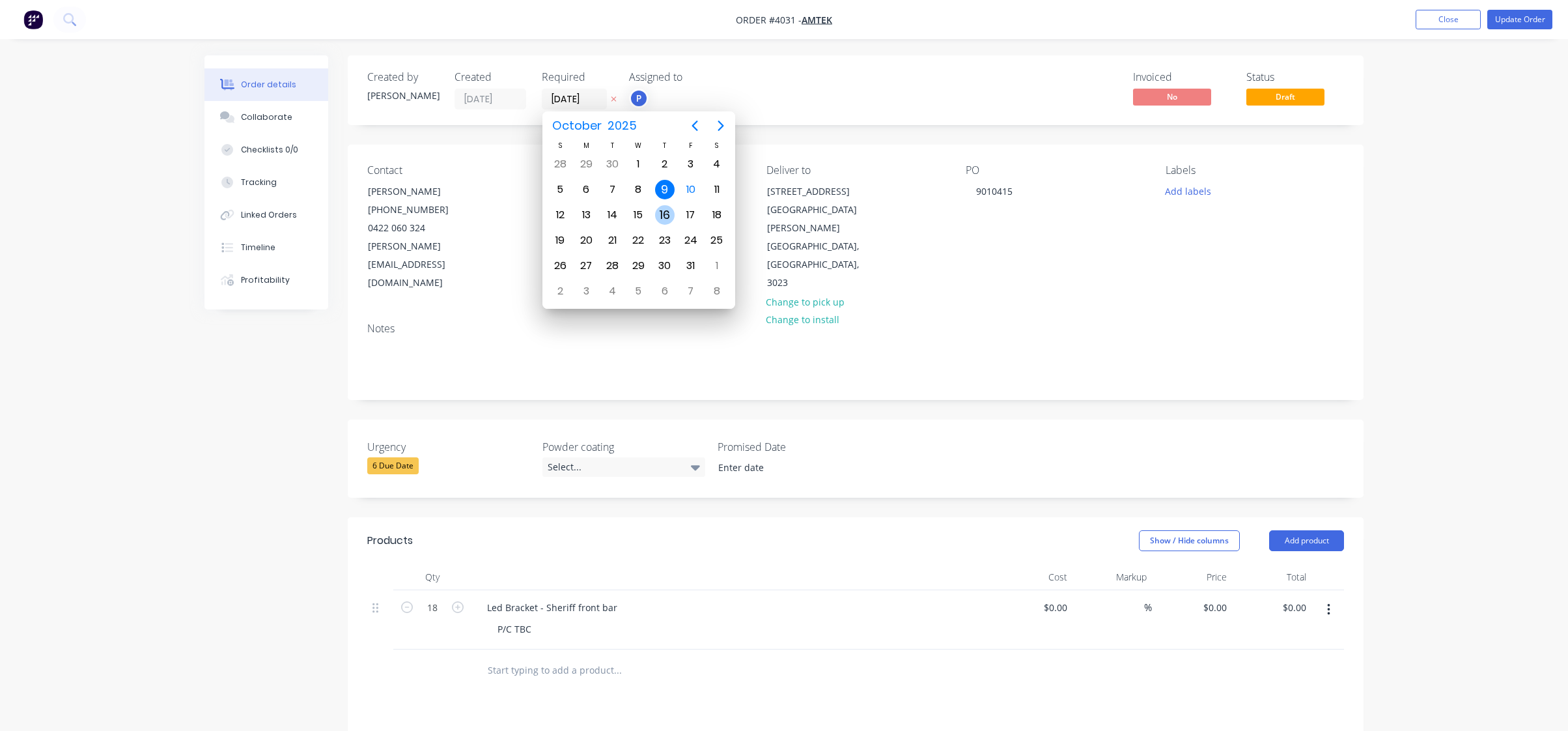
click at [666, 216] on div "16" at bounding box center [664, 215] width 19 height 19
type input "[DATE]"
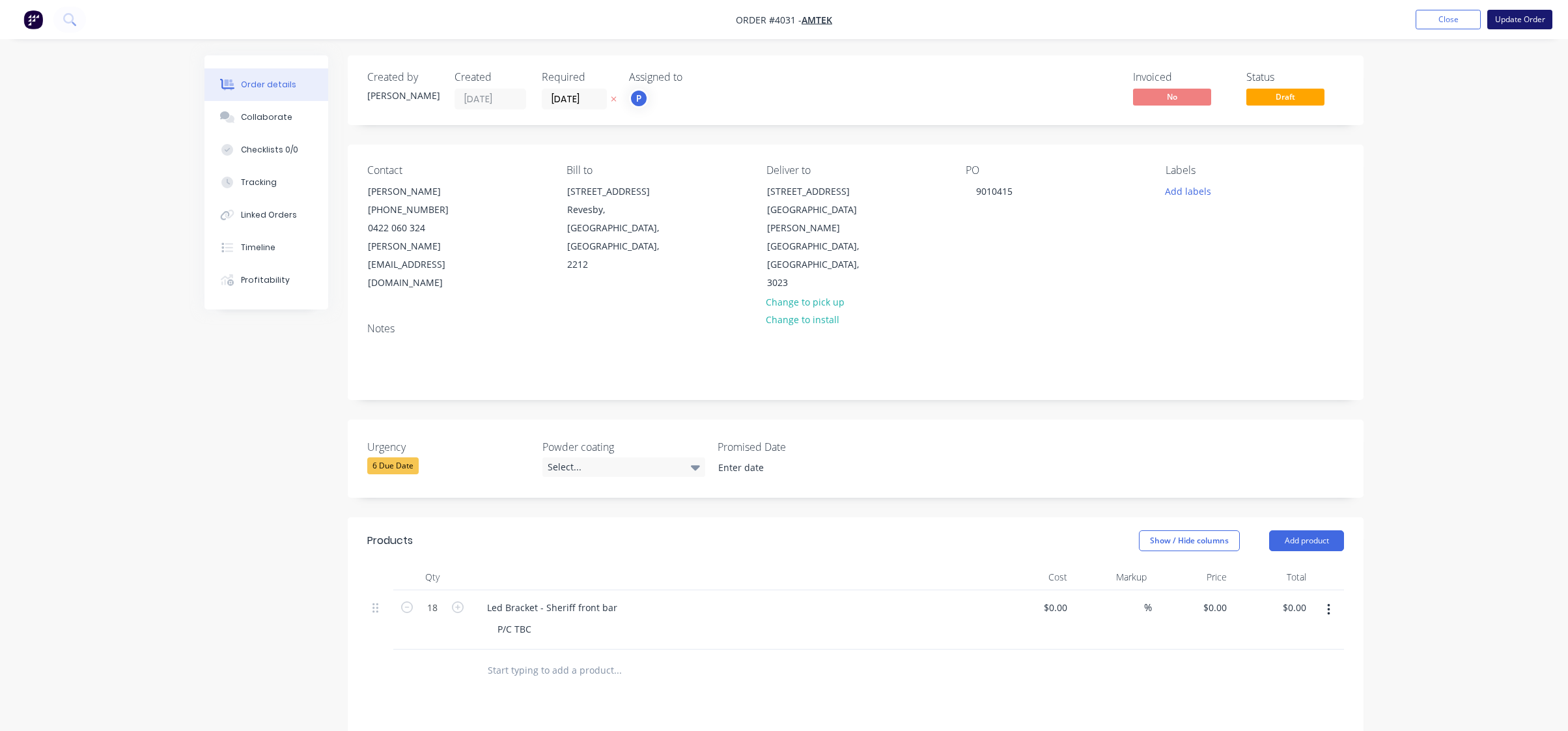
click at [1510, 20] on button "Update Order" at bounding box center [1519, 19] width 65 height 19
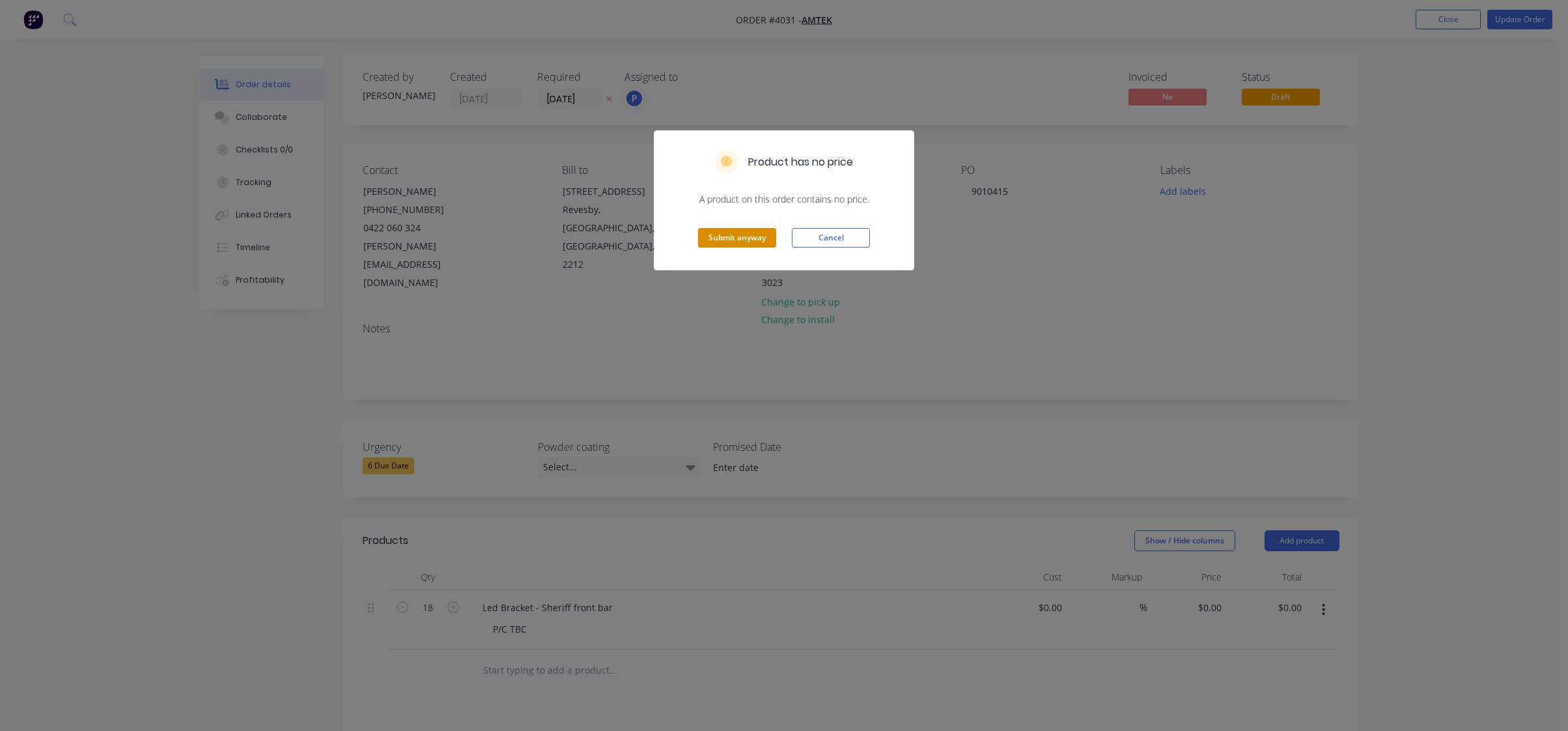
drag, startPoint x: 752, startPoint y: 237, endPoint x: 752, endPoint y: 244, distance: 7.0
click at [750, 244] on button "Submit anyway" at bounding box center [736, 237] width 78 height 19
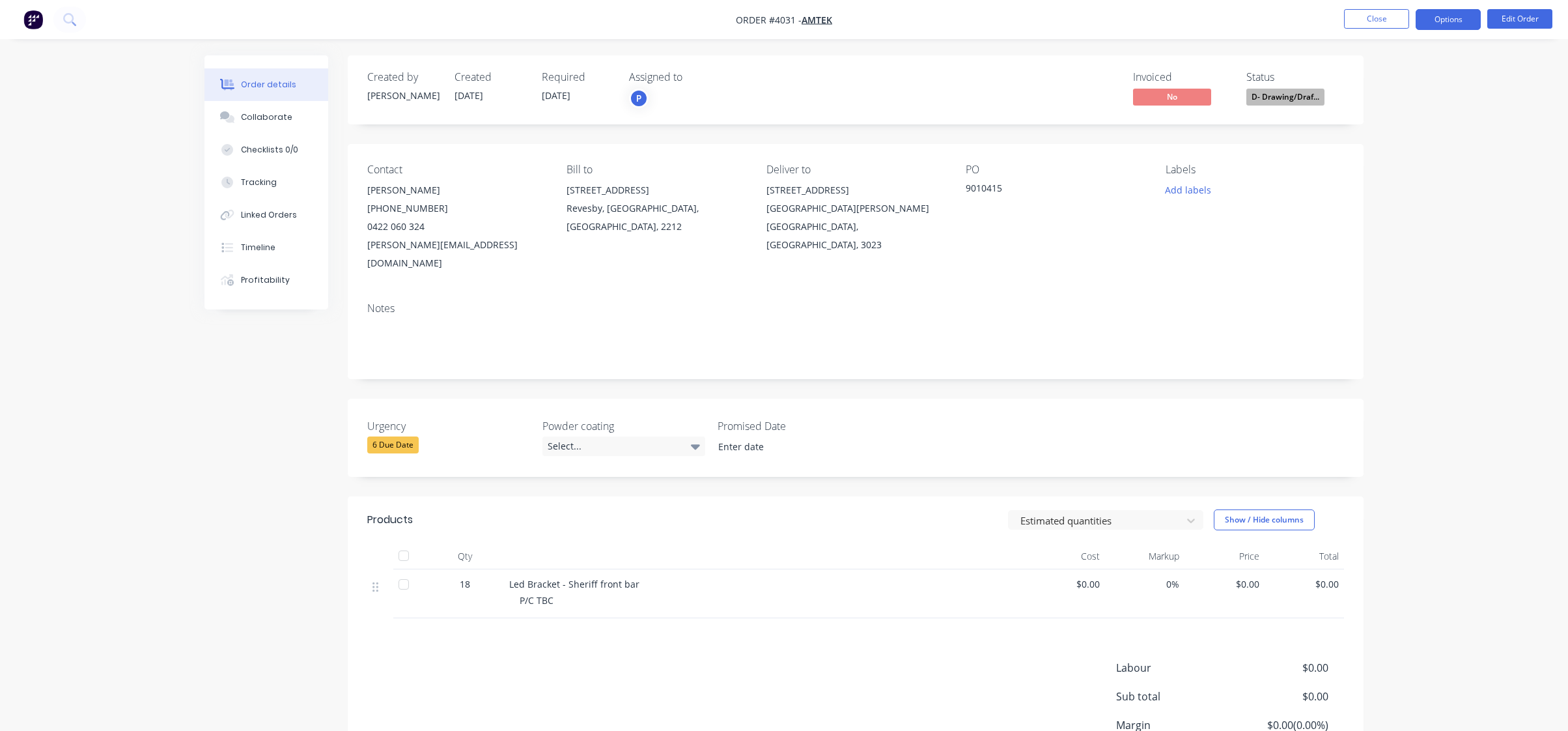
click at [1464, 16] on button "Options" at bounding box center [1448, 19] width 65 height 21
click at [1398, 161] on div "Work Order" at bounding box center [1409, 157] width 120 height 19
click at [1409, 139] on div "Without pricing" at bounding box center [1409, 131] width 120 height 19
drag, startPoint x: 149, startPoint y: 155, endPoint x: 604, endPoint y: 86, distance: 460.2
click at [155, 155] on div "Order details Collaborate Checklists 0/0 Tracking Linked Orders Timeline Profit…" at bounding box center [784, 425] width 1568 height 850
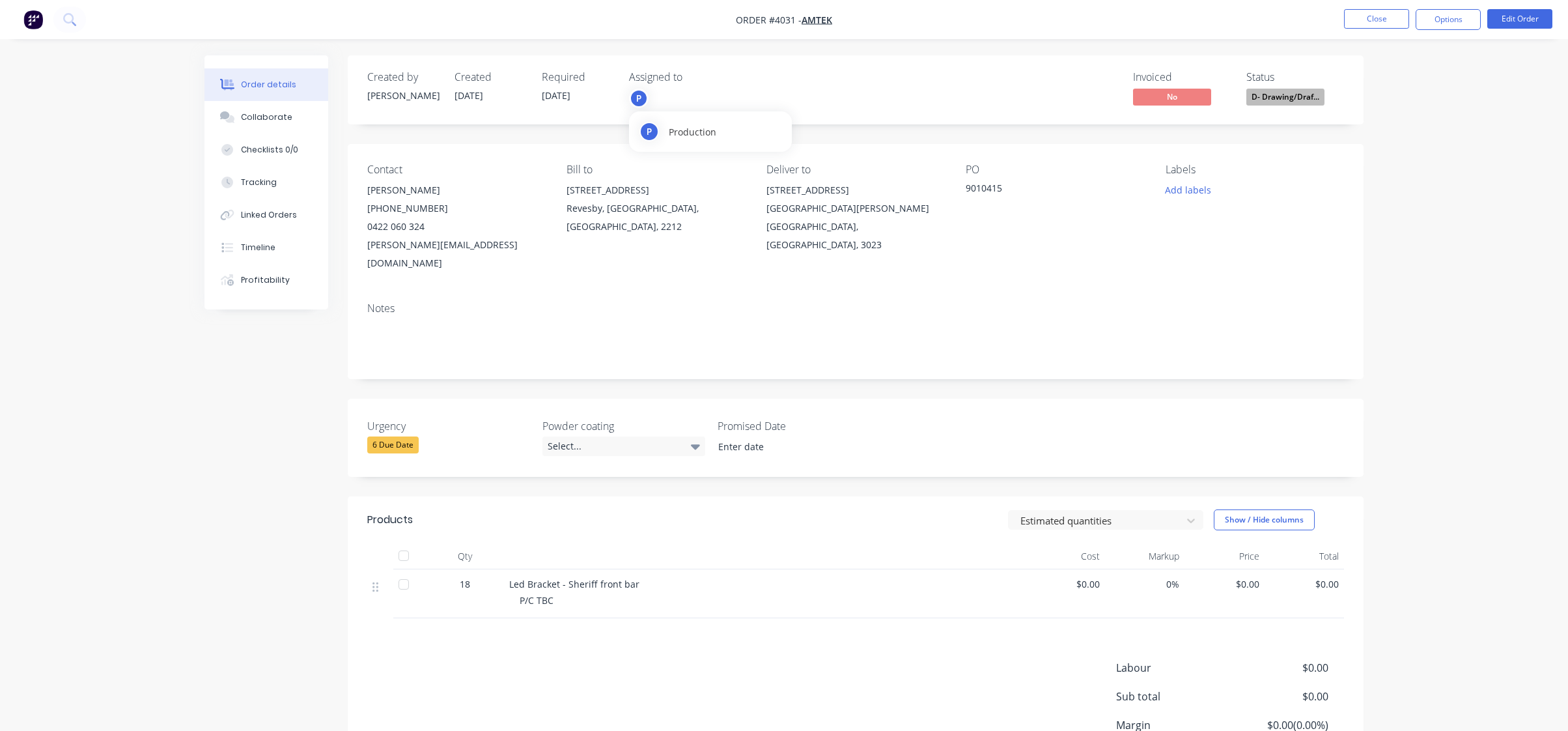
click at [649, 98] on div "P" at bounding box center [694, 98] width 130 height 19
type input "gl"
click at [706, 168] on div "[PERSON_NAME]" at bounding box center [734, 170] width 130 height 13
click at [1244, 184] on div "Add labels" at bounding box center [1255, 189] width 178 height 18
click at [1210, 193] on button "Add labels" at bounding box center [1187, 189] width 60 height 18
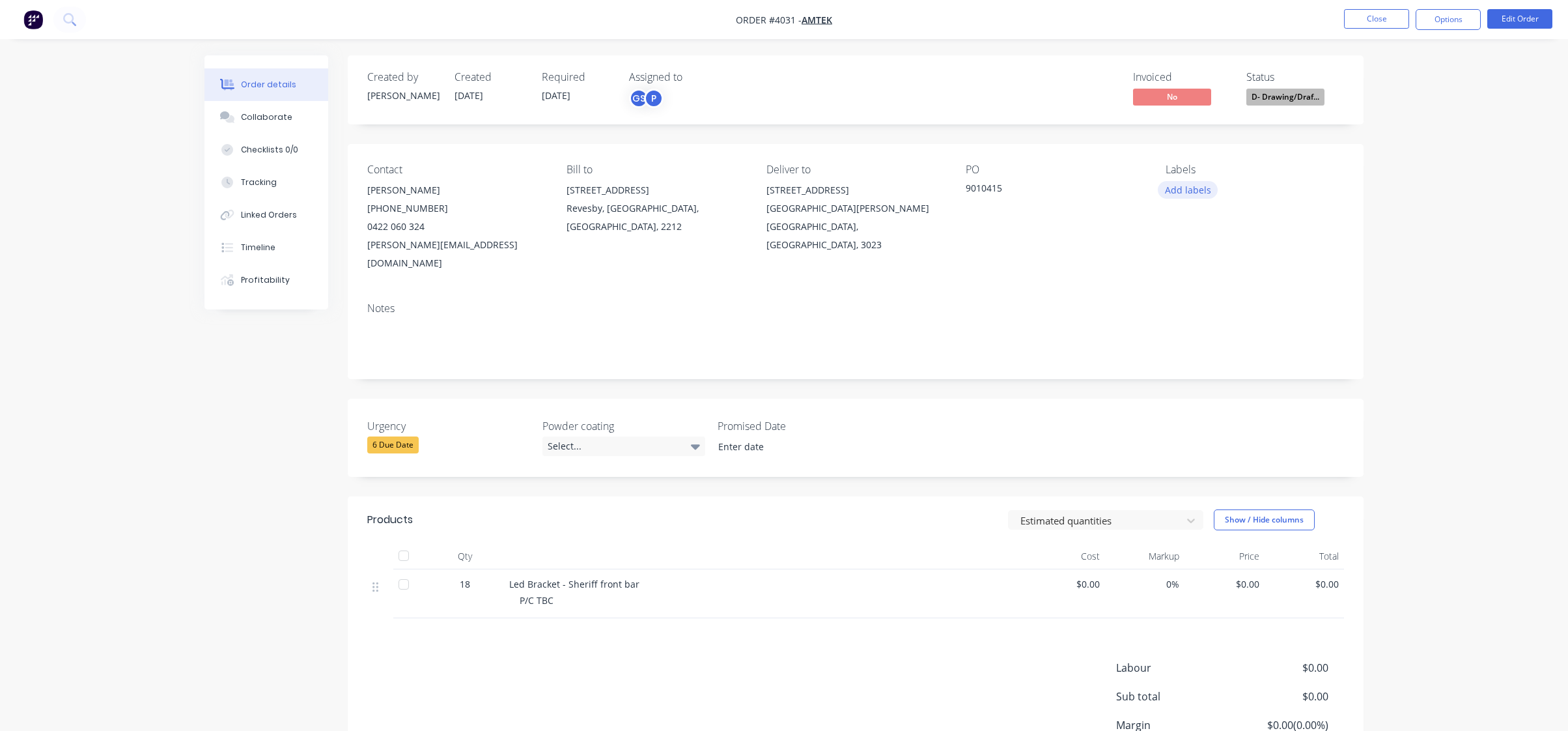
click at [1212, 196] on button "Add labels" at bounding box center [1187, 189] width 60 height 18
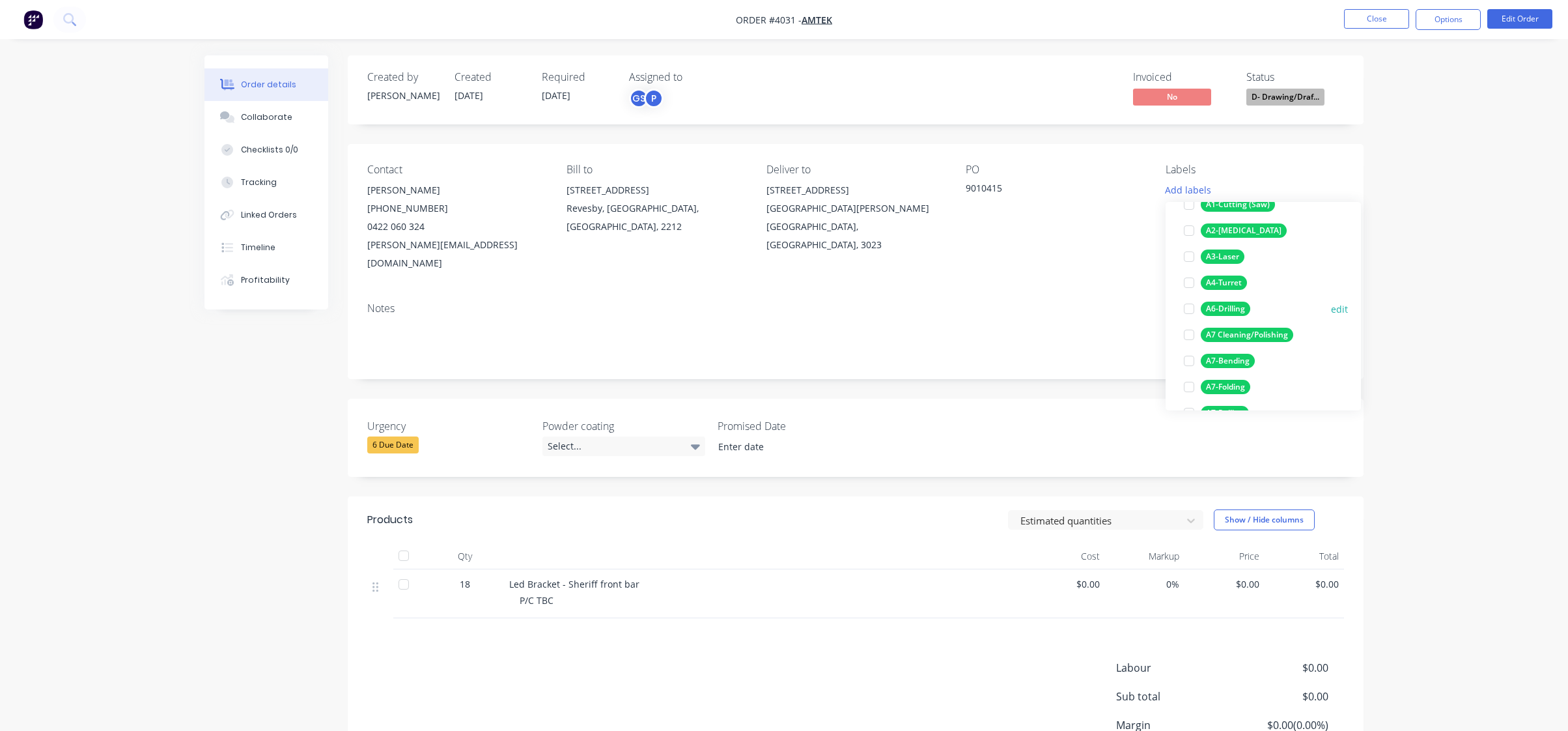
scroll to position [130, 0]
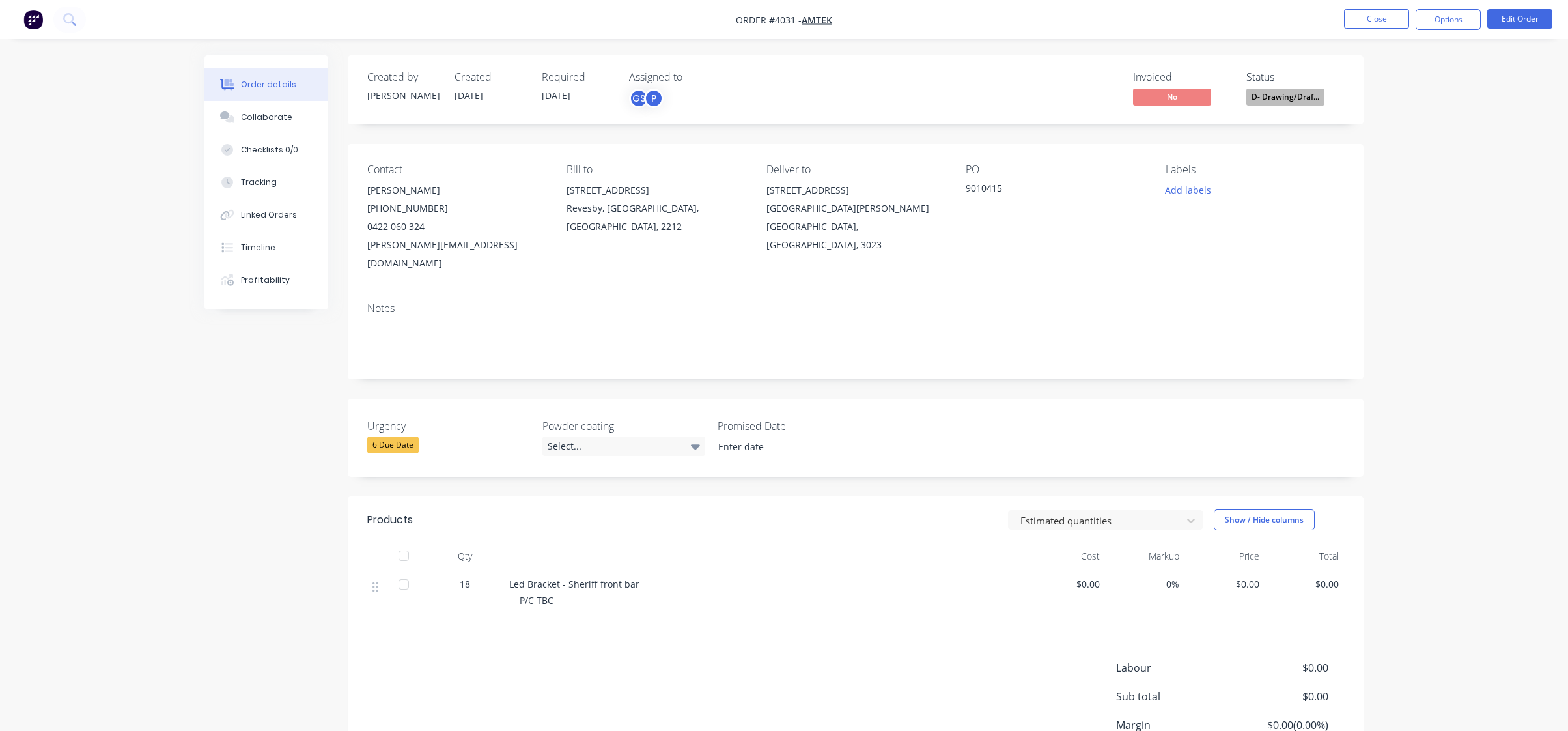
click at [1447, 71] on div "Order details Collaborate Checklists 0/0 Tracking Linked Orders Timeline Profit…" at bounding box center [784, 425] width 1568 height 850
click at [1378, 24] on button "Close" at bounding box center [1376, 19] width 65 height 19
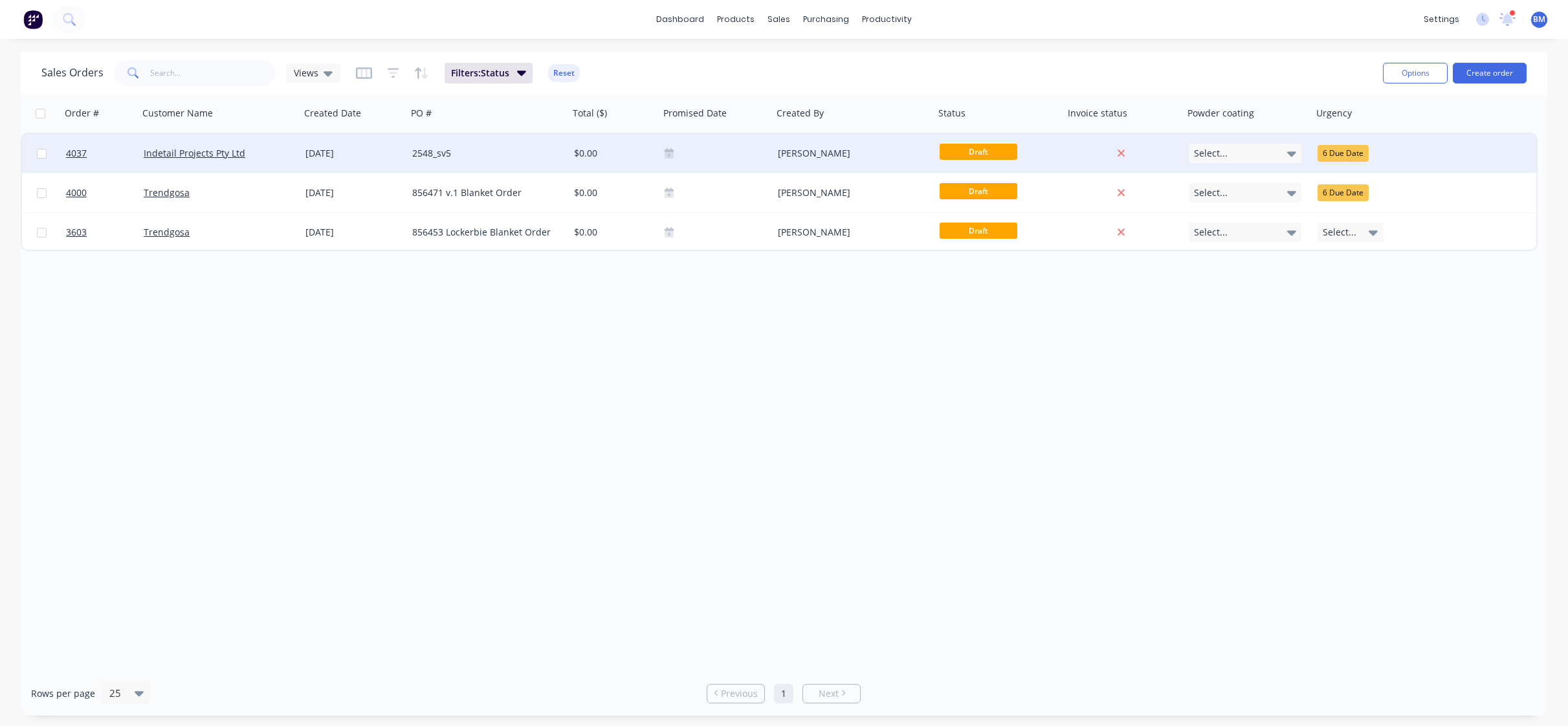
click at [472, 150] on div "2548_sv5" at bounding box center [484, 153] width 144 height 13
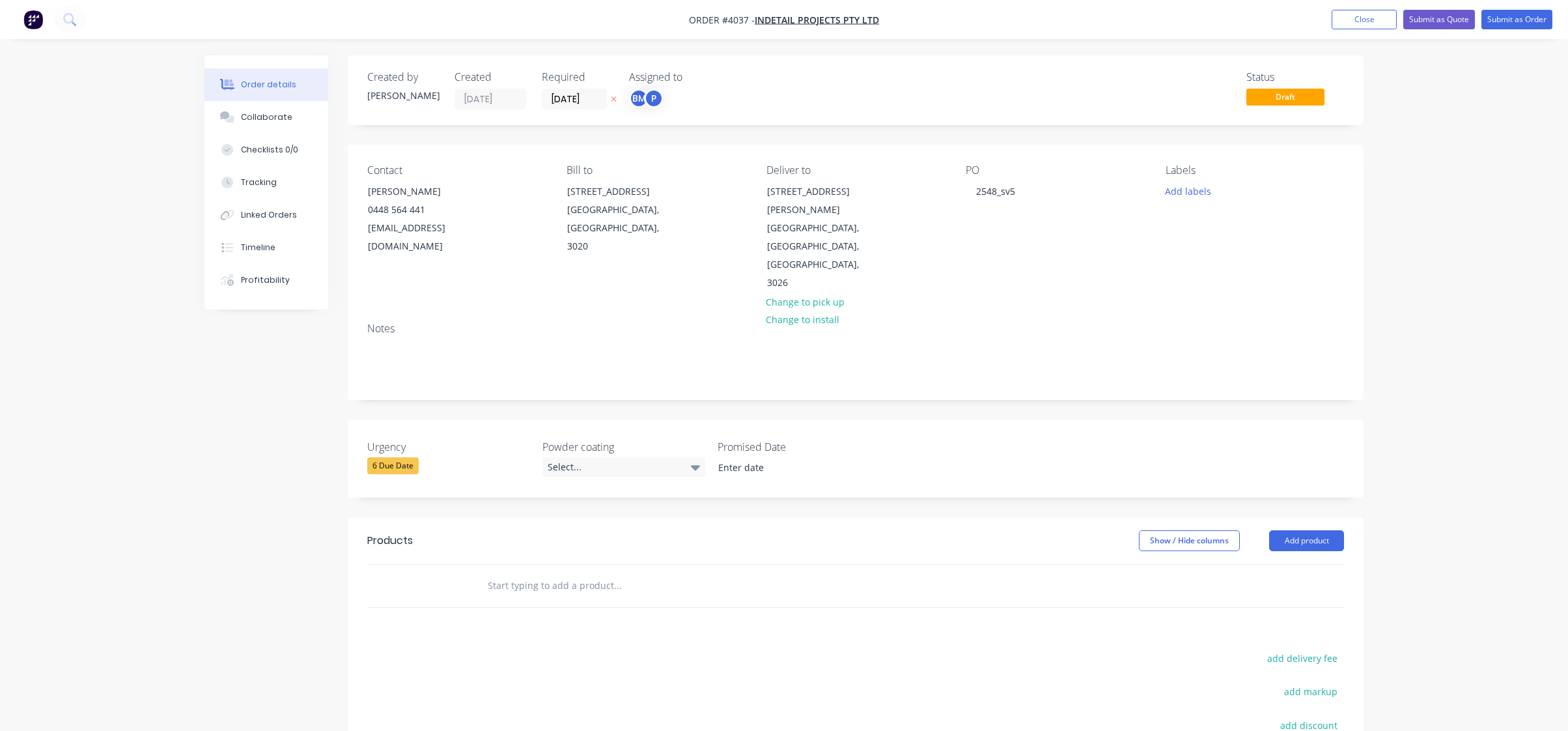
drag, startPoint x: 475, startPoint y: 151, endPoint x: 13, endPoint y: 330, distance: 495.5
click at [13, 330] on div "Order details Collaborate Checklists 0/0 Tracking Linked Orders Timeline Profit…" at bounding box center [784, 470] width 1568 height 940
click at [651, 91] on div "P" at bounding box center [653, 98] width 19 height 19
click at [767, 39] on nav "Order #4037 - Indetail Projects Pty Ltd Add product Close Submit as Quote Submi…" at bounding box center [784, 19] width 1568 height 39
click at [291, 125] on button "Collaborate" at bounding box center [266, 117] width 124 height 33
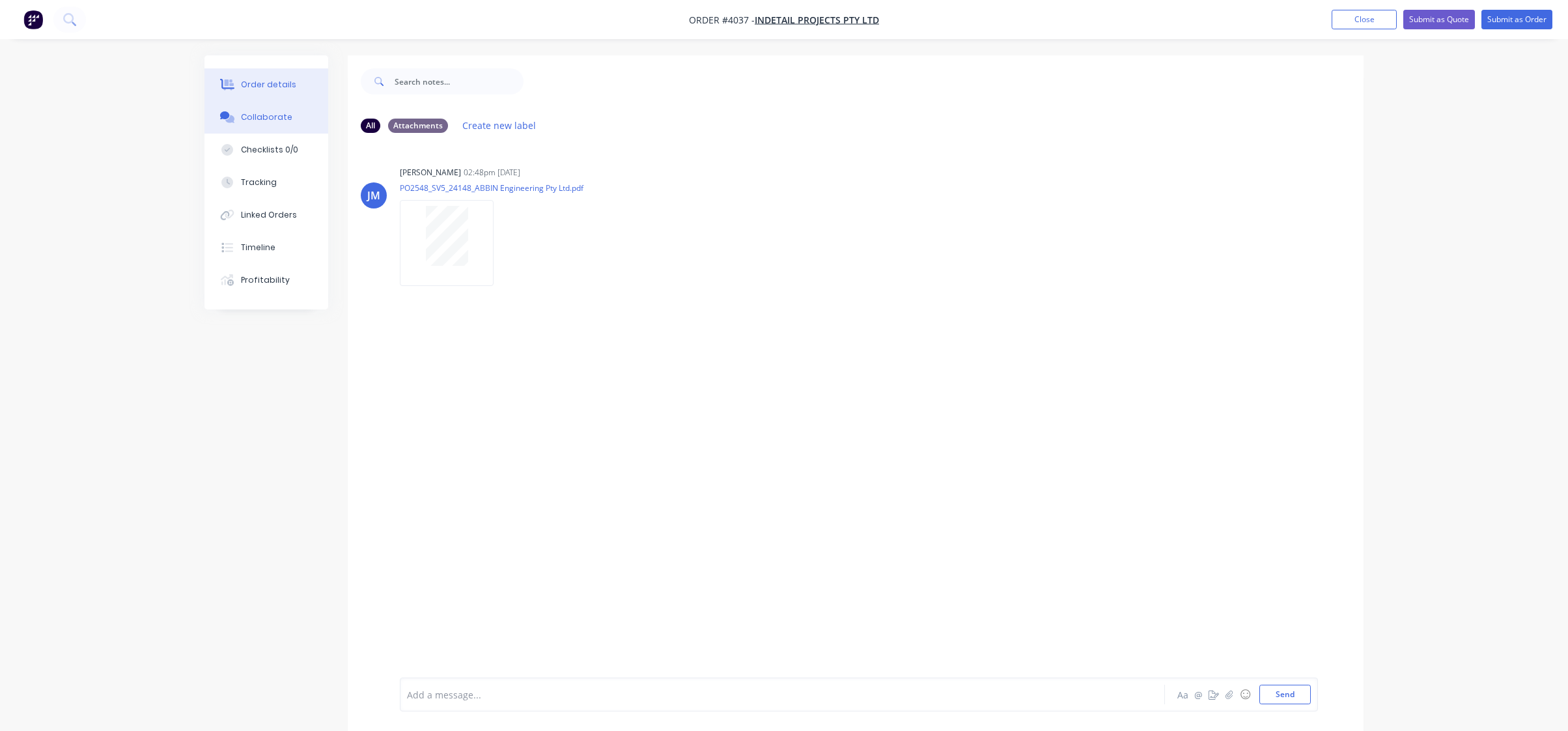
click at [264, 95] on button "Order details" at bounding box center [266, 84] width 124 height 33
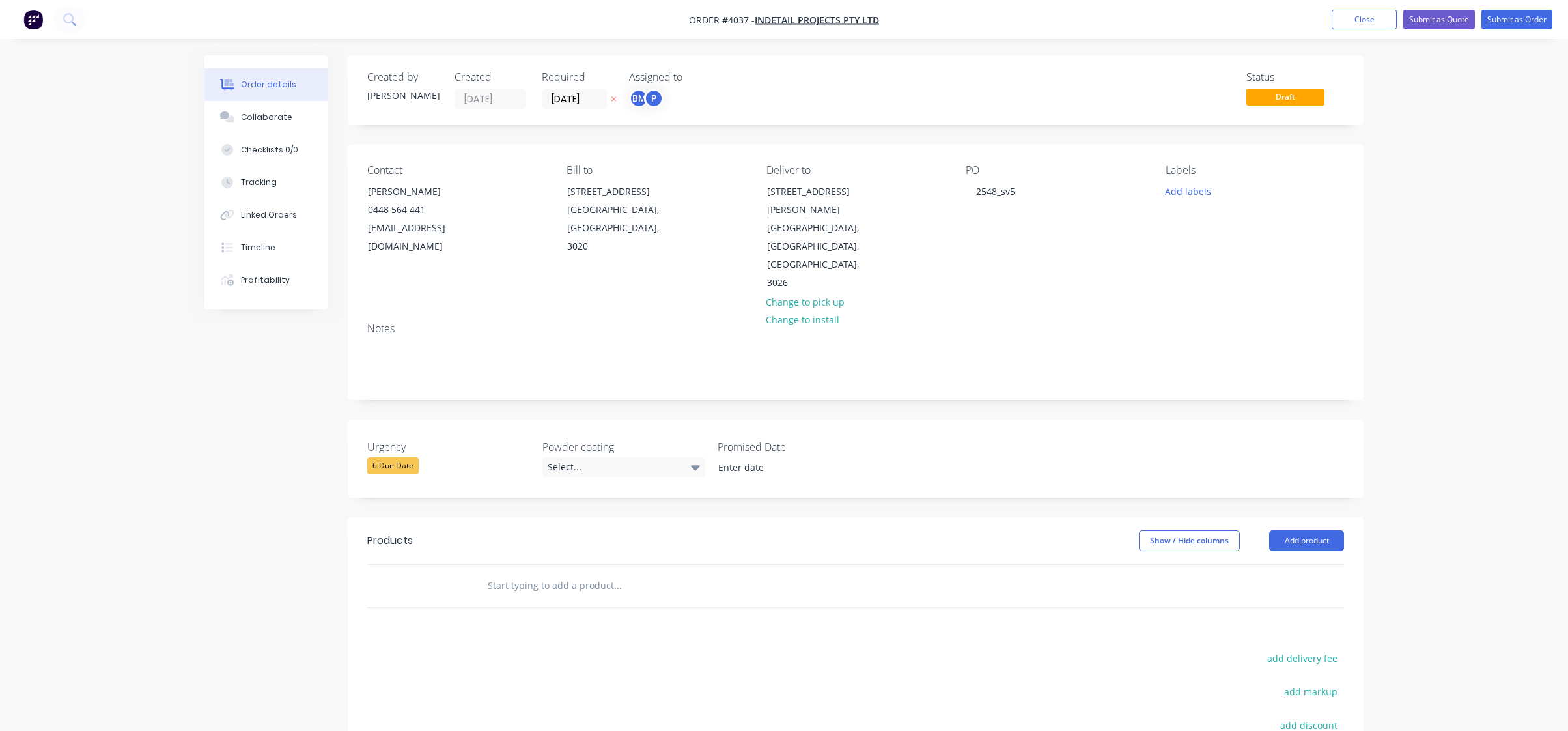
drag, startPoint x: 118, startPoint y: 467, endPoint x: 689, endPoint y: 471, distance: 571.0
click at [118, 468] on div "Order details Collaborate Checklists 0/0 Tracking Linked Orders Timeline Profit…" at bounding box center [784, 470] width 1568 height 940
drag, startPoint x: 1326, startPoint y: 517, endPoint x: 1326, endPoint y: 507, distance: 10.0
click at [1326, 517] on header "Products Show / Hide columns Add product" at bounding box center [856, 541] width 1016 height 47
click at [1326, 531] on button "Add product" at bounding box center [1307, 541] width 75 height 21
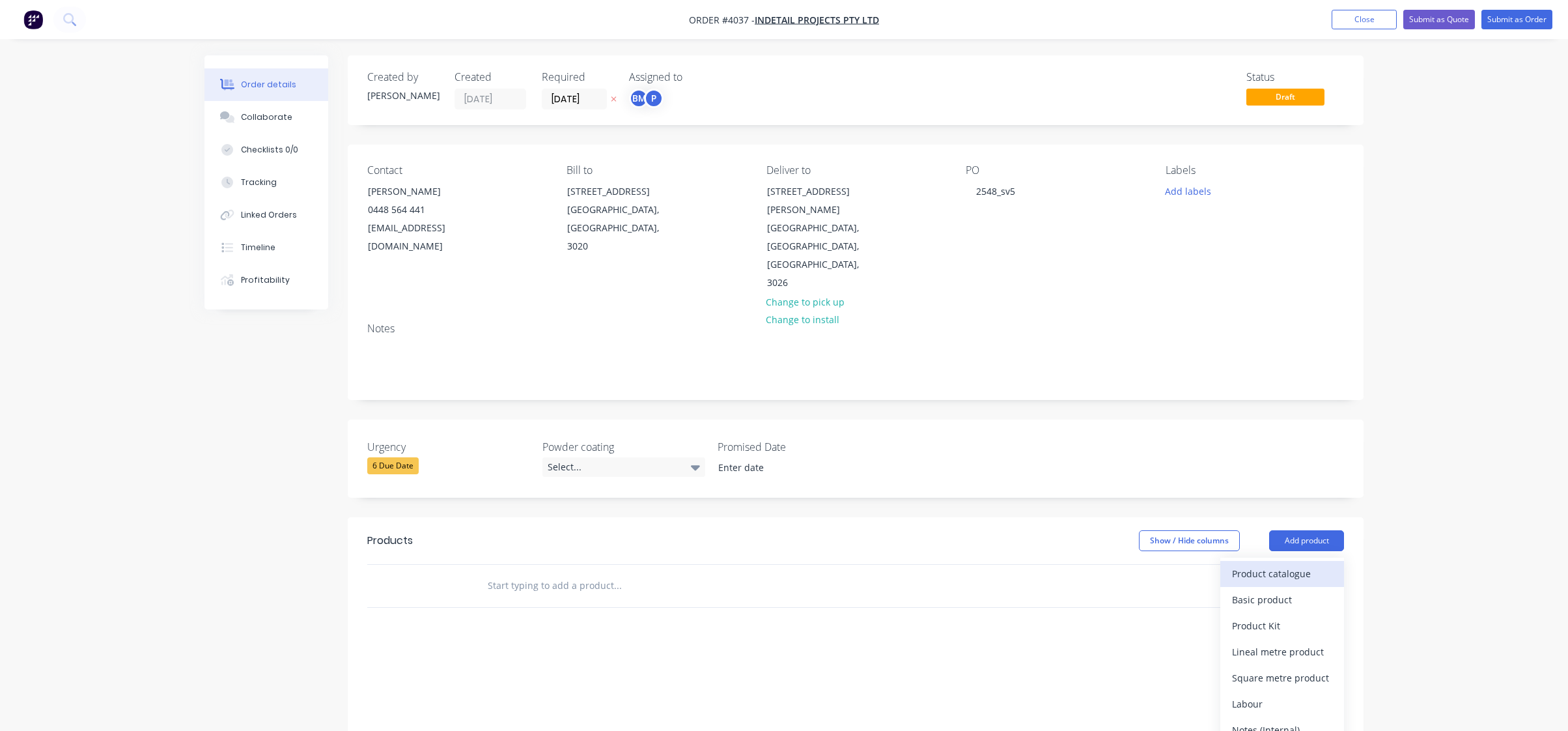
click at [1319, 564] on div "Product catalogue" at bounding box center [1282, 574] width 100 height 19
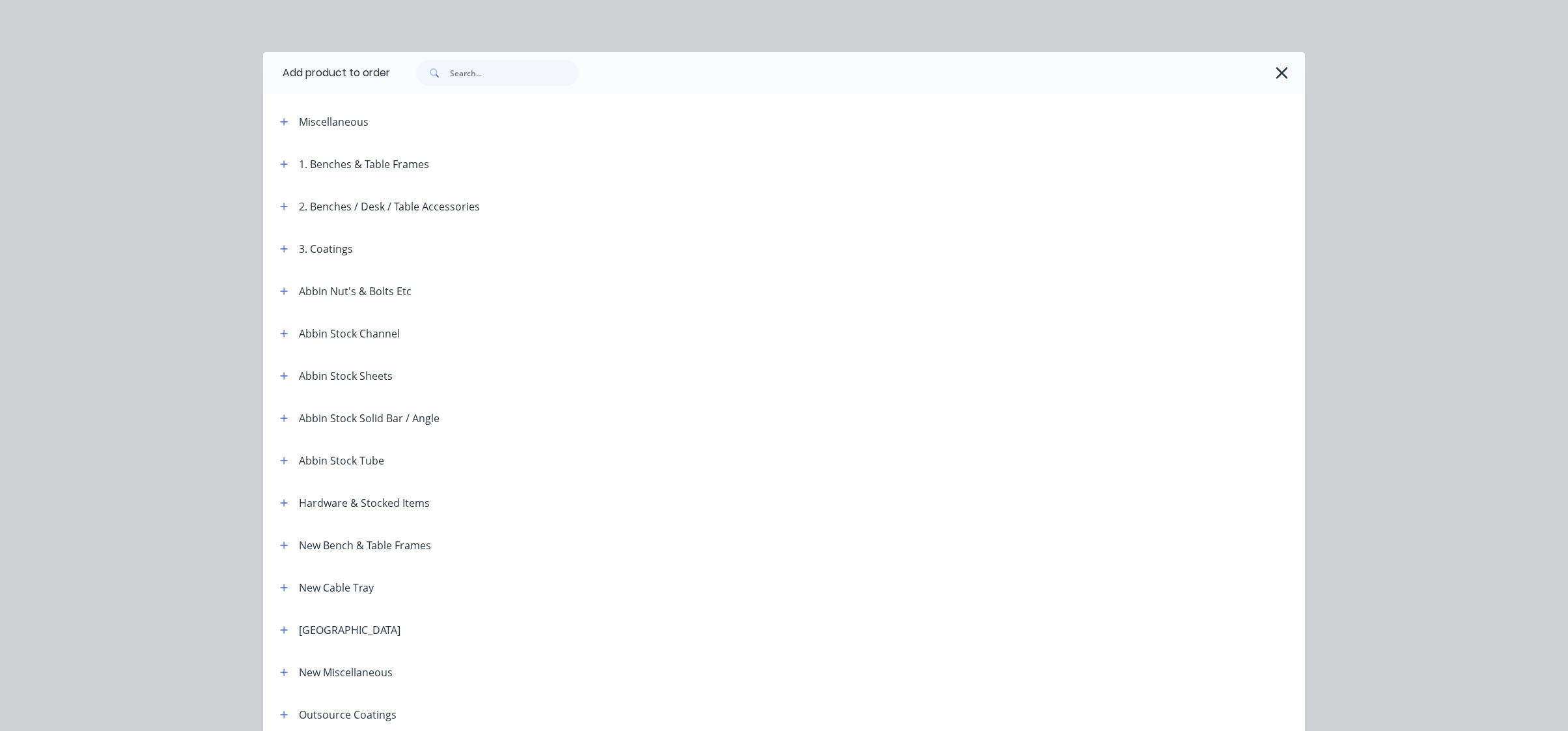
click at [276, 128] on span at bounding box center [283, 121] width 16 height 16
click at [288, 119] on div "Miscellaneous" at bounding box center [380, 121] width 221 height 16
click at [288, 120] on button "button" at bounding box center [283, 121] width 16 height 16
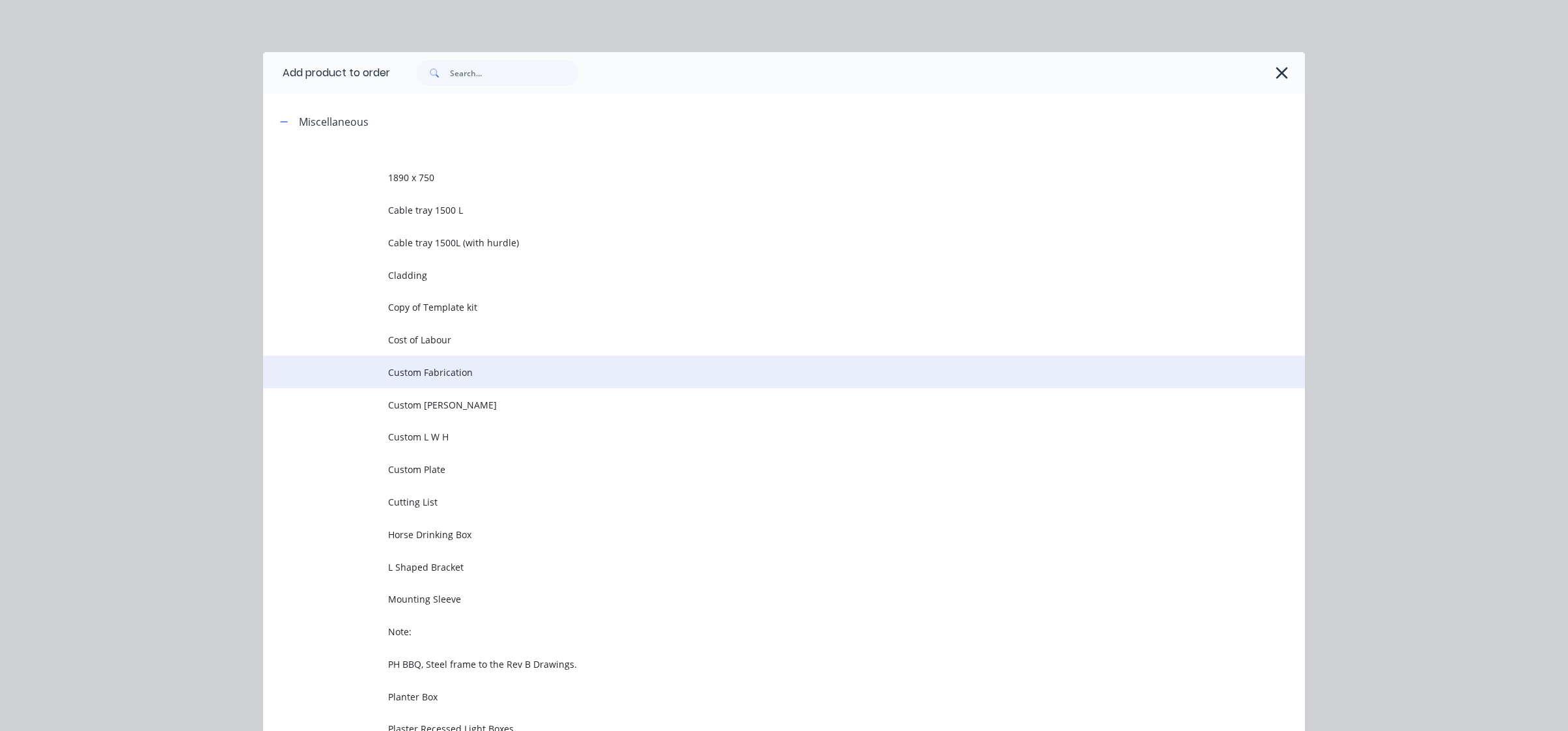
click at [531, 379] on span "Custom Fabrication" at bounding box center [755, 373] width 733 height 13
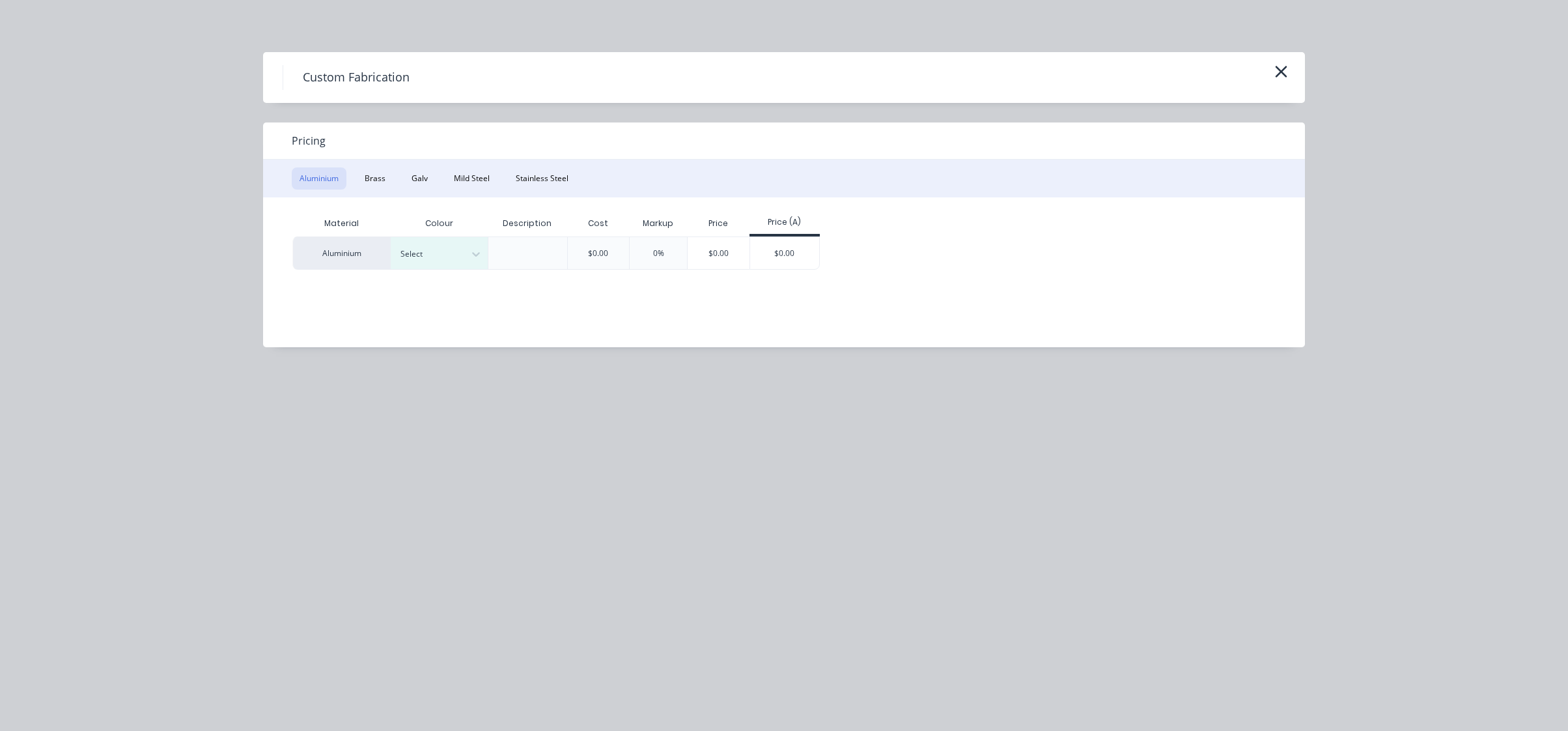
click at [372, 164] on div "Aluminium Brass Galv Mild Steel Stainless Steel" at bounding box center [784, 178] width 1042 height 38
click at [372, 169] on button "Brass" at bounding box center [375, 178] width 36 height 22
click at [412, 239] on div at bounding box center [430, 252] width 80 height 33
click at [732, 260] on div "Brass $0.00 0% $0.00 $0.00" at bounding box center [774, 252] width 964 height 33
click at [692, 270] on div "Material Description Cost Markup Price Price (A) Brass $0.00 0% $0.00 $0.00" at bounding box center [774, 262] width 1022 height 130
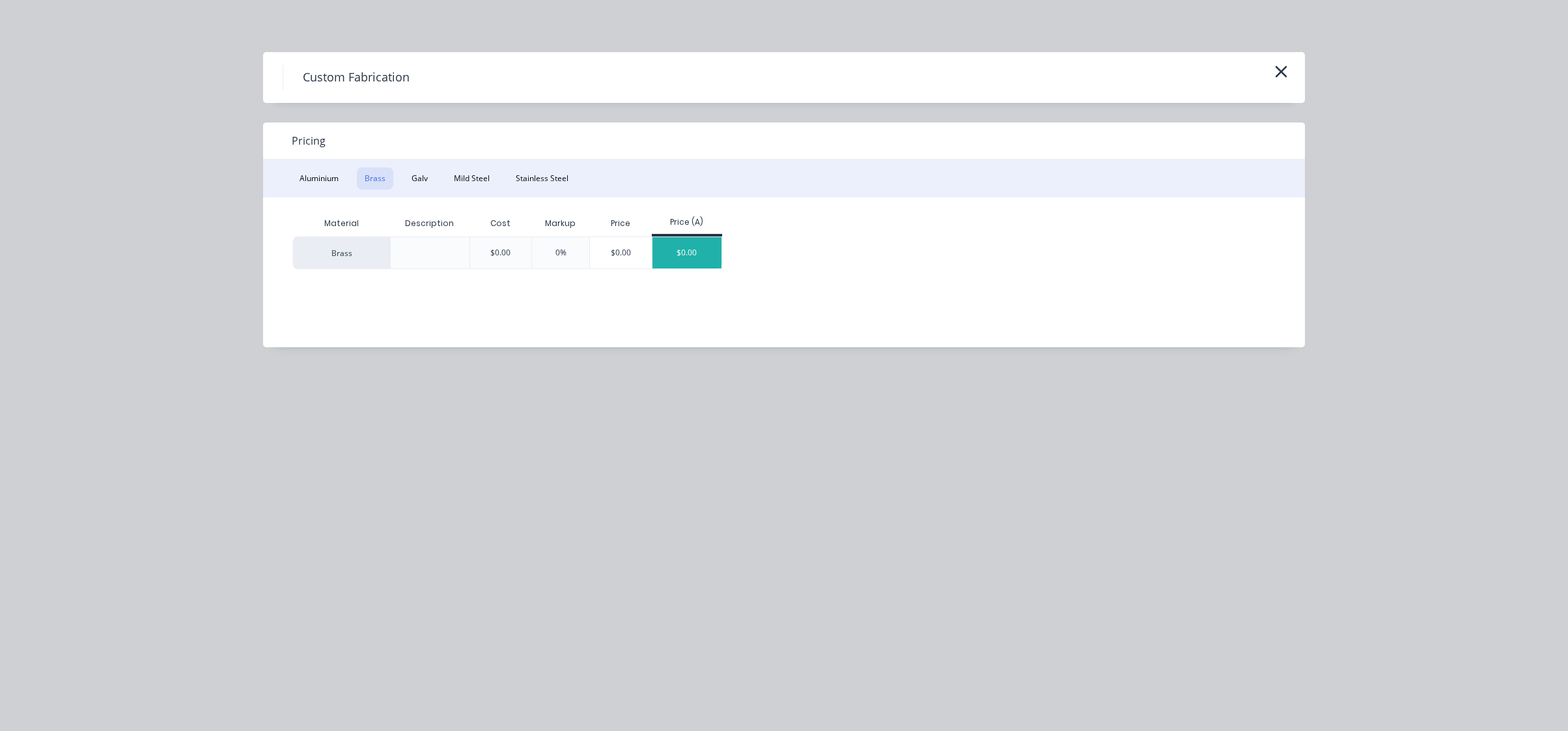
click at [700, 258] on div "$0.00" at bounding box center [687, 252] width 70 height 31
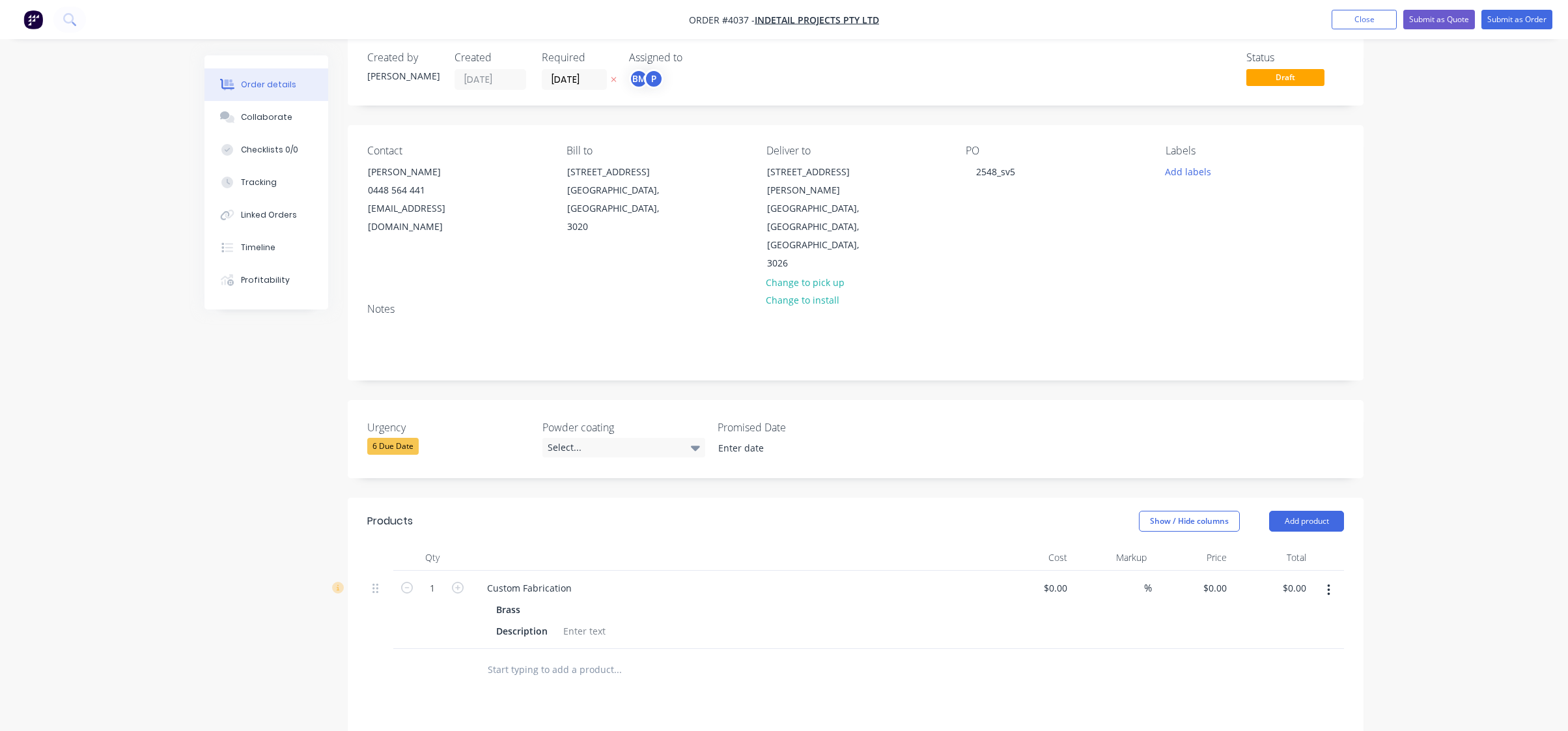
scroll to position [261, 0]
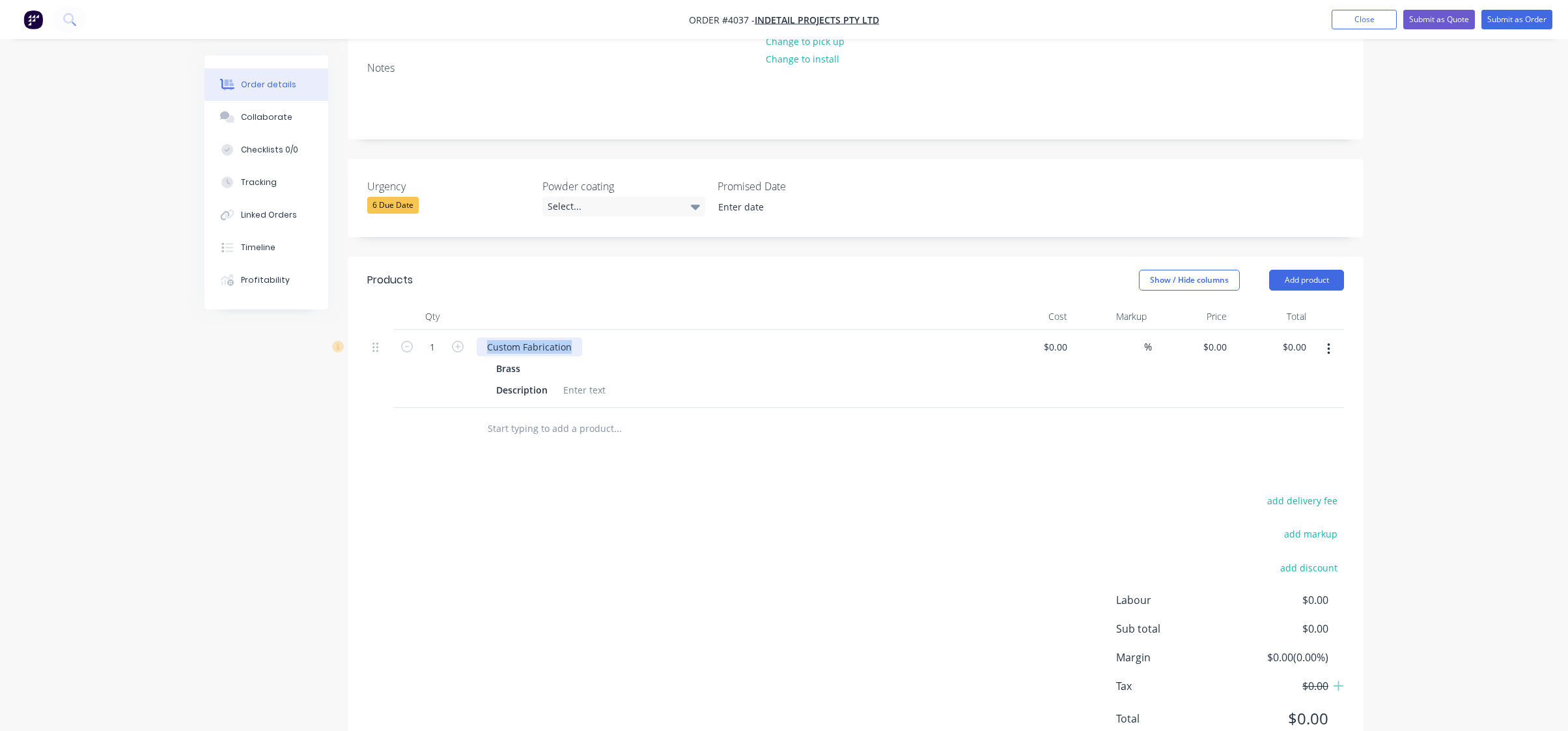
drag, startPoint x: 576, startPoint y: 308, endPoint x: 314, endPoint y: 315, distance: 262.1
click at [314, 315] on div "Created by [PERSON_NAME] Created [DATE] Required [DATE] Assigned to BM P Status…" at bounding box center [784, 289] width 1159 height 988
paste div
drag, startPoint x: 790, startPoint y: 488, endPoint x: 796, endPoint y: 485, distance: 6.7
click at [796, 492] on div "add delivery fee add markup add discount Labour $0.00 Sub total $0.00 Margin $0…" at bounding box center [856, 617] width 977 height 252
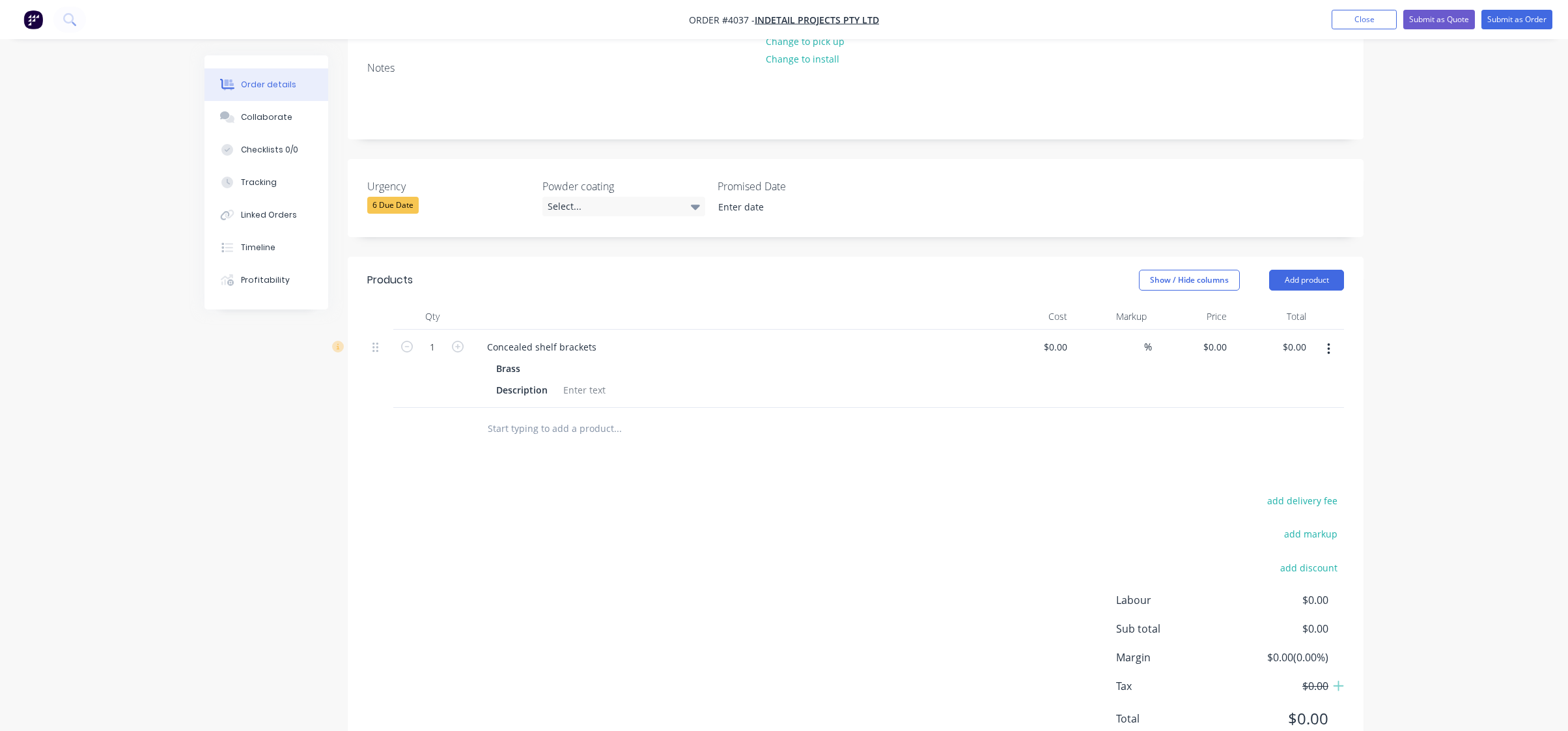
click at [1144, 429] on div "Products Show / Hide columns Add product Qty Cost Markup Price Total 1 Conceale…" at bounding box center [856, 510] width 1016 height 506
click at [1328, 342] on icon "button" at bounding box center [1329, 349] width 3 height 14
click at [1299, 400] on div "Duplicate" at bounding box center [1282, 410] width 100 height 19
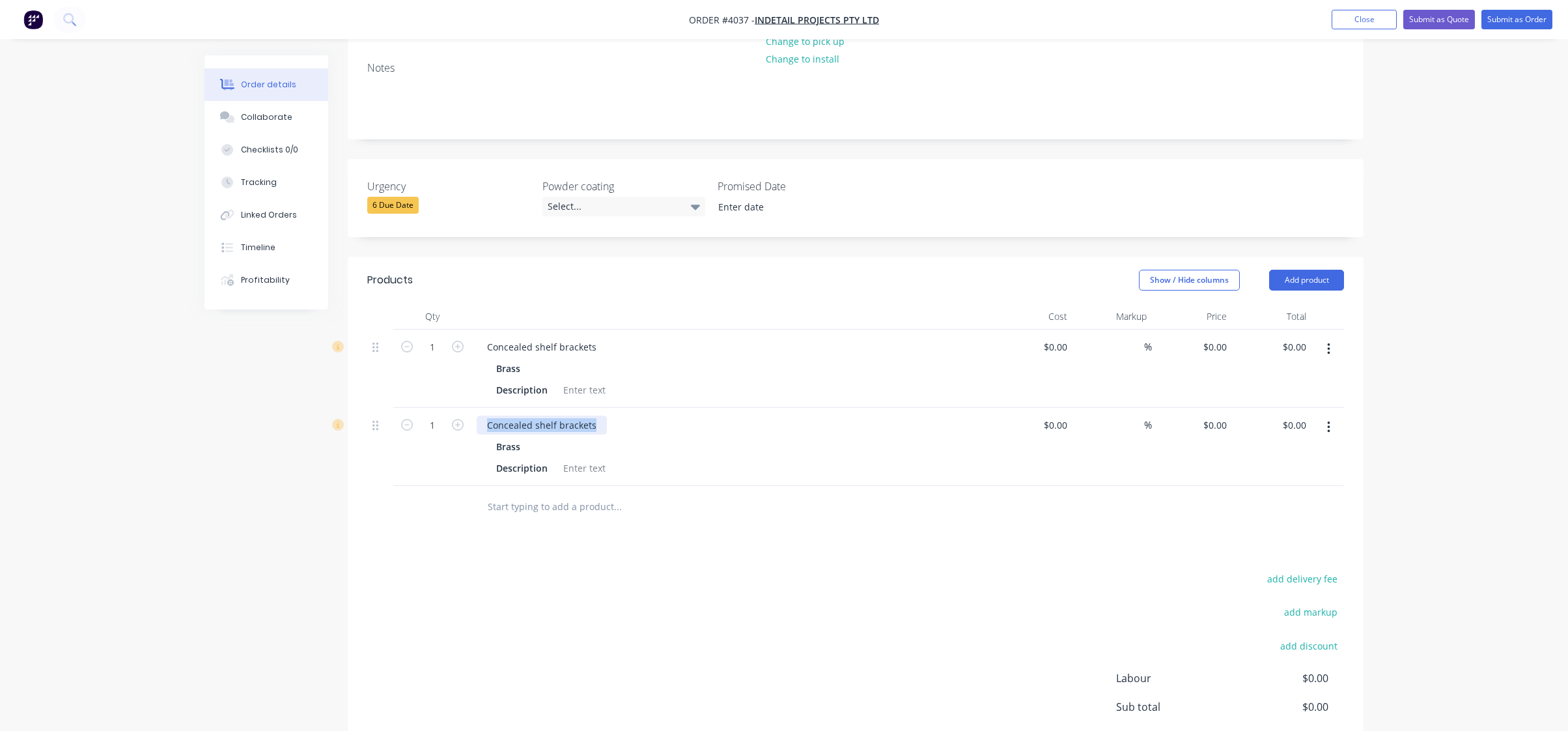
drag, startPoint x: 595, startPoint y: 384, endPoint x: 494, endPoint y: 390, distance: 101.2
click at [437, 408] on div "1 Concealed shelf brackets Brass Description $0.00 $0.00 % $0.00 $0.00 $0.00 $0…" at bounding box center [856, 447] width 977 height 78
paste div
click at [568, 629] on div "add delivery fee add markup add discount Labour $0.00 Sub total $0.00 Margin $0…" at bounding box center [856, 696] width 977 height 252
click at [1268, 488] on div at bounding box center [856, 507] width 977 height 42
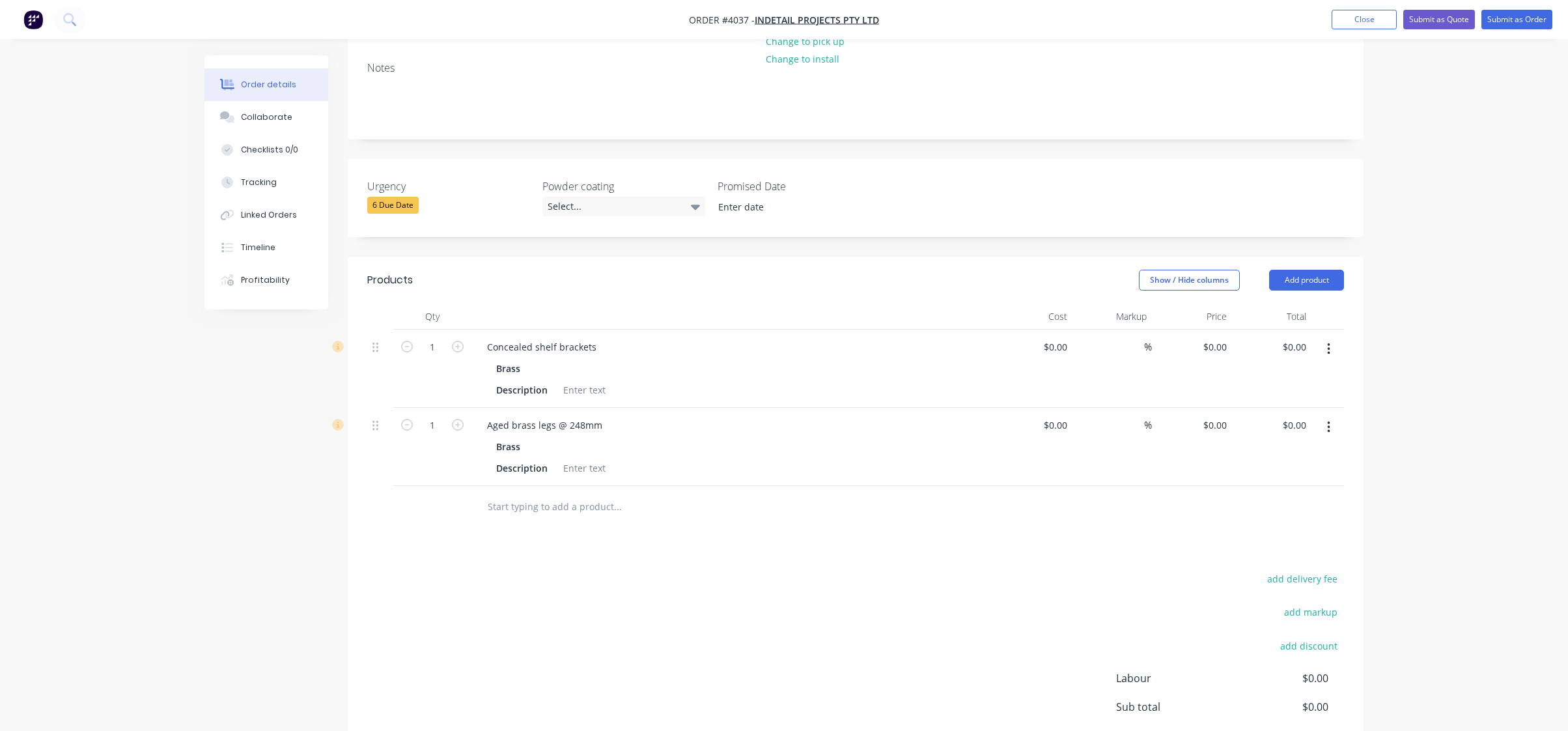
click at [1328, 421] on icon "button" at bounding box center [1329, 427] width 3 height 14
click at [1314, 474] on button "Duplicate" at bounding box center [1282, 487] width 124 height 26
drag, startPoint x: 612, startPoint y: 467, endPoint x: 602, endPoint y: 467, distance: 10.0
click at [602, 494] on div "Aged brass legs @ 248mm" at bounding box center [731, 503] width 510 height 19
click at [484, 494] on div "Aged brass legs @ 248mm" at bounding box center [545, 503] width 136 height 19
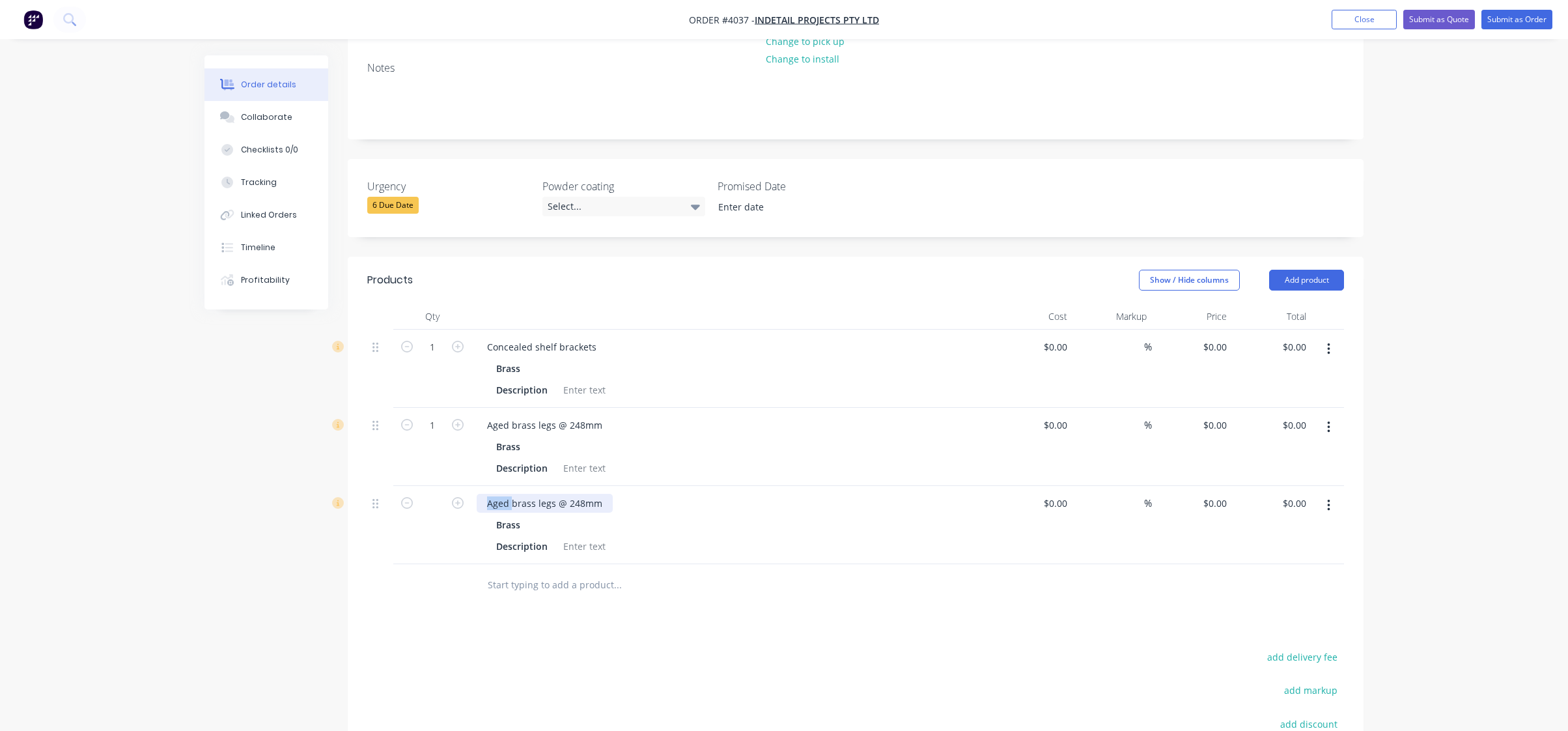
click at [484, 494] on div "Aged brass legs @ 248mm" at bounding box center [545, 503] width 136 height 19
paste div
drag, startPoint x: 821, startPoint y: 649, endPoint x: 805, endPoint y: 638, distance: 19.4
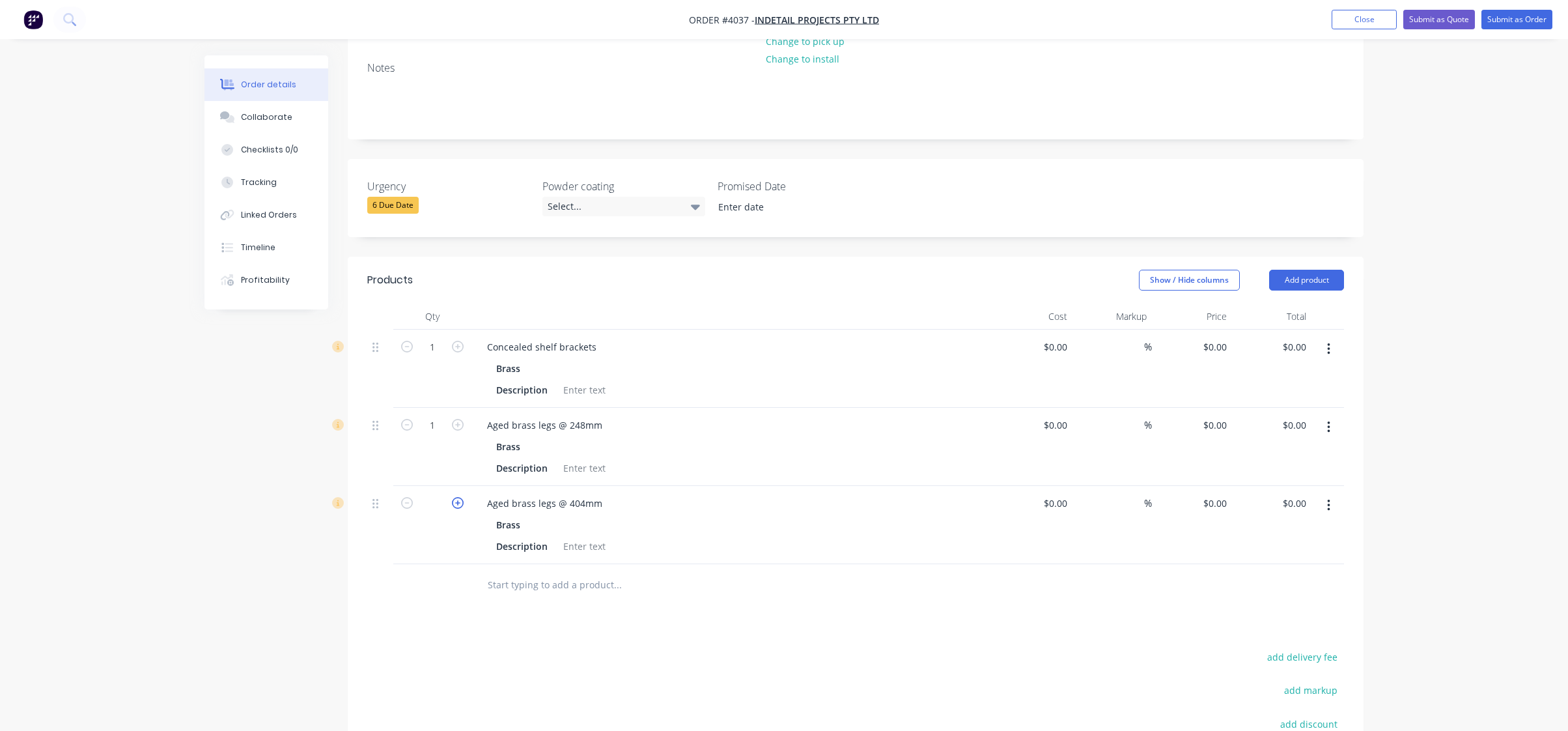
click at [461, 497] on icon "button" at bounding box center [458, 503] width 12 height 12
click at [439, 564] on div at bounding box center [432, 585] width 78 height 42
click at [228, 498] on div "Created by [PERSON_NAME] Created [DATE] Required [DATE] Assigned to BM P Status…" at bounding box center [784, 367] width 1159 height 1144
click at [436, 494] on input "text" at bounding box center [432, 503] width 34 height 19
click at [629, 494] on div "Aged brass legs @ 404mm" at bounding box center [731, 503] width 510 height 19
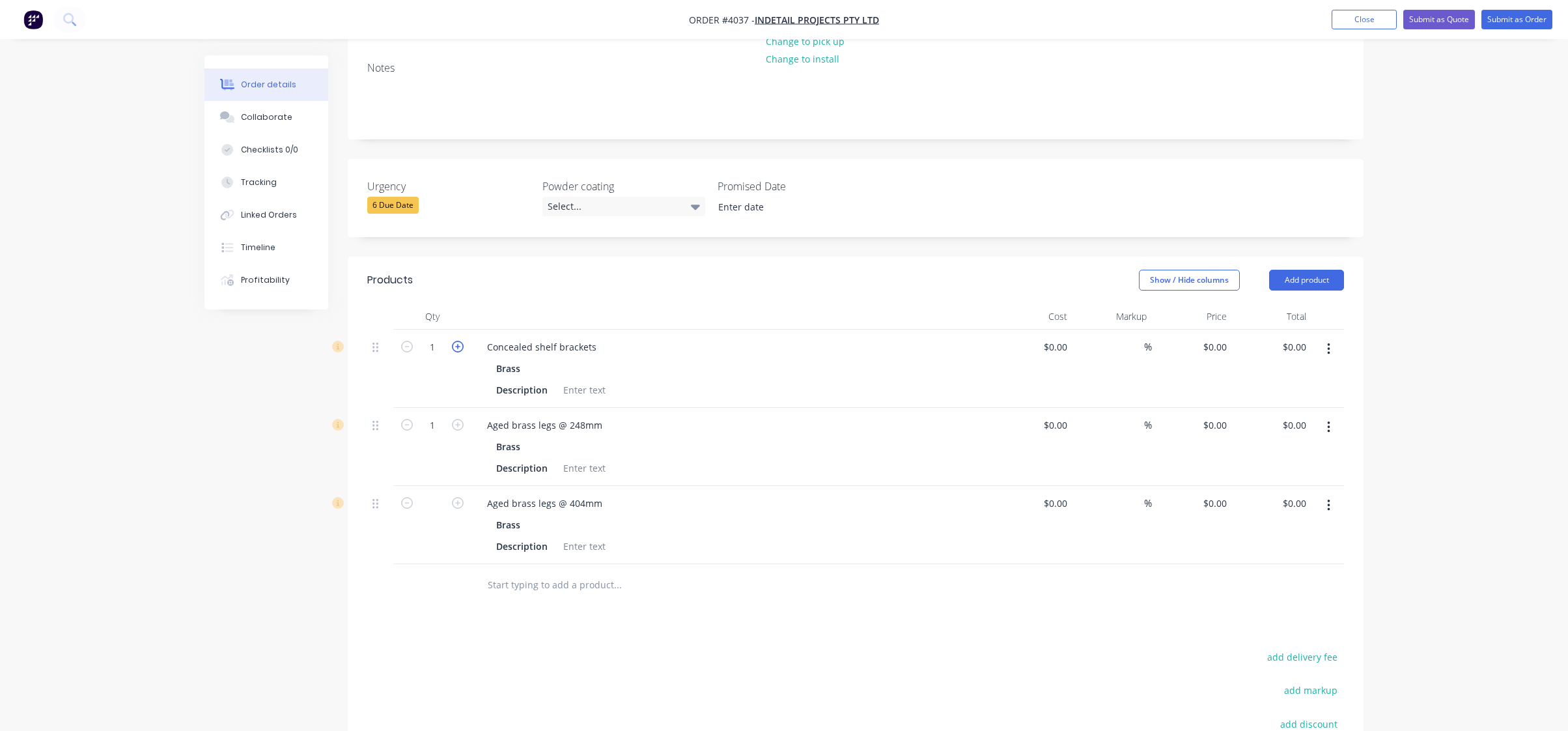
click at [457, 341] on icon "button" at bounding box center [458, 347] width 12 height 12
type input "3"
click at [457, 419] on icon "button" at bounding box center [458, 425] width 12 height 12
click at [456, 419] on icon "button" at bounding box center [458, 425] width 12 height 12
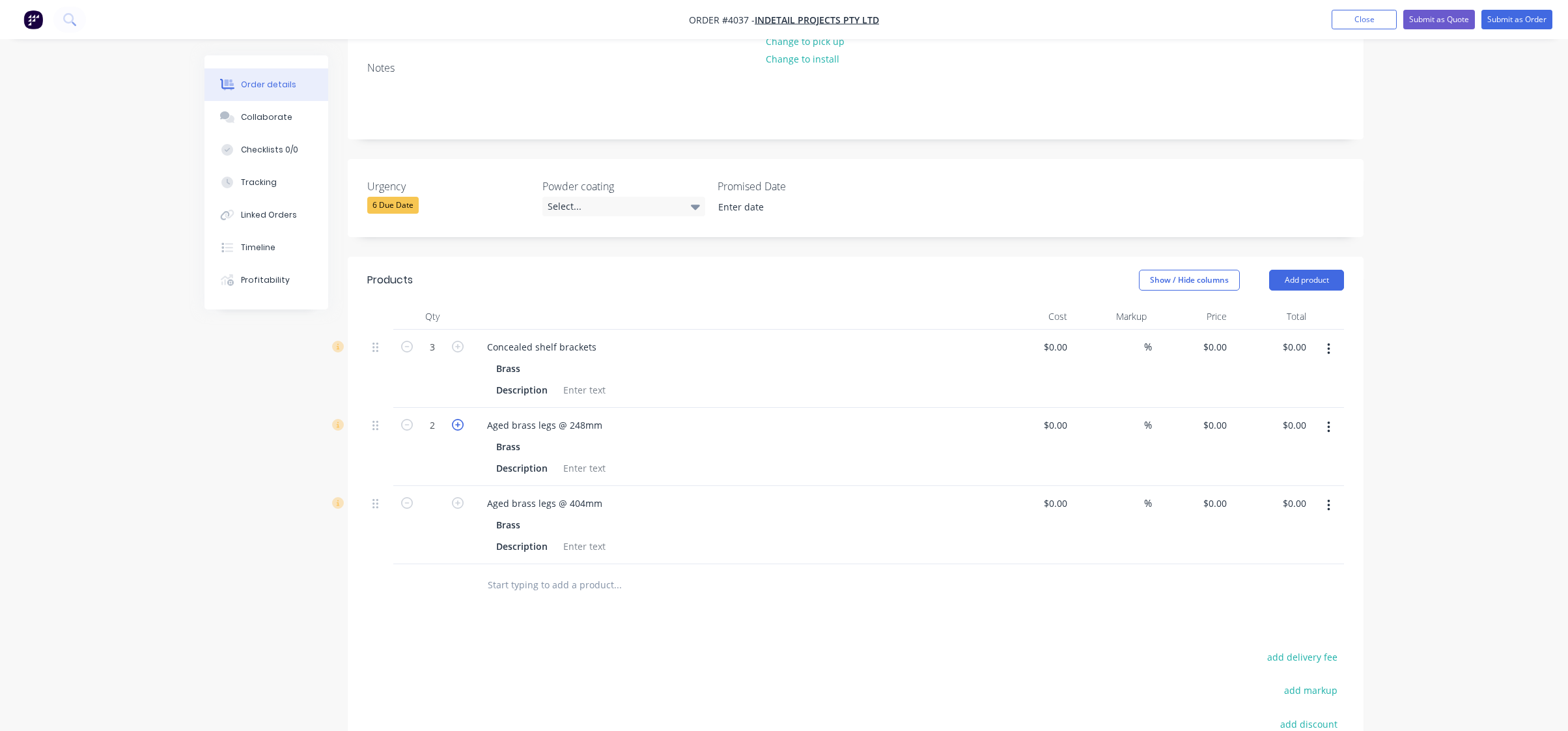
type input "3"
click at [458, 497] on icon "button" at bounding box center [458, 503] width 12 height 12
click at [421, 494] on input "text" at bounding box center [432, 503] width 34 height 19
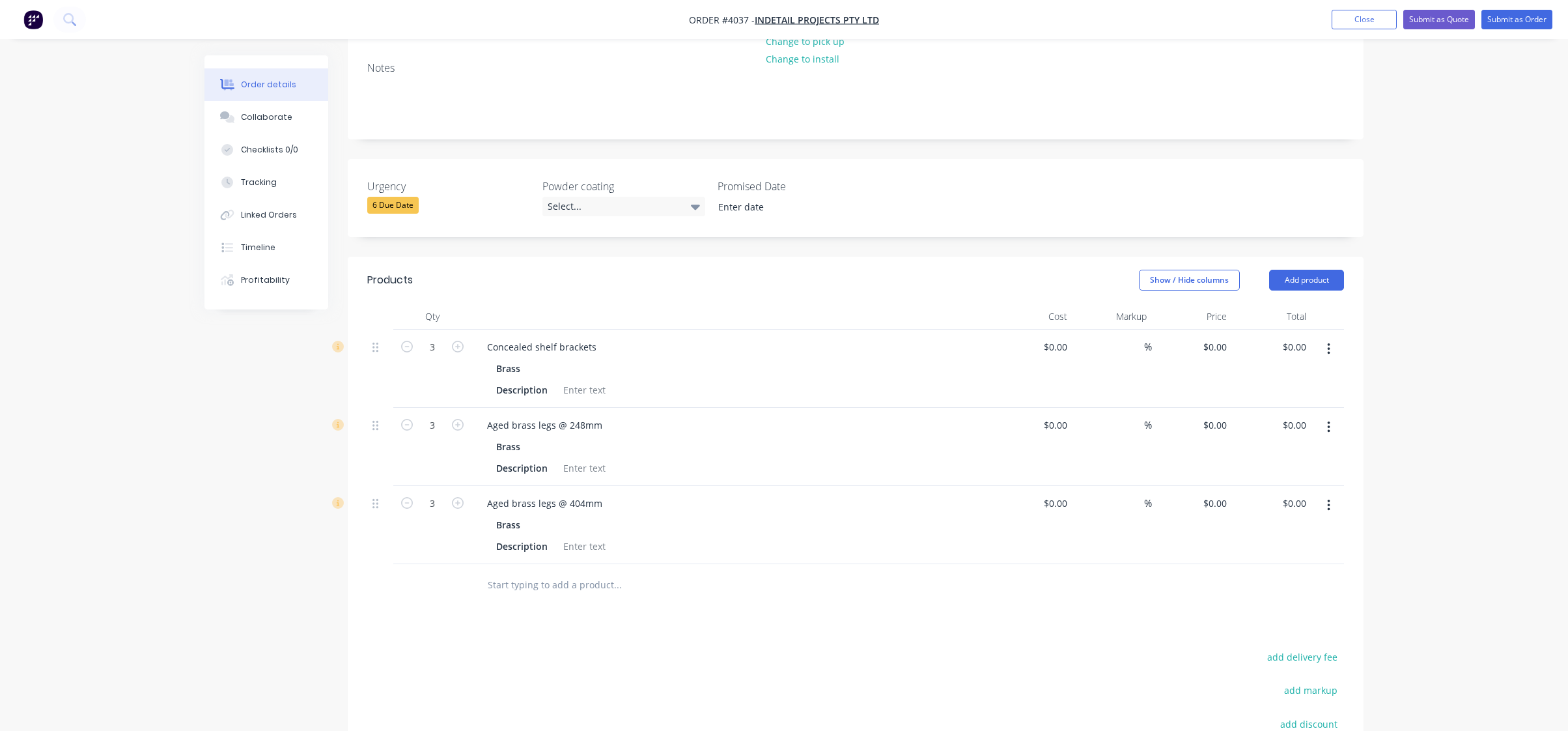
click at [868, 572] on div at bounding box center [705, 585] width 458 height 26
click at [455, 497] on icon "button" at bounding box center [458, 503] width 12 height 12
click at [409, 497] on icon "button" at bounding box center [407, 503] width 12 height 12
type input "3"
click at [420, 575] on div "Products Show / Hide columns Add product Qty Cost Markup Price Total 3 Conceale…" at bounding box center [856, 588] width 1016 height 663
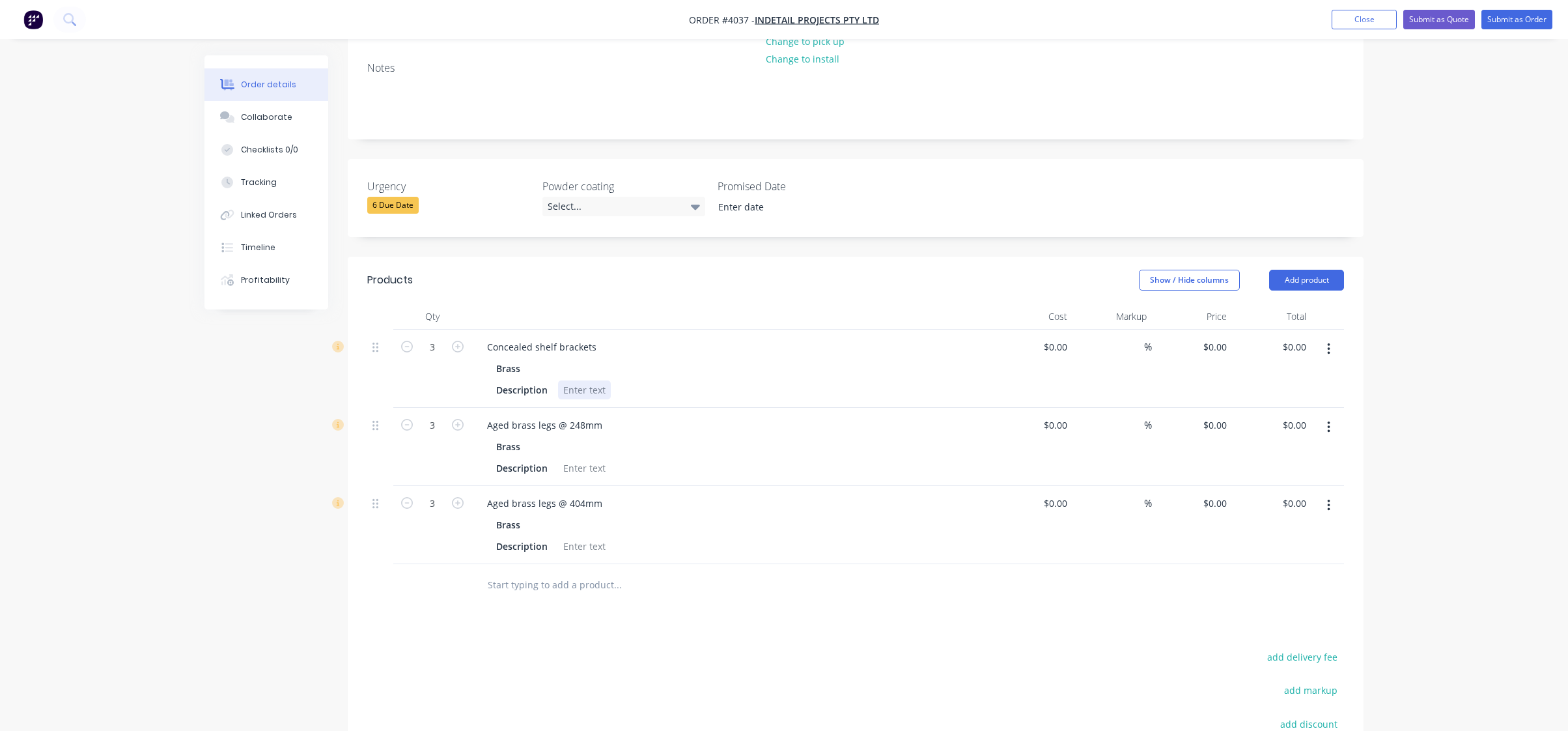
click at [568, 380] on div at bounding box center [584, 389] width 53 height 19
copy div "Refer to drawing"
click at [573, 458] on div at bounding box center [584, 468] width 53 height 19
paste div
click at [583, 537] on div at bounding box center [584, 546] width 53 height 19
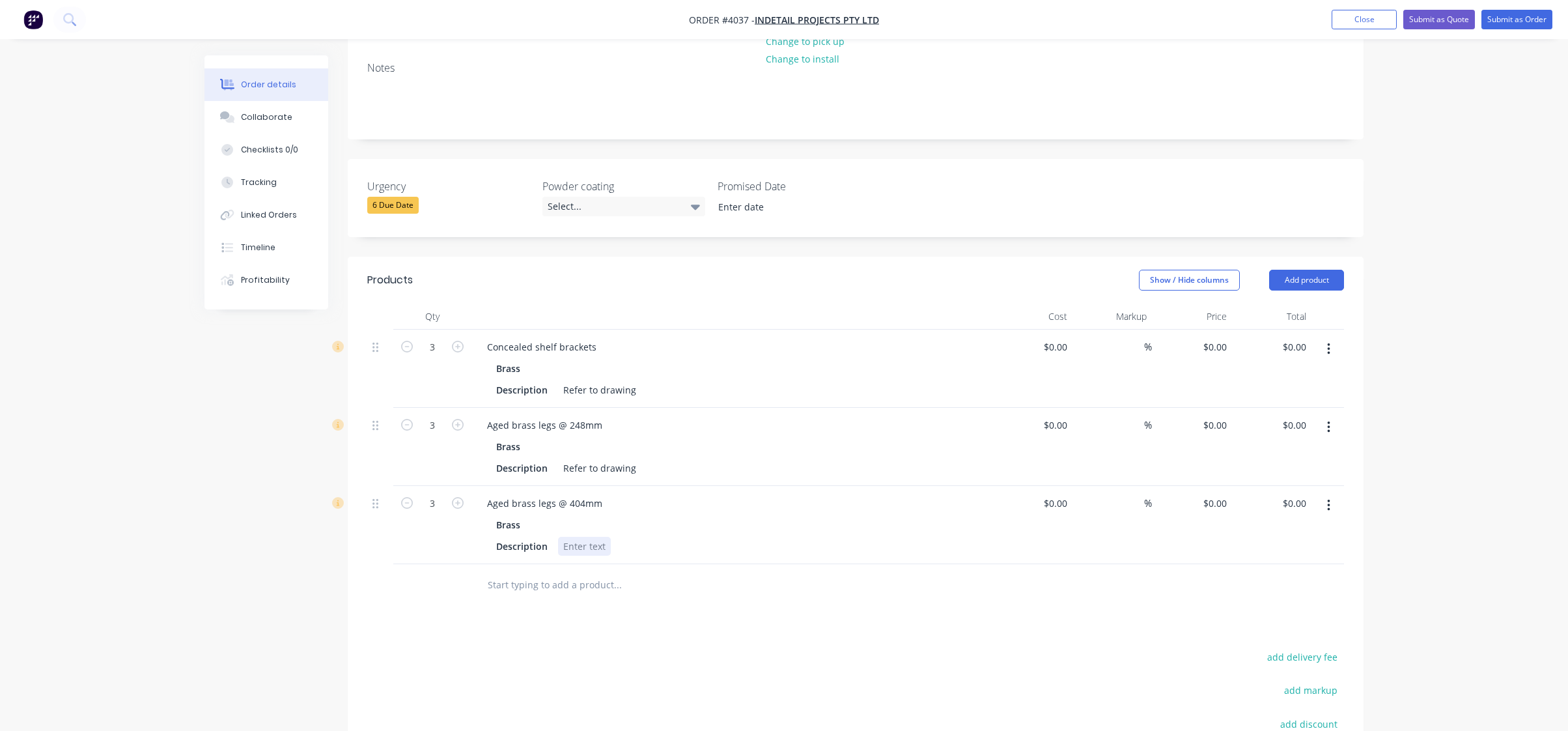
paste div
click at [752, 572] on div at bounding box center [672, 585] width 391 height 26
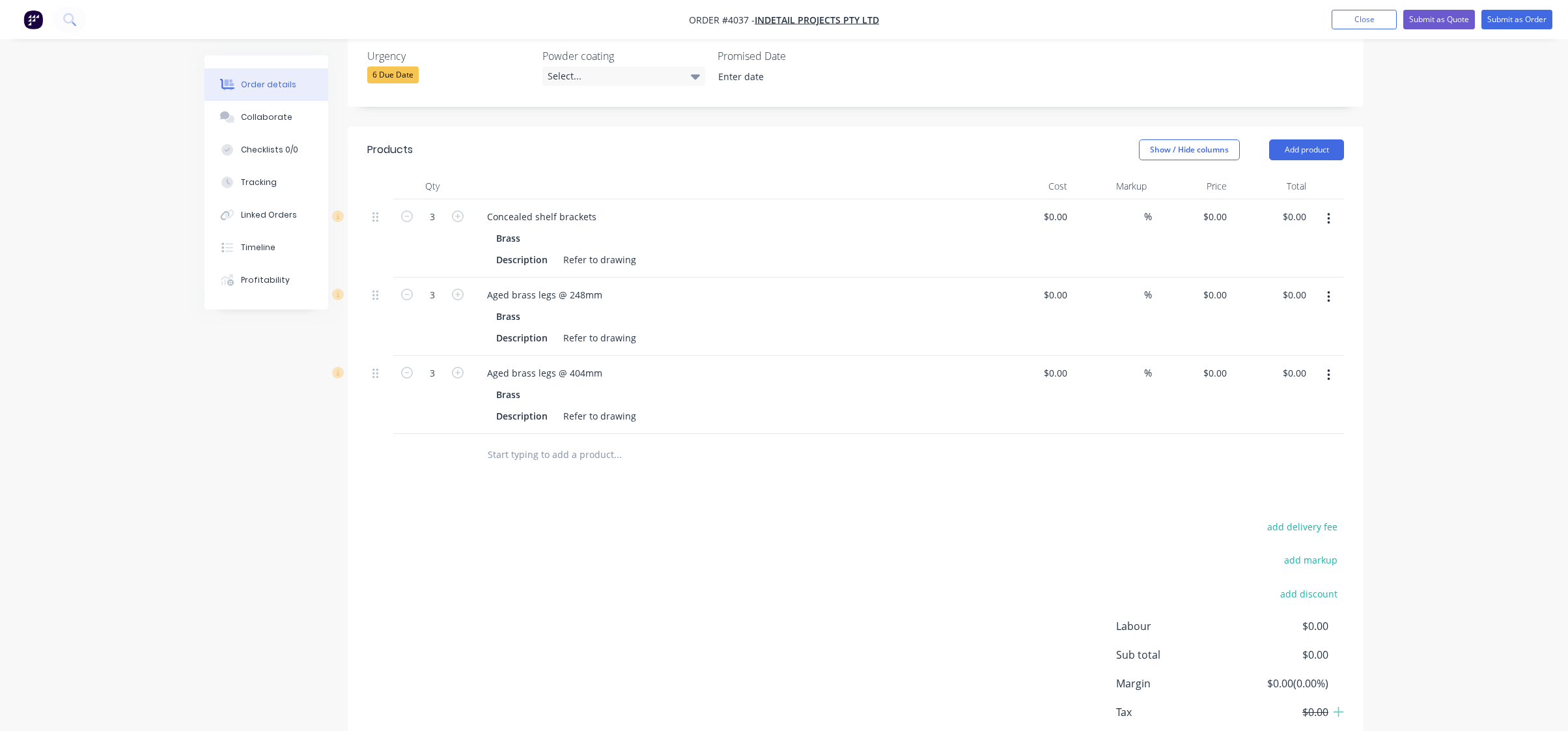
scroll to position [0, 0]
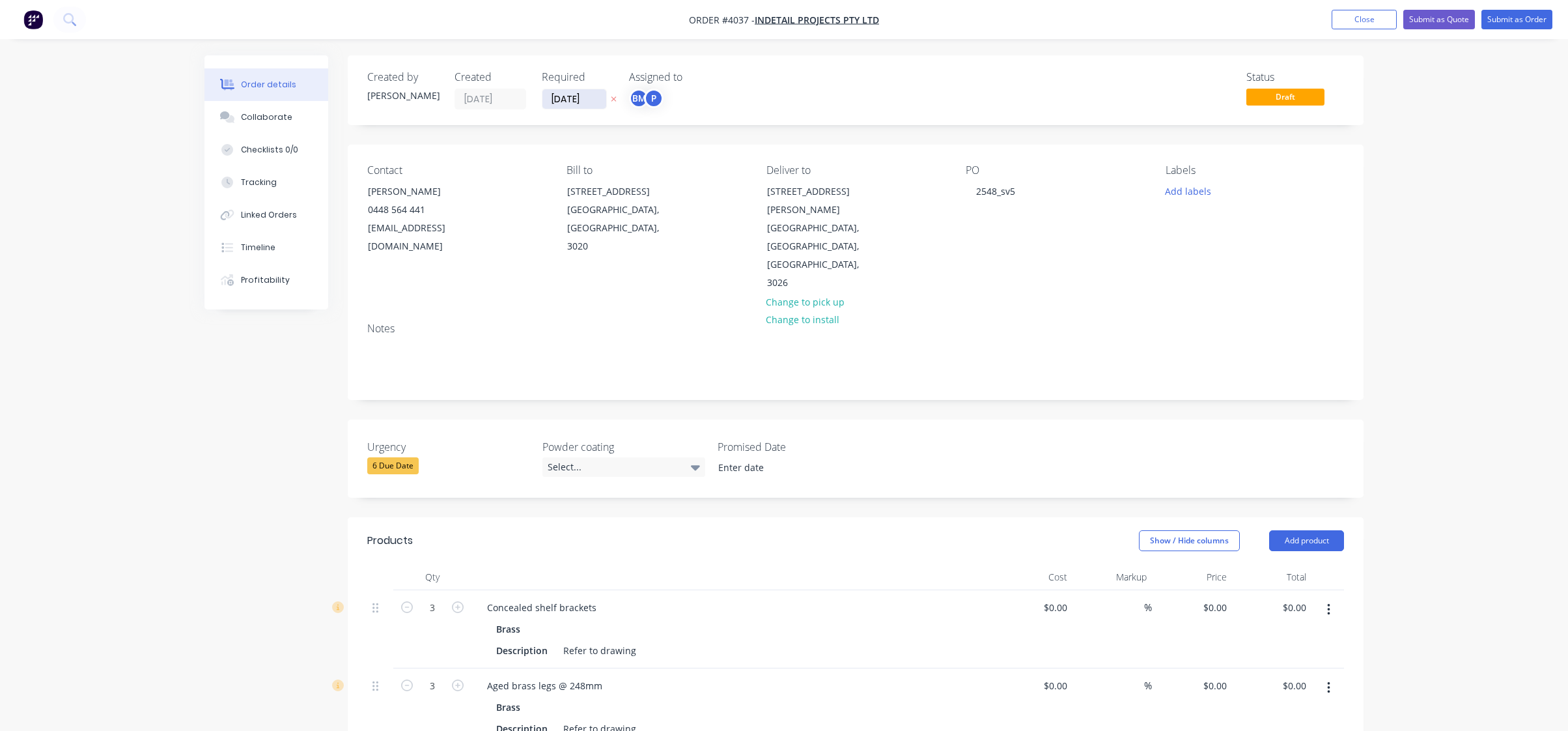
click at [585, 100] on input "[DATE]" at bounding box center [574, 98] width 64 height 19
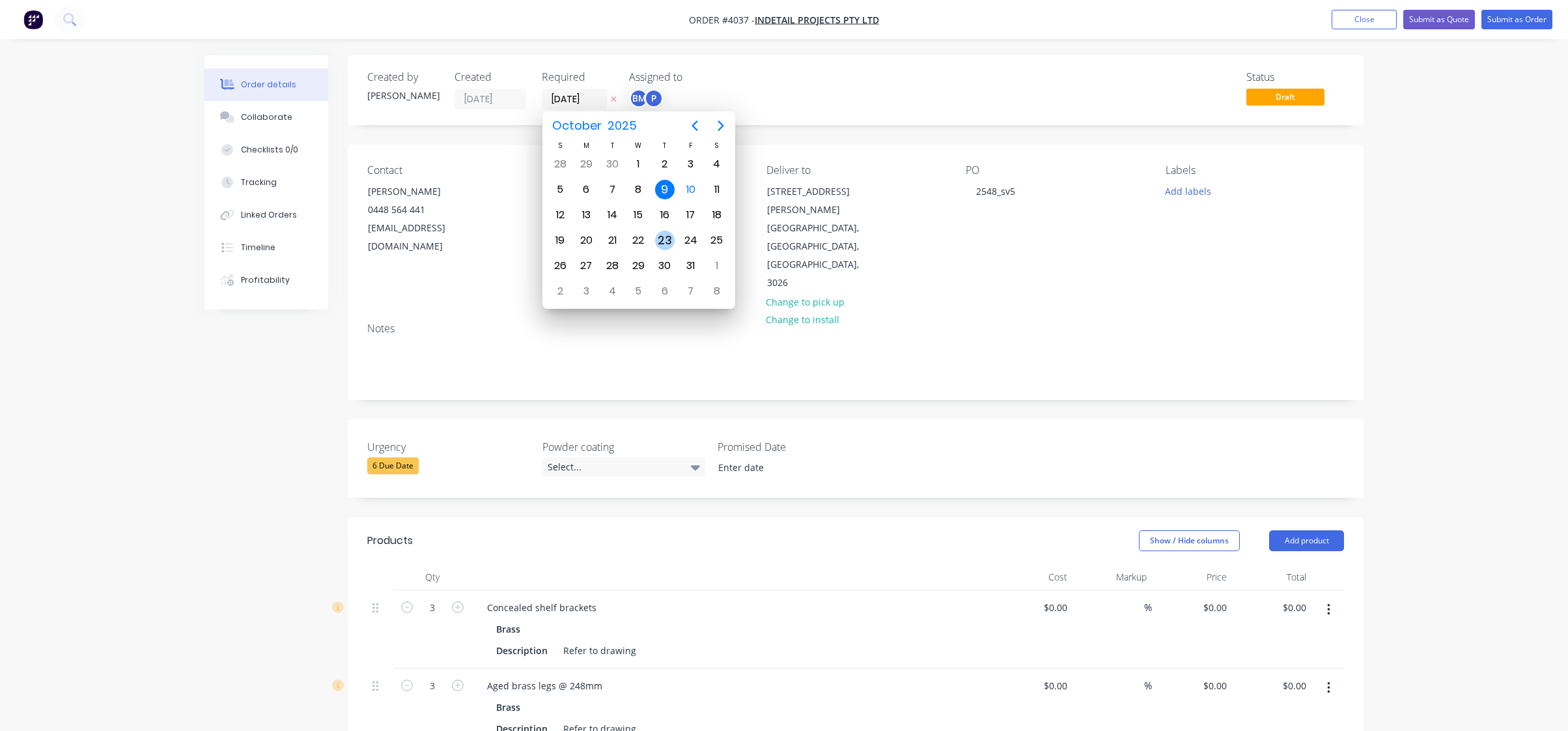
click at [671, 243] on div "23" at bounding box center [664, 240] width 19 height 19
type input "[DATE]"
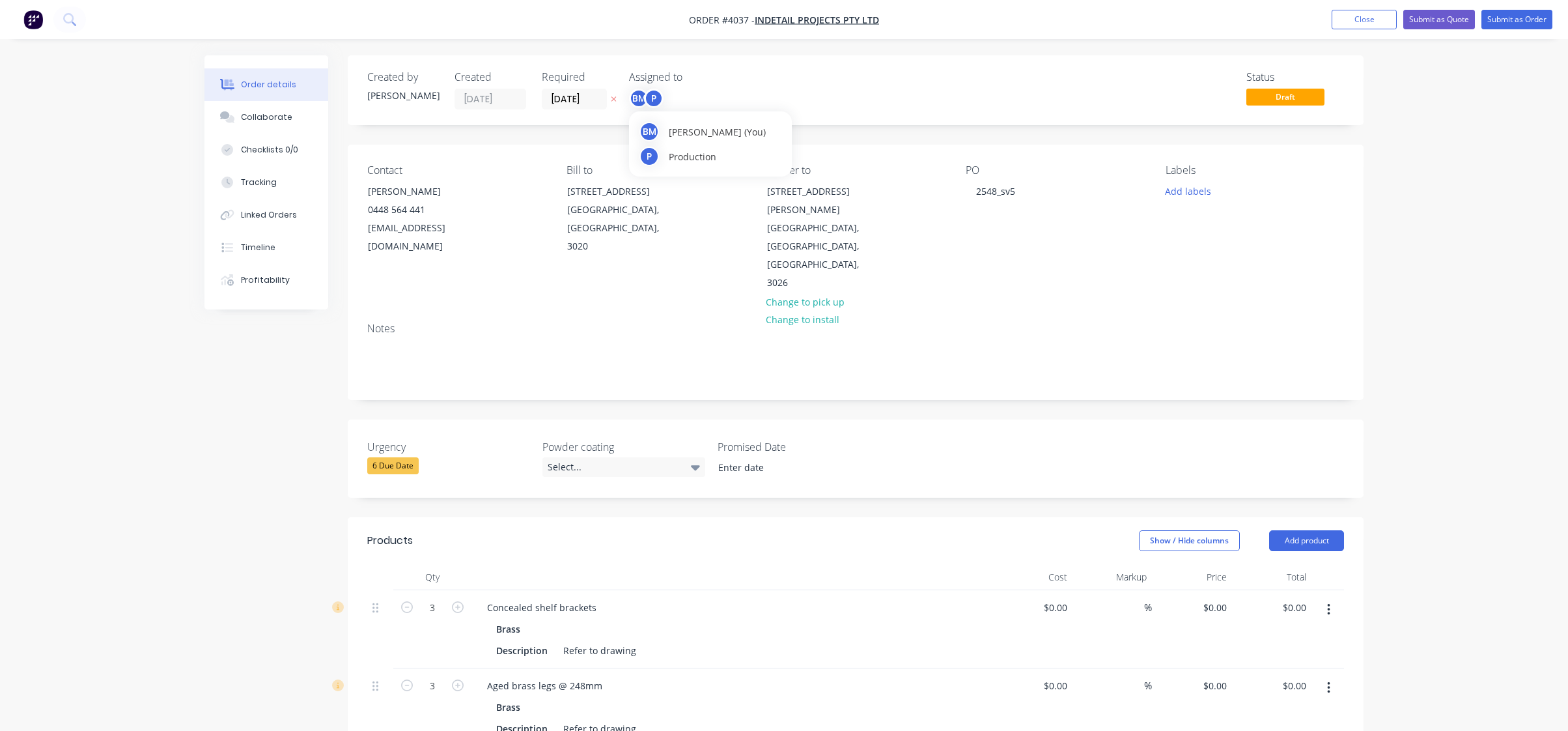
click at [643, 94] on div "BM" at bounding box center [638, 98] width 19 height 19
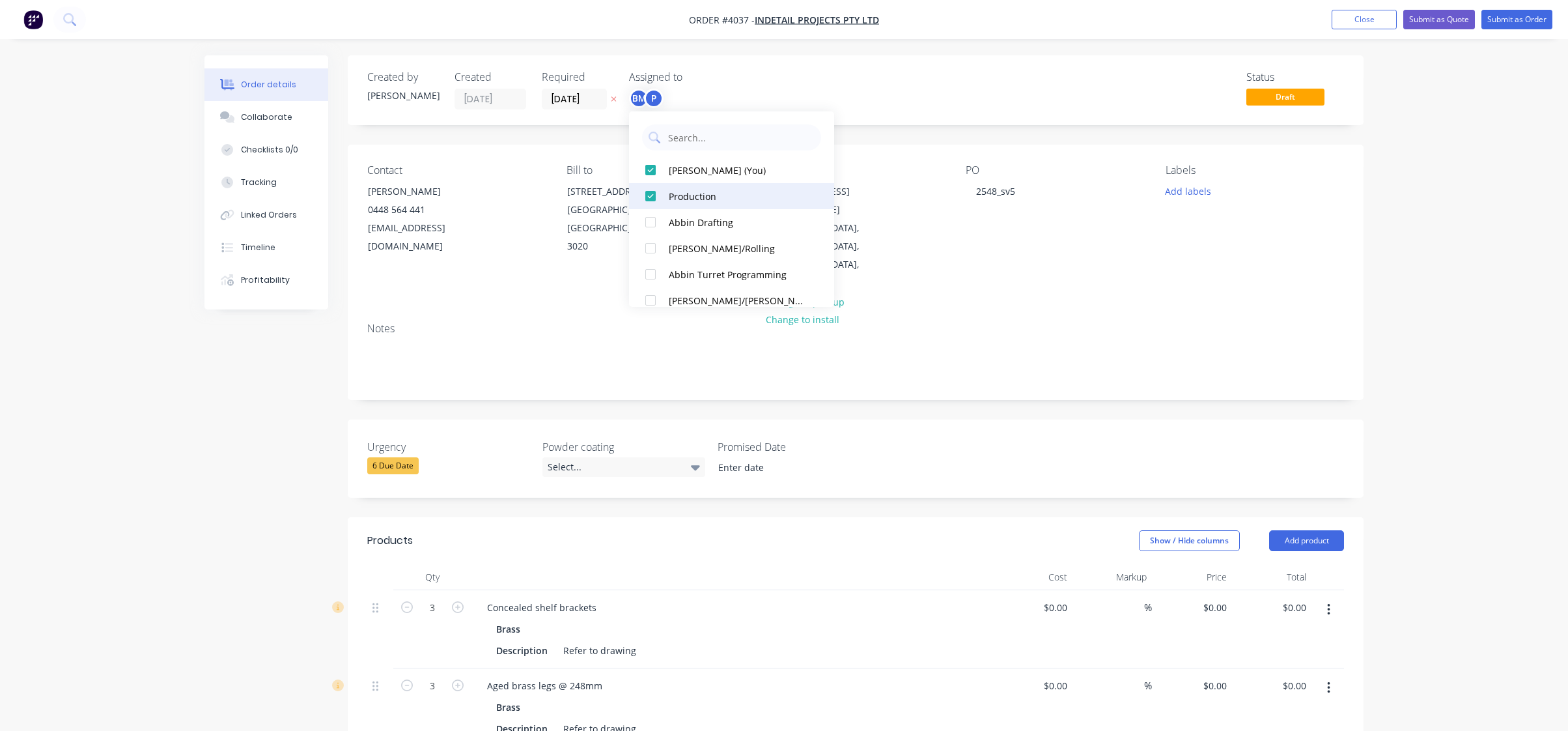
click at [728, 178] on button "[PERSON_NAME] (You)" at bounding box center [731, 170] width 205 height 26
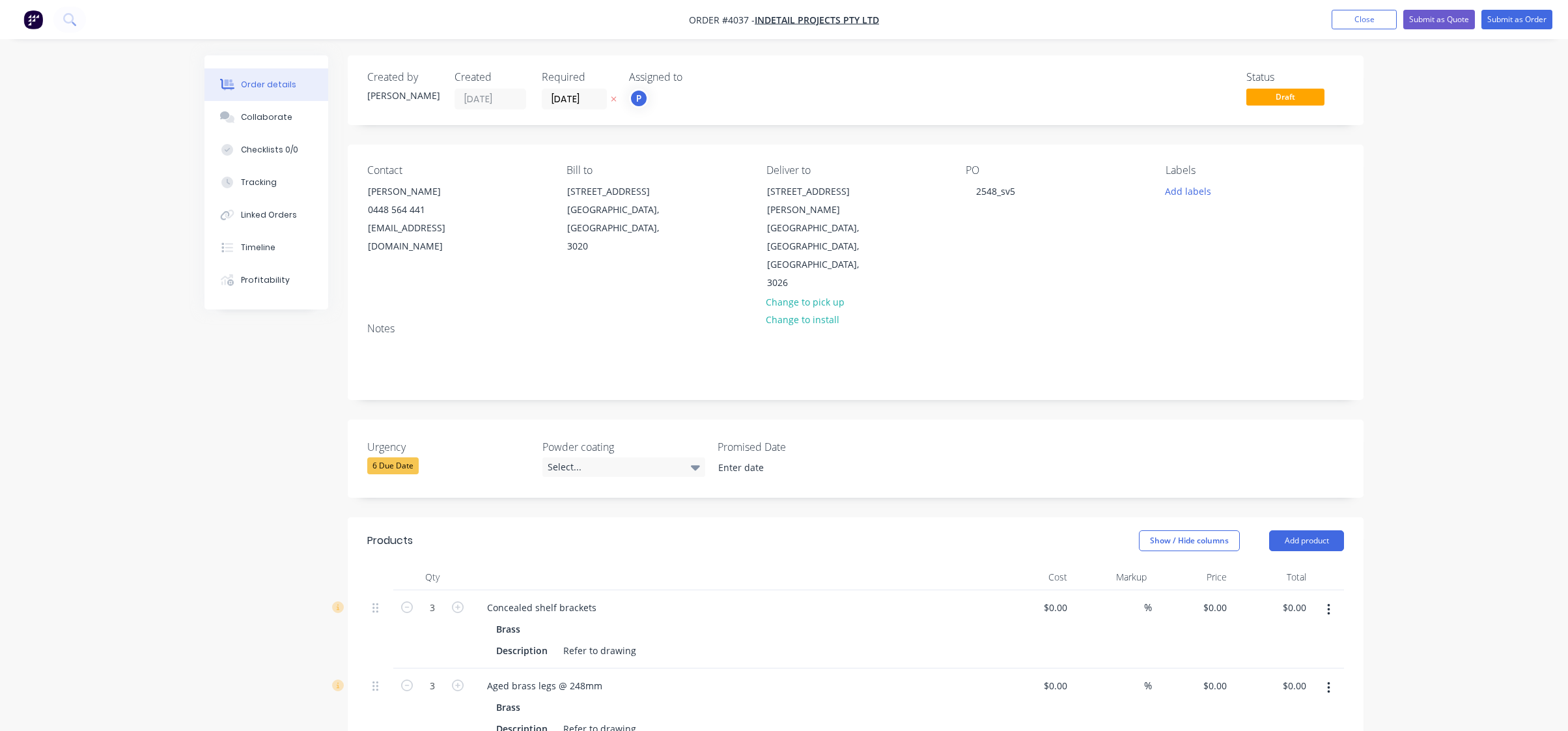
click at [995, 240] on div "PO 2548_sv5" at bounding box center [1055, 228] width 178 height 129
click at [1201, 188] on button "Add labels" at bounding box center [1187, 190] width 60 height 18
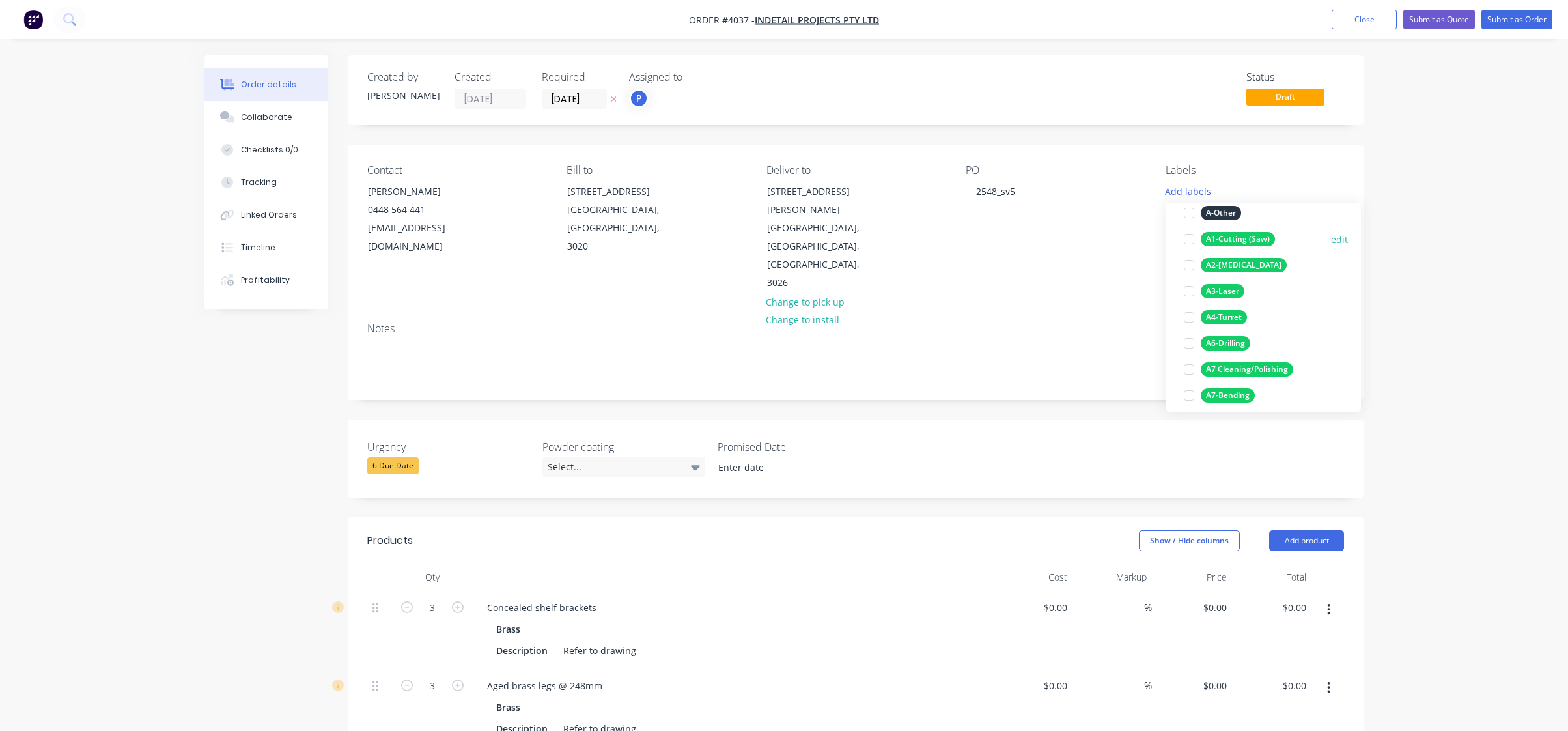
scroll to position [130, 0]
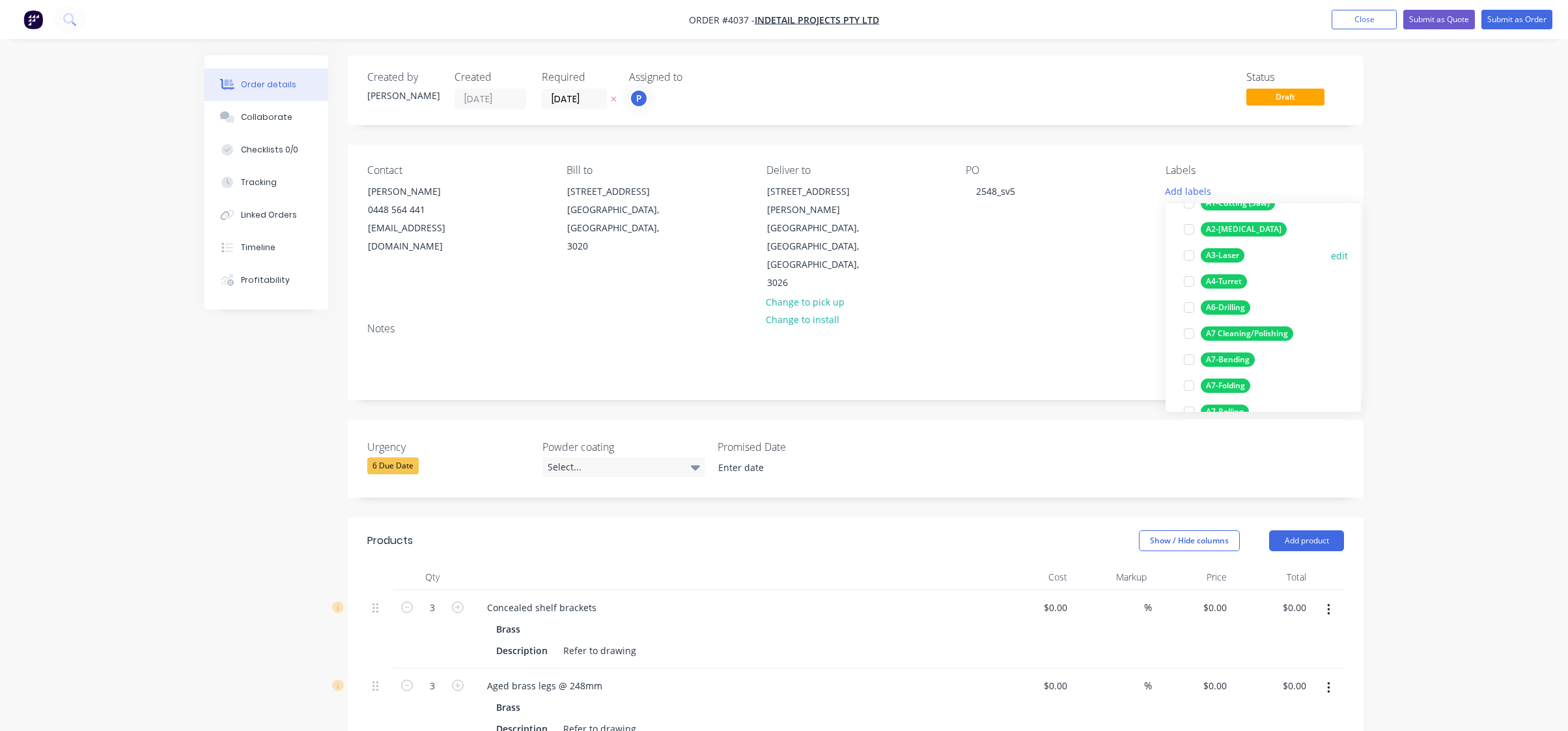
click at [1239, 254] on div "A3-Laser" at bounding box center [1222, 255] width 44 height 14
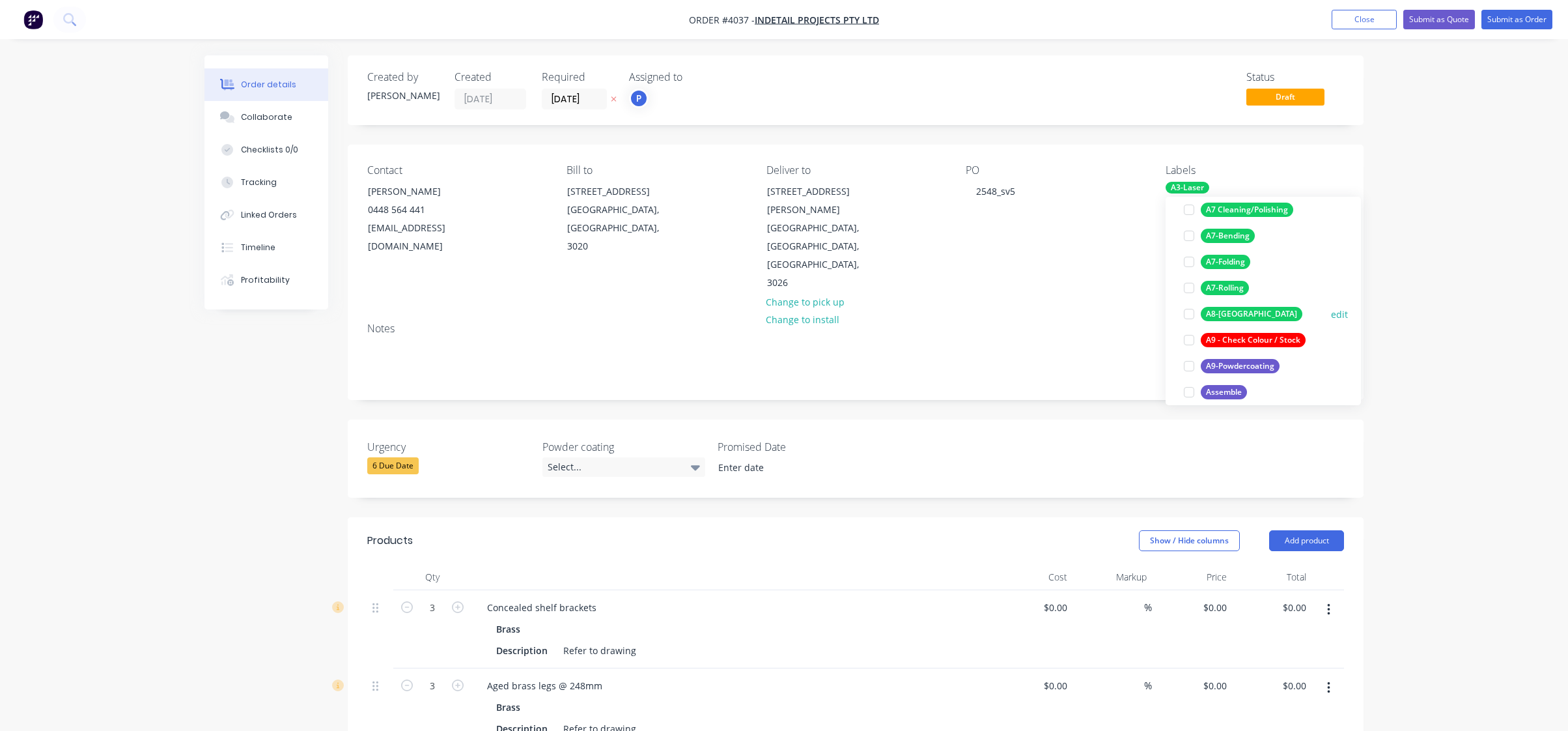
click at [1249, 315] on div "A8-[GEOGRAPHIC_DATA]" at bounding box center [1251, 314] width 102 height 14
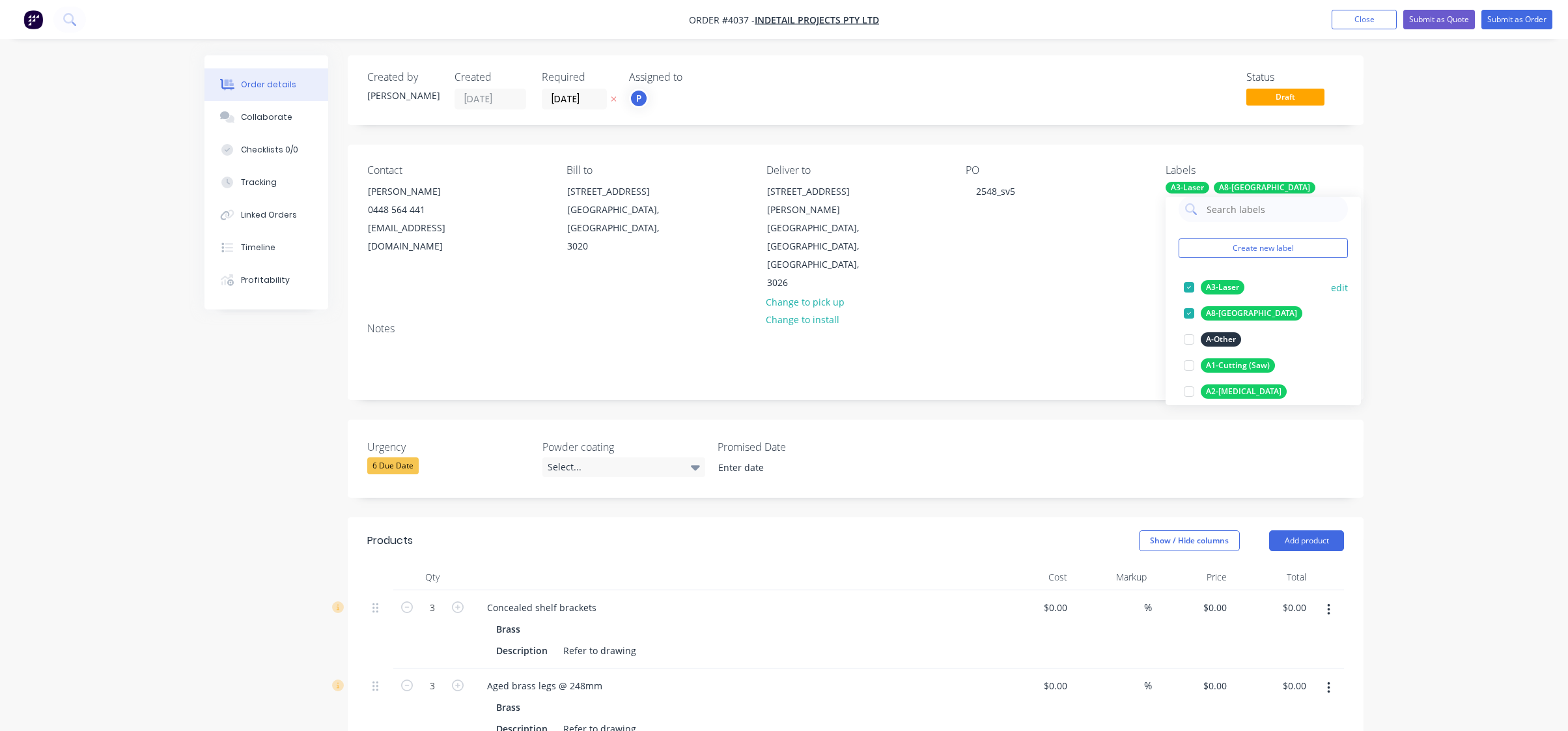
scroll to position [13, 0]
click at [1236, 368] on div "A1-Cutting (Saw)" at bounding box center [1238, 366] width 74 height 14
click at [1498, 336] on div "Order details Collaborate Checklists 0/0 Tracking Linked Orders Timeline Profit…" at bounding box center [784, 600] width 1568 height 1200
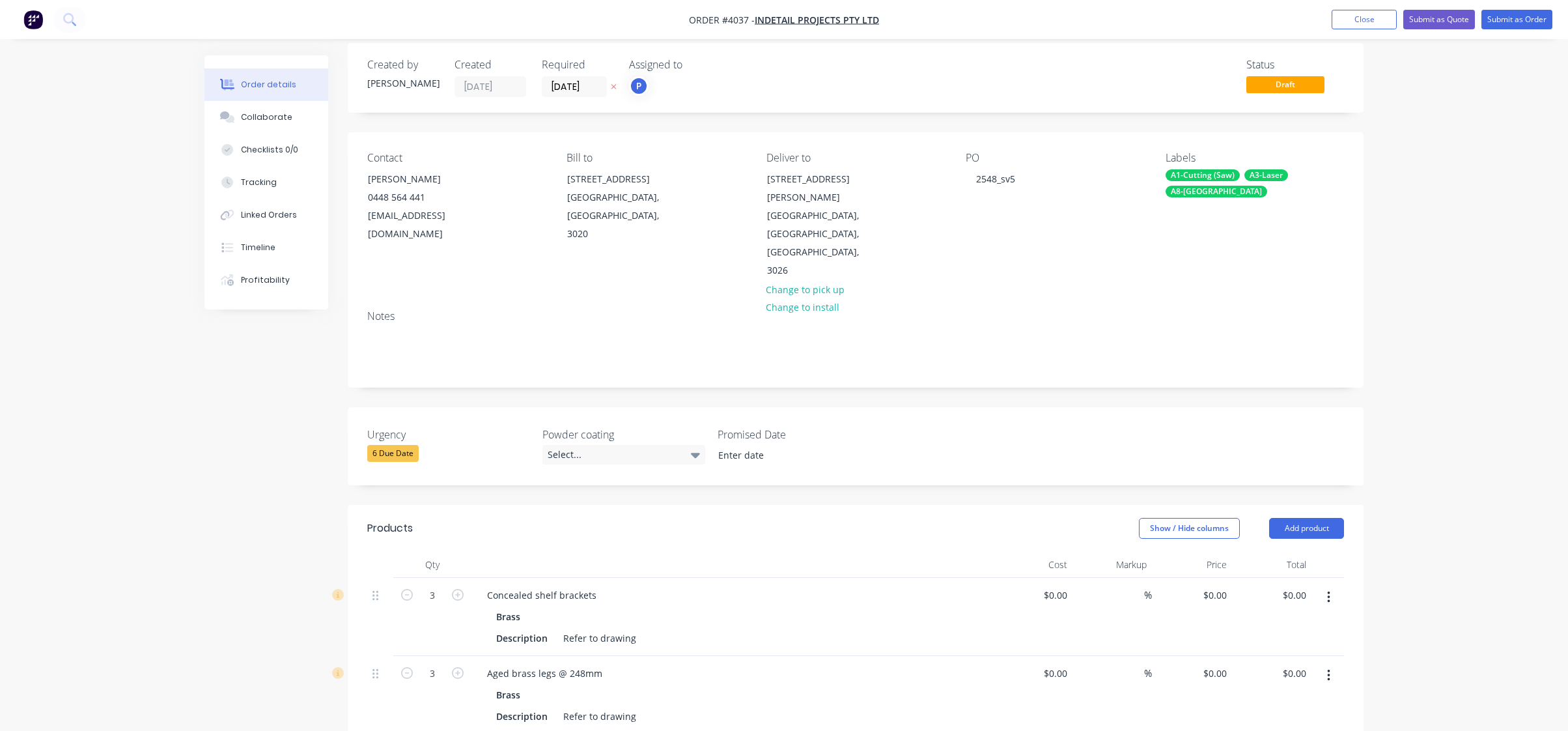
scroll to position [195, 0]
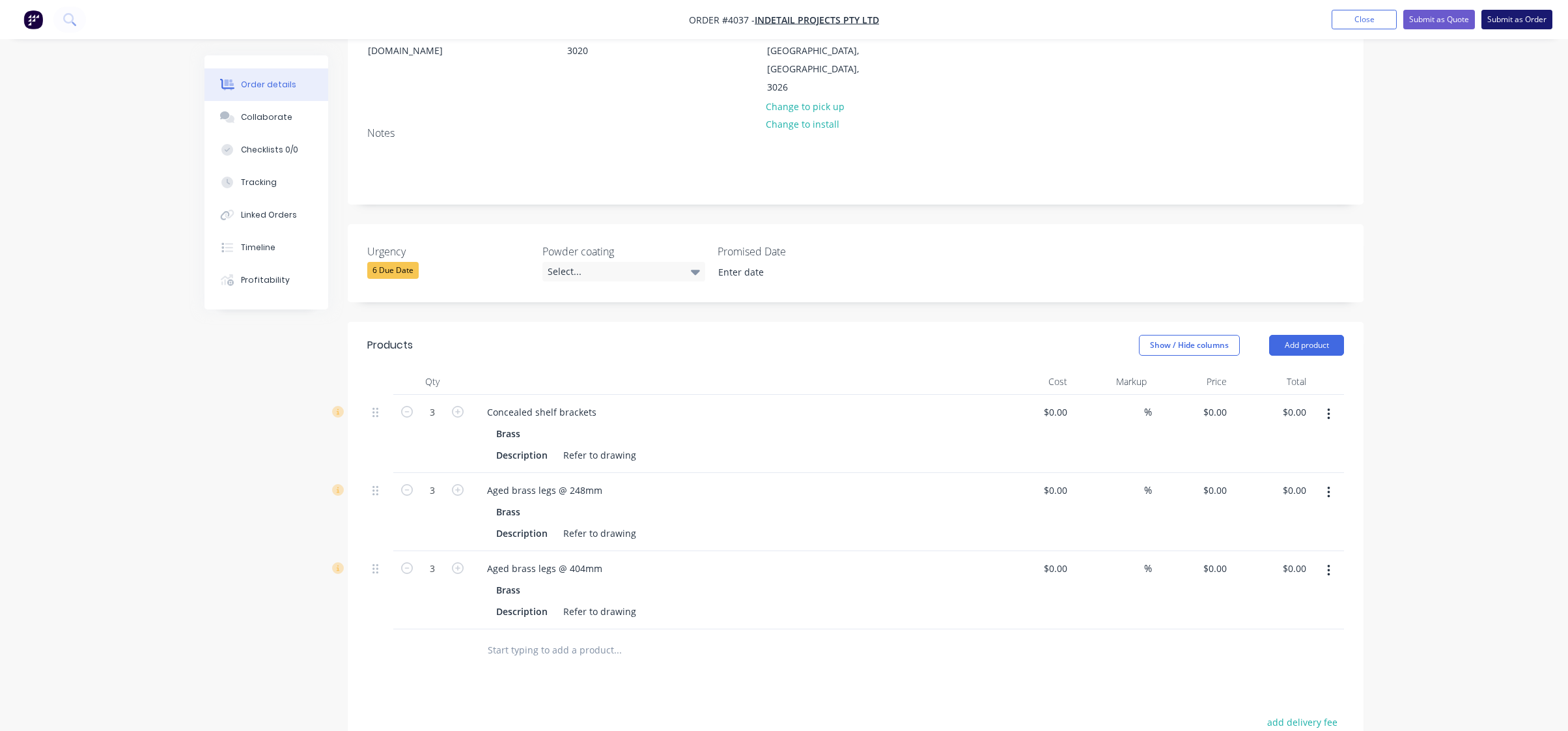
click at [1504, 24] on button "Submit as Order" at bounding box center [1517, 19] width 71 height 19
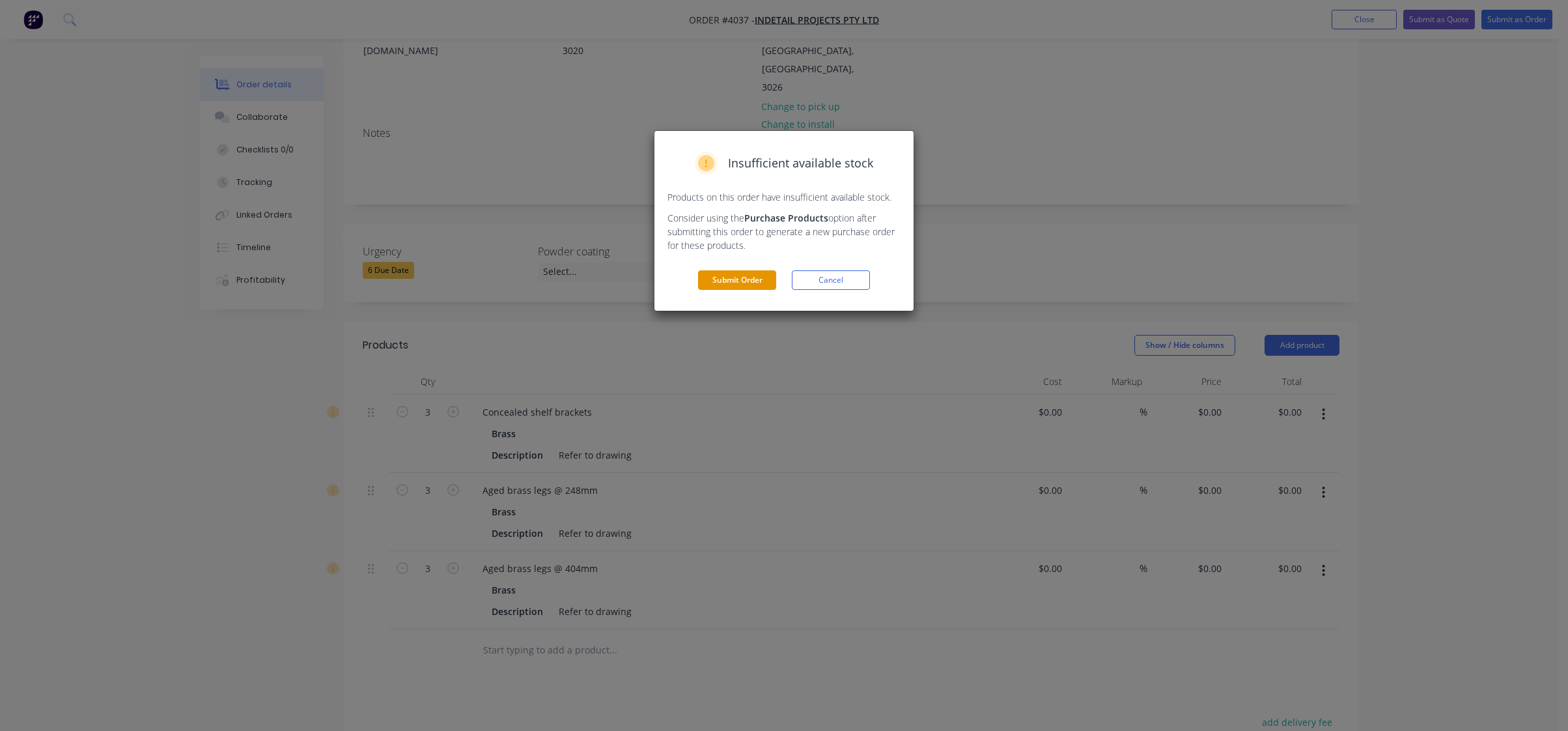
click at [715, 278] on button "Submit Order" at bounding box center [736, 279] width 78 height 19
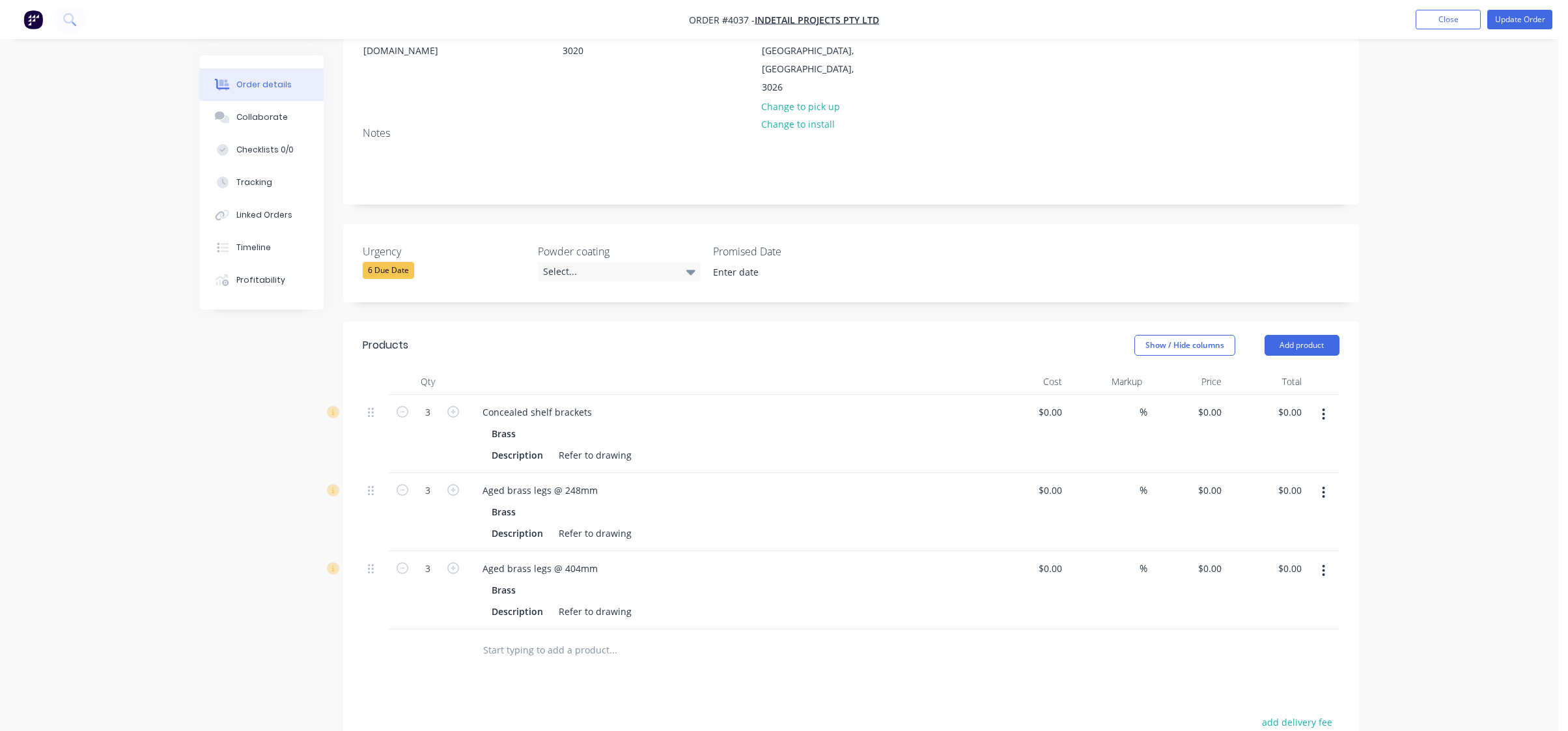
scroll to position [0, 0]
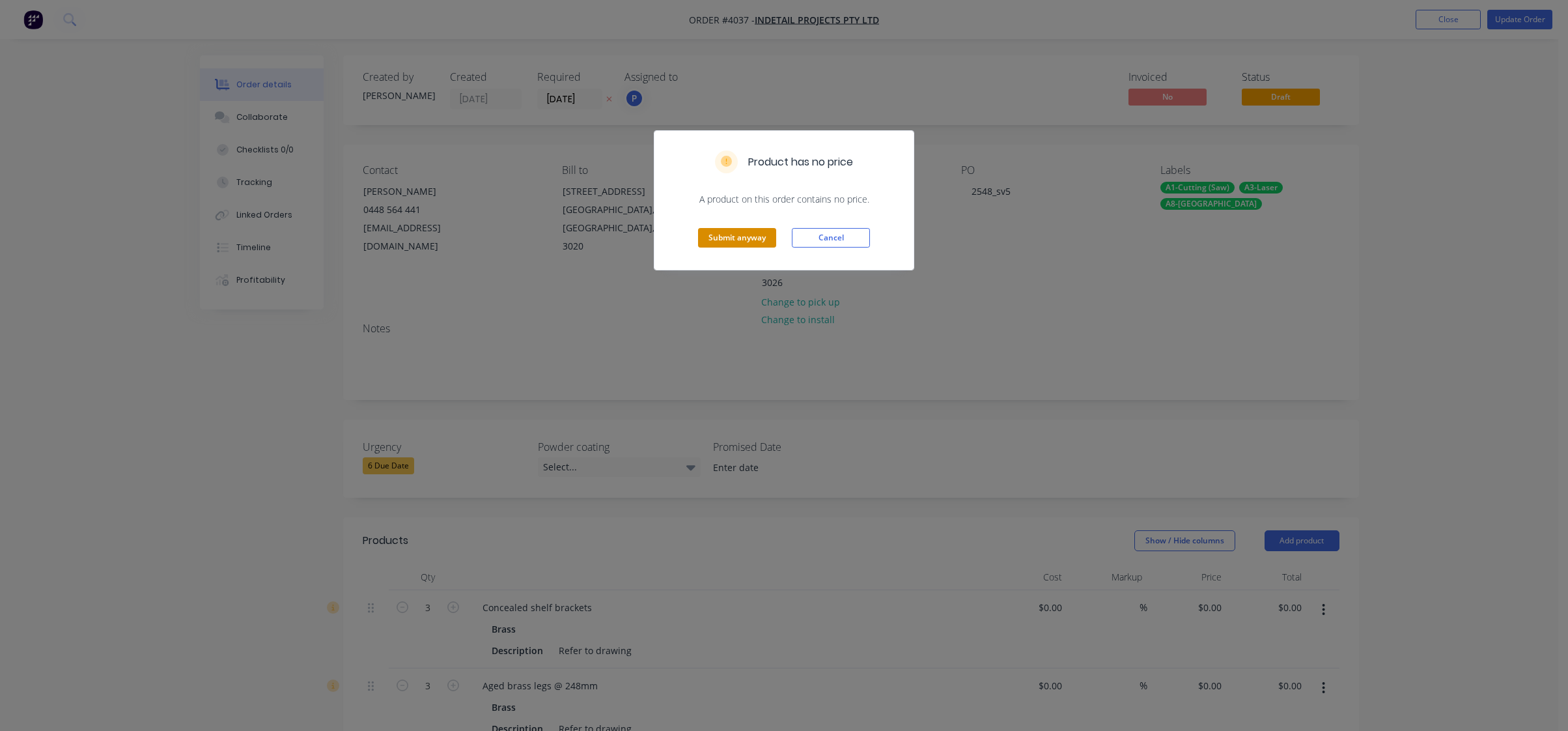
click at [745, 246] on button "Submit anyway" at bounding box center [736, 237] width 78 height 19
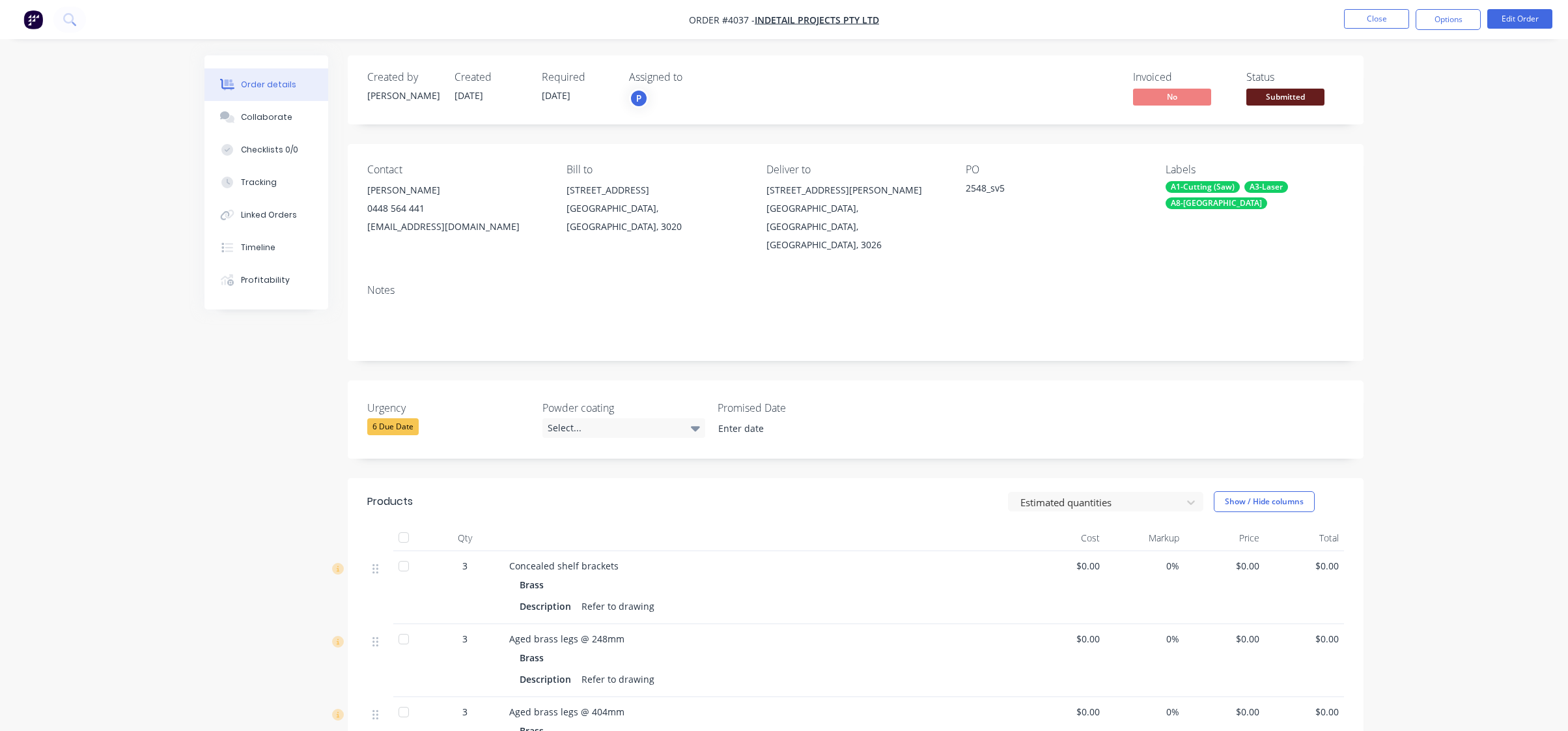
click at [1301, 87] on div "Submitted" at bounding box center [1285, 76] width 48 height 25
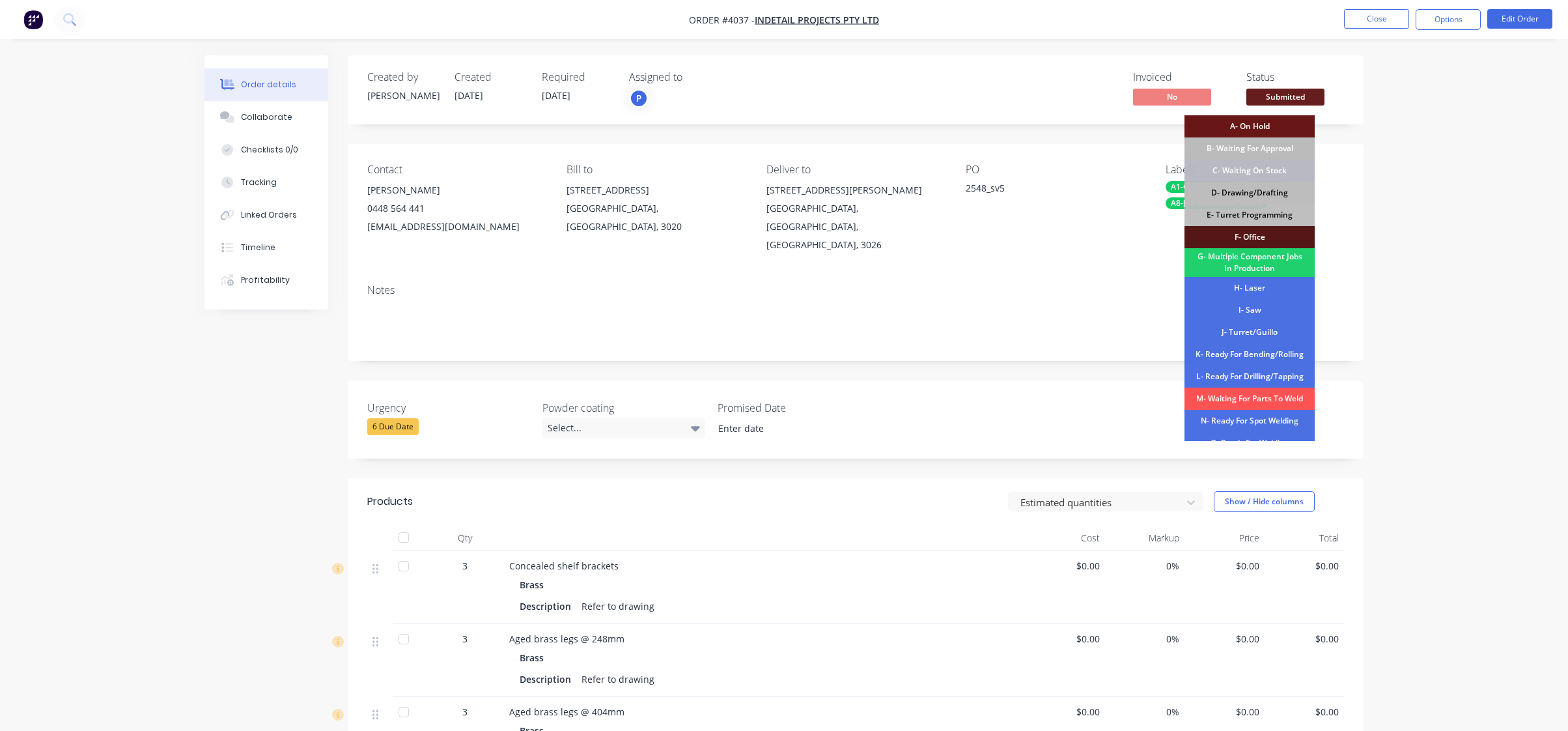
click at [1281, 183] on div "D- Drawing/Drafting" at bounding box center [1249, 193] width 130 height 22
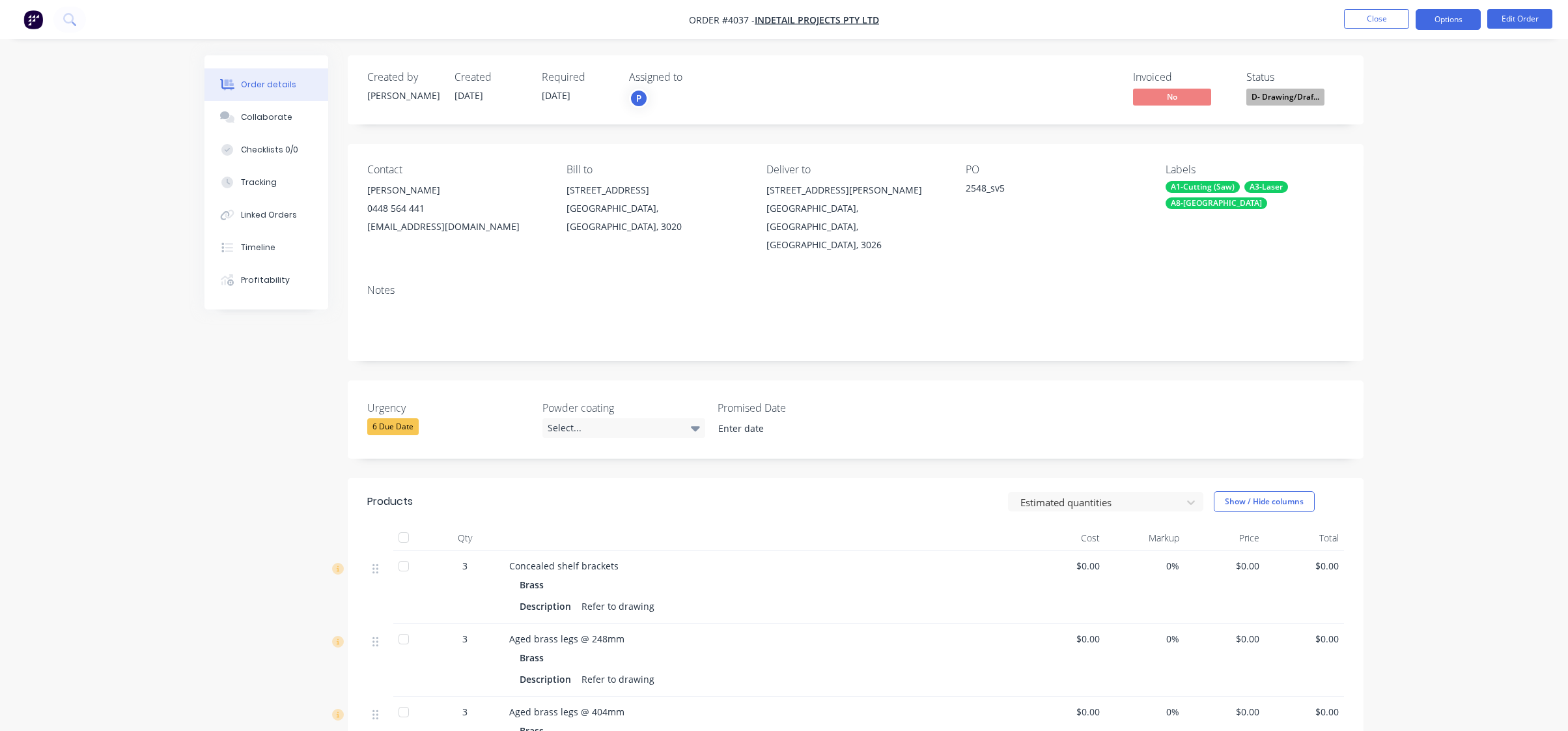
click at [1435, 13] on button "Options" at bounding box center [1448, 19] width 65 height 21
click at [1414, 157] on div "Work Order" at bounding box center [1409, 157] width 120 height 19
click at [1417, 130] on div "Without pricing" at bounding box center [1409, 131] width 120 height 19
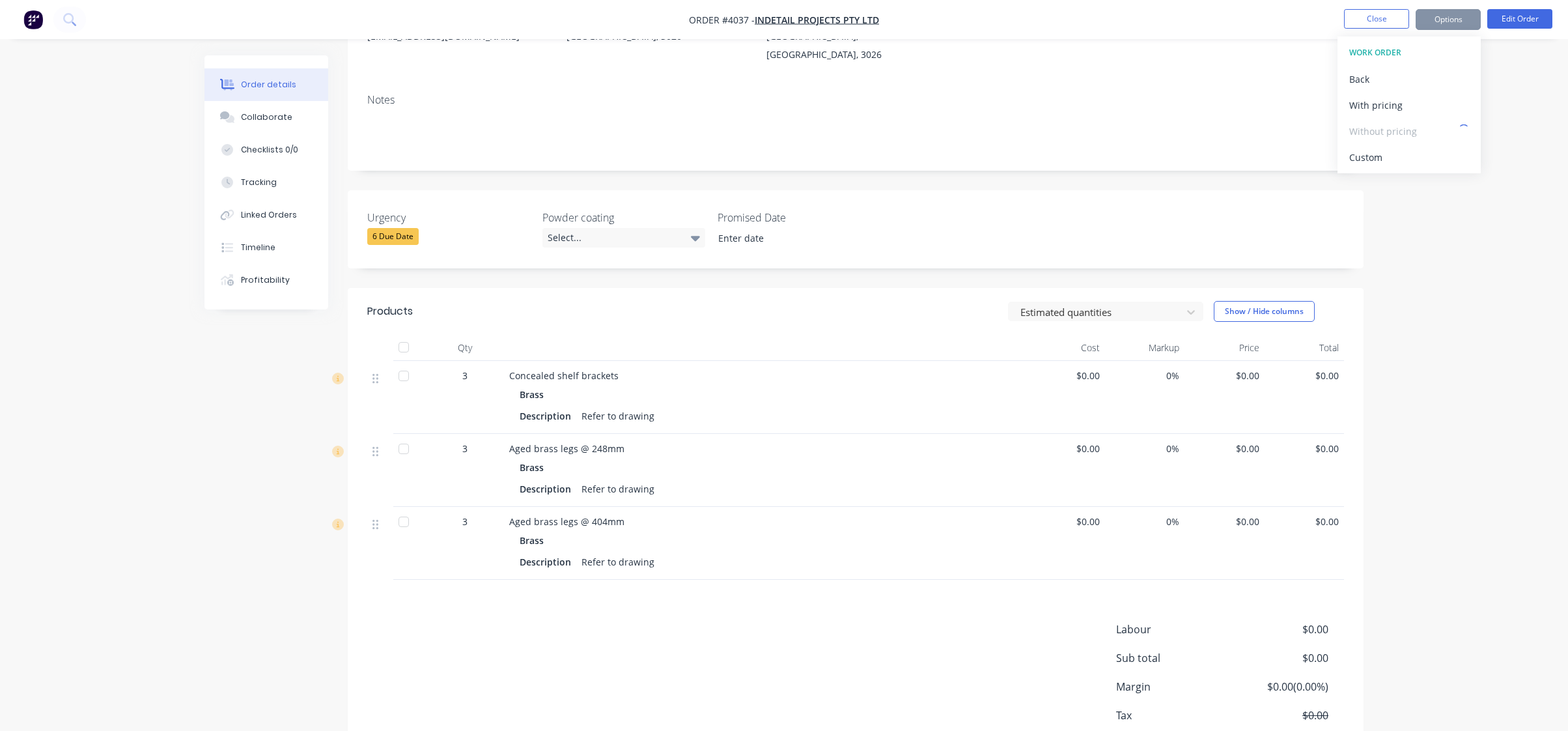
scroll to position [195, 0]
click at [151, 308] on div "Order details Collaborate Checklists 0/0 Tracking Linked Orders Timeline Profit…" at bounding box center [784, 305] width 1568 height 1002
click at [1389, 22] on button "Close" at bounding box center [1376, 19] width 65 height 19
